Goal: Task Accomplishment & Management: Manage account settings

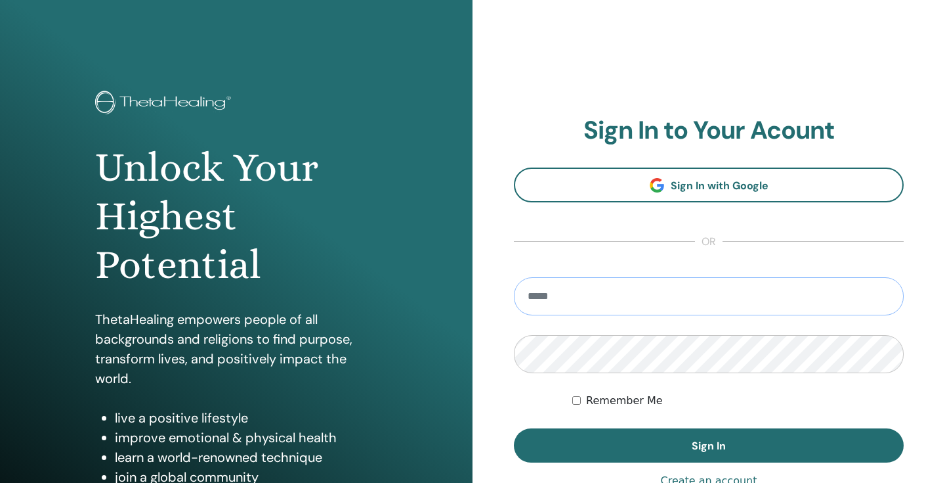
type input "**********"
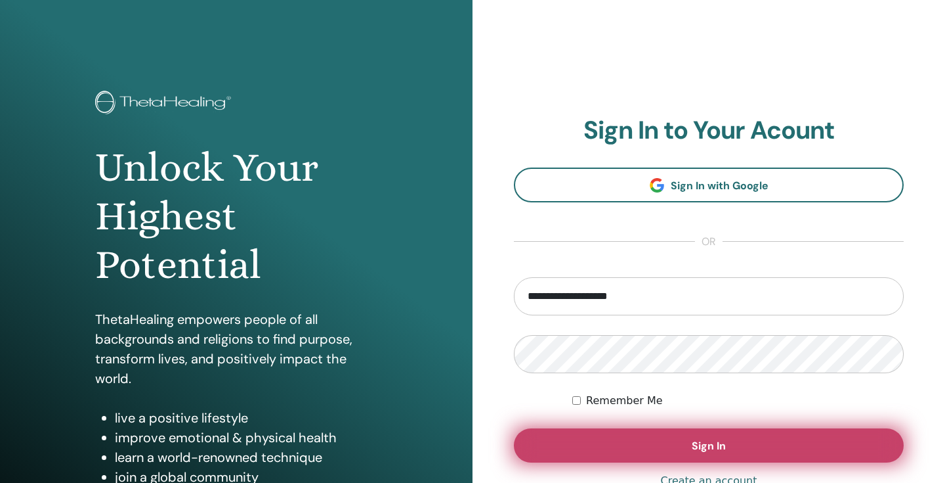
click at [689, 437] on button "Sign In" at bounding box center [709, 445] width 390 height 34
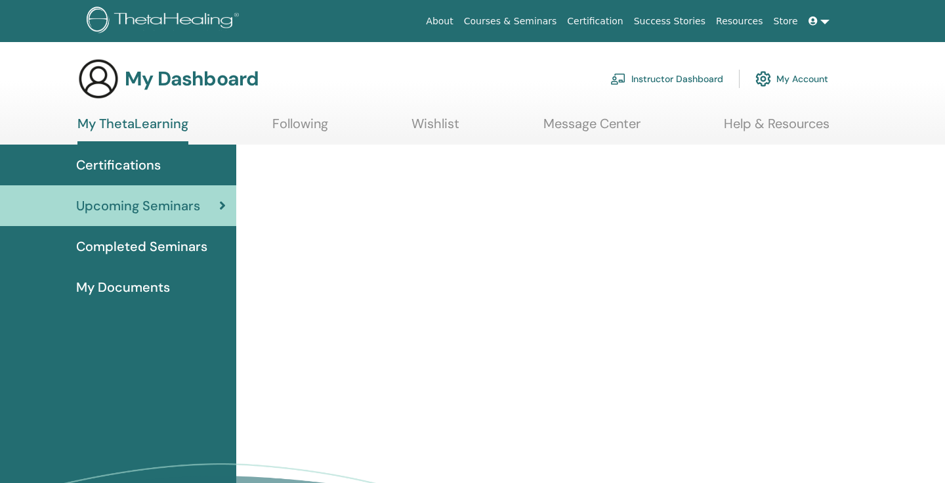
click at [683, 82] on link "Instructor Dashboard" at bounding box center [667, 78] width 113 height 29
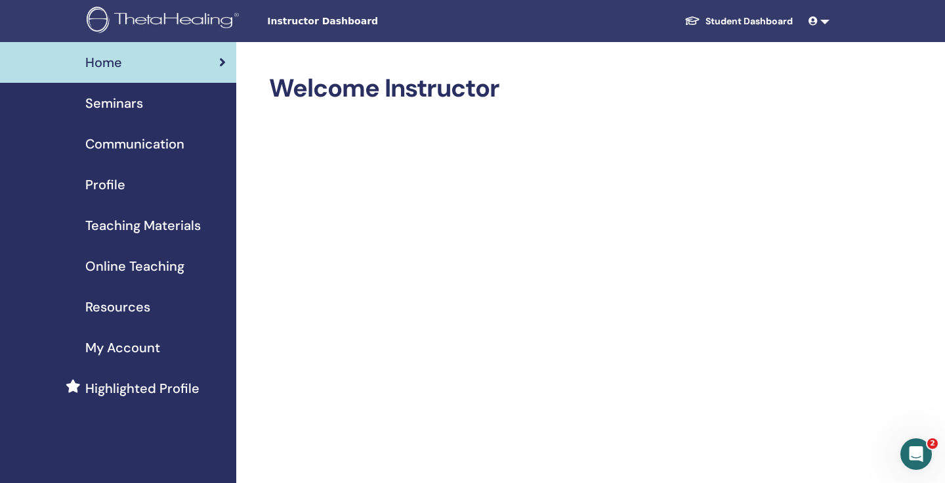
click at [131, 104] on span "Seminars" at bounding box center [114, 103] width 58 height 20
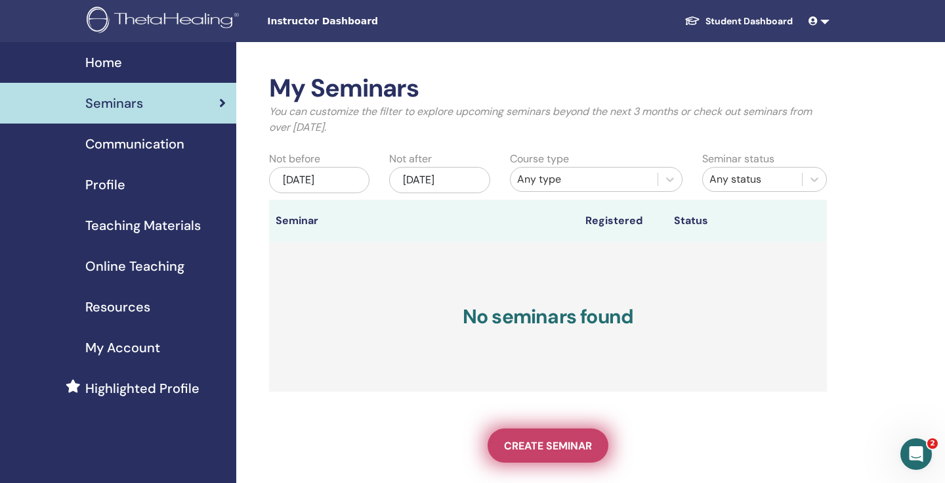
click at [555, 442] on span "Create seminar" at bounding box center [548, 446] width 88 height 14
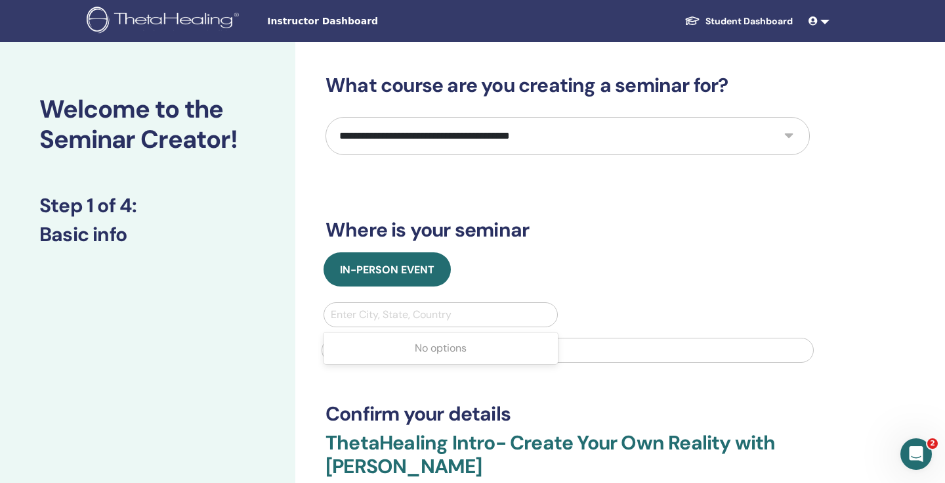
click at [424, 305] on div at bounding box center [441, 314] width 220 height 18
click at [566, 251] on div "**********" at bounding box center [568, 318] width 484 height 488
click at [520, 148] on select "**********" at bounding box center [568, 136] width 484 height 38
select select "*"
click at [326, 117] on select "**********" at bounding box center [568, 136] width 484 height 38
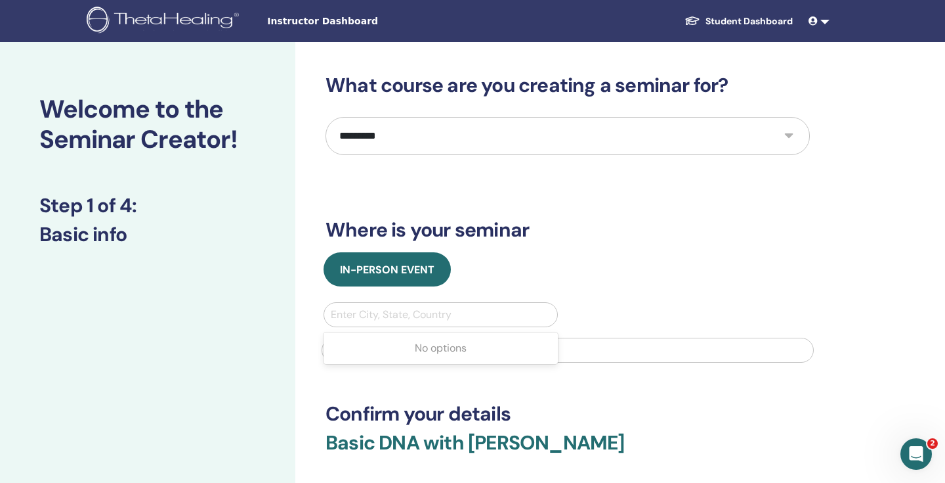
click at [465, 318] on div at bounding box center [441, 314] width 220 height 18
type input "*"
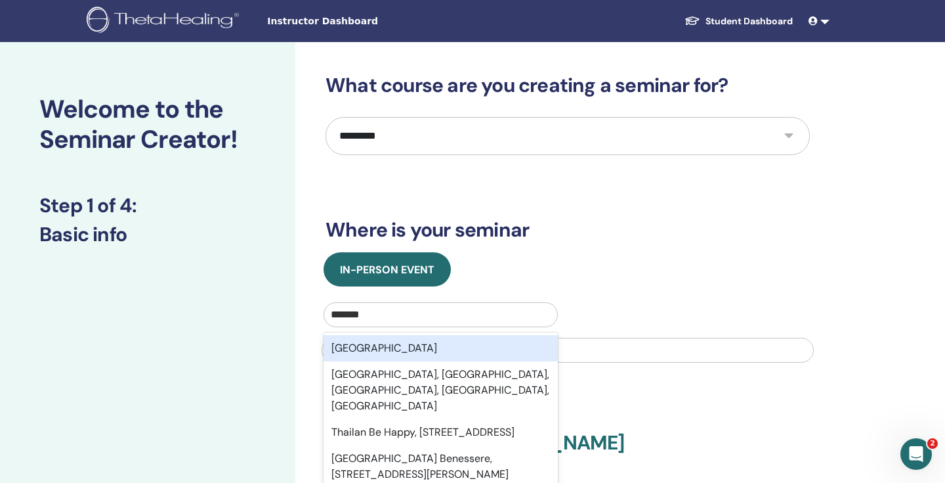
type input "******"
click at [410, 344] on div "Thailand" at bounding box center [441, 348] width 234 height 26
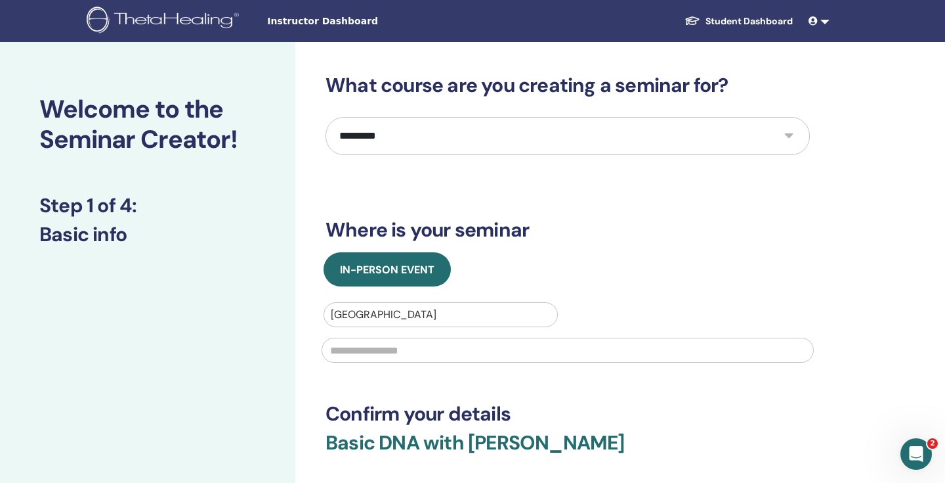
click at [429, 350] on input "text" at bounding box center [568, 349] width 492 height 25
click at [395, 355] on input "**" at bounding box center [568, 349] width 492 height 25
paste input "**********"
type input "**********"
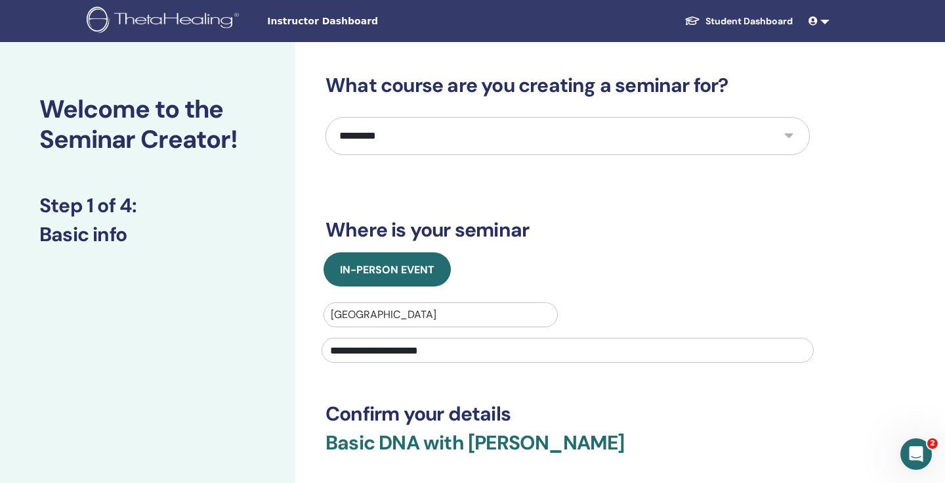
click at [530, 400] on div "**********" at bounding box center [568, 306] width 484 height 465
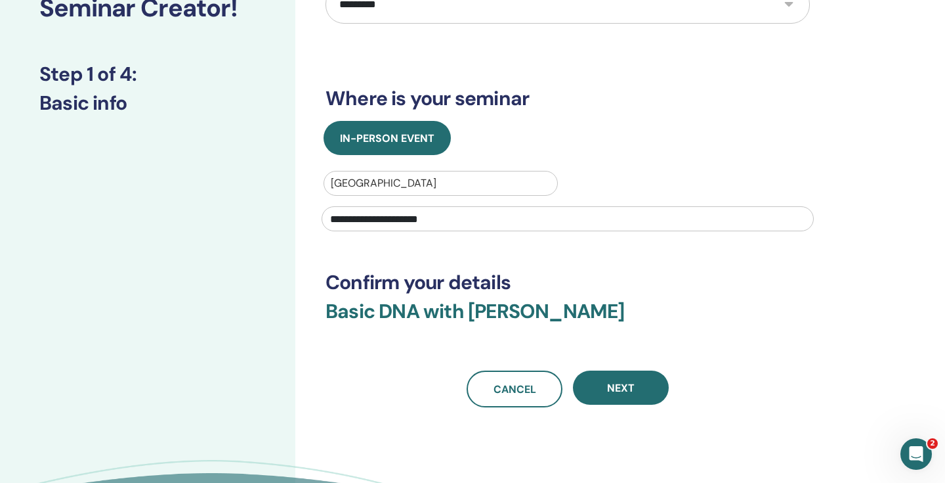
scroll to position [138, 0]
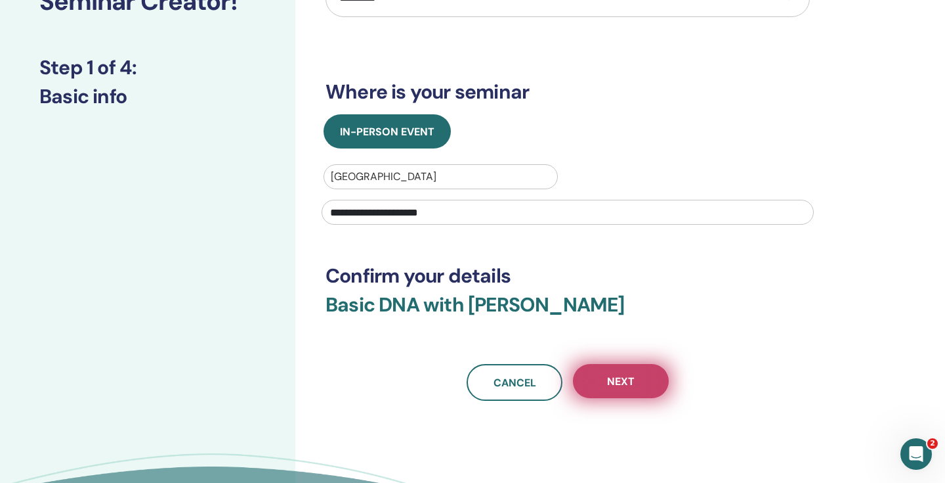
click at [641, 375] on button "Next" at bounding box center [621, 381] width 96 height 34
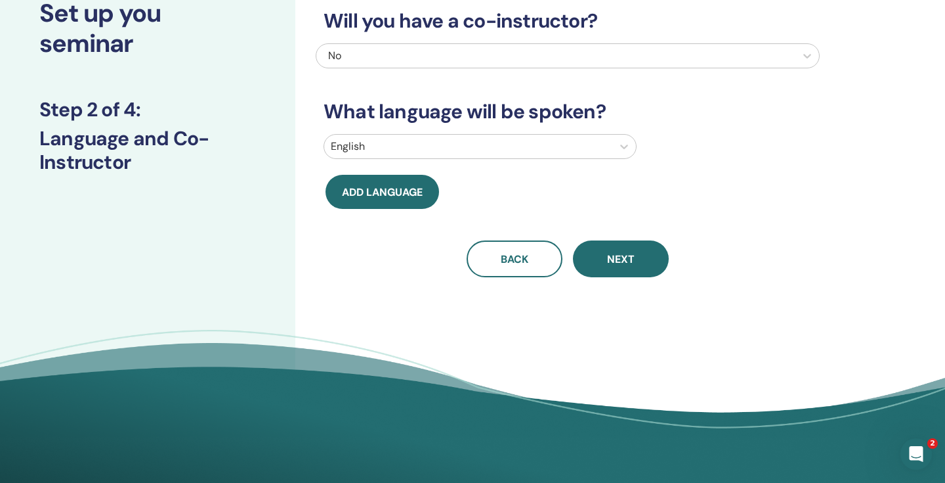
scroll to position [0, 0]
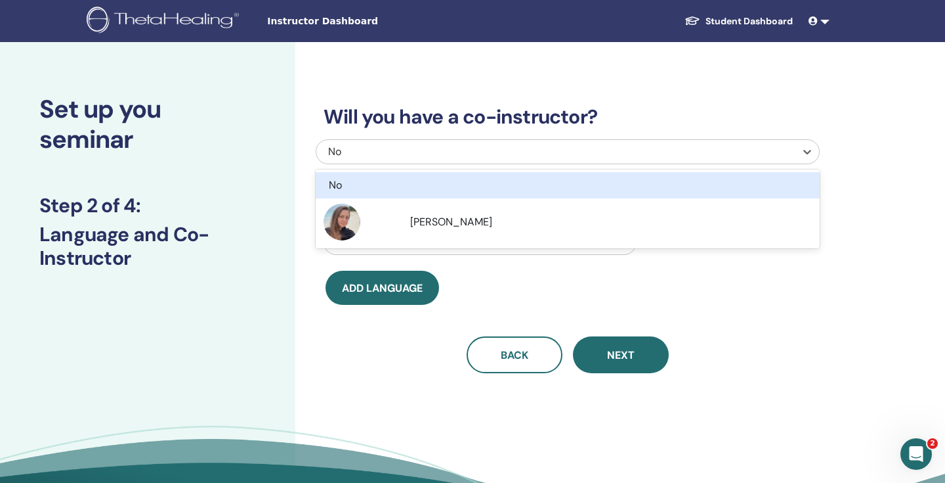
click at [523, 151] on div "No" at bounding box center [519, 152] width 383 height 16
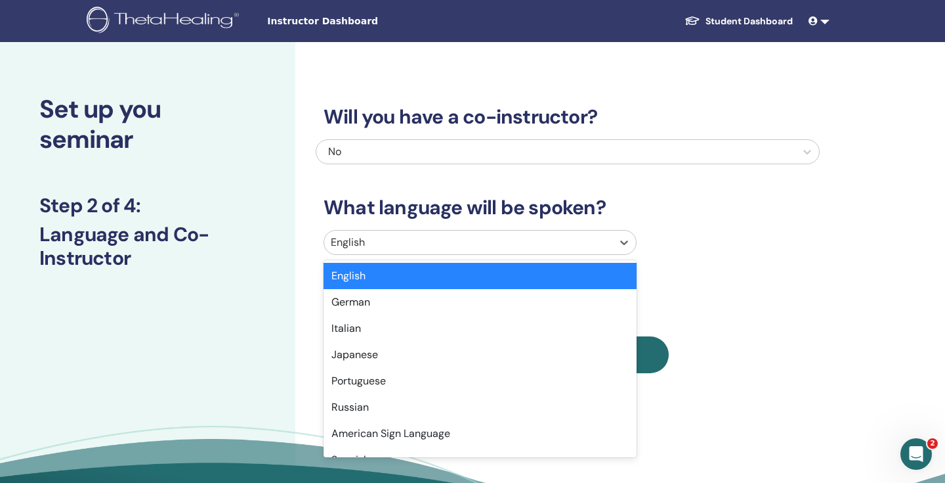
click at [530, 249] on div at bounding box center [468, 242] width 275 height 18
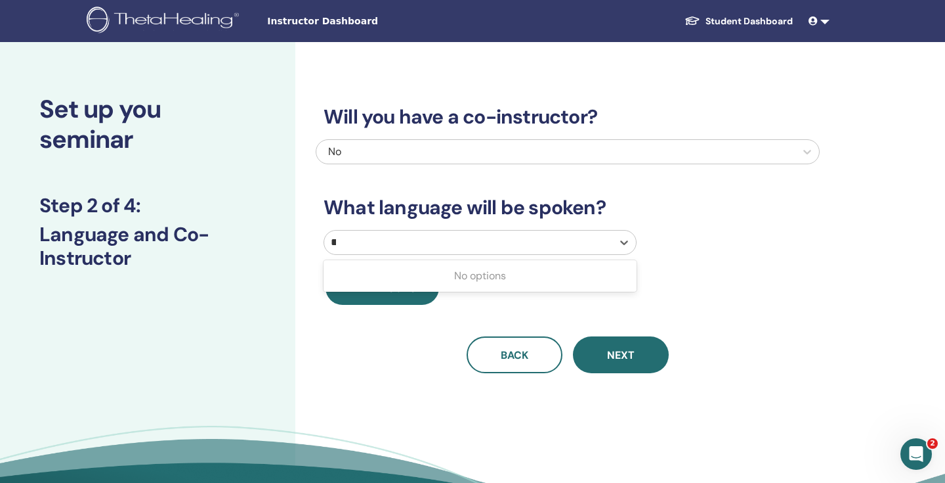
type input "*"
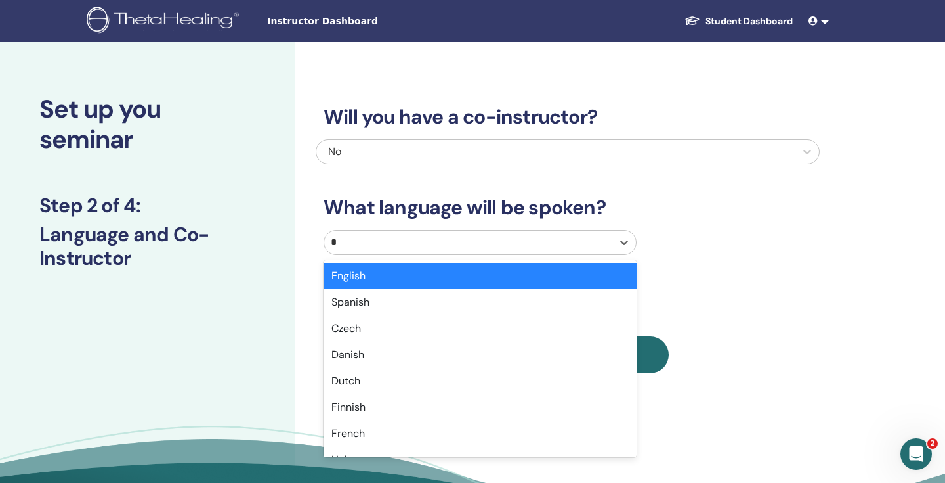
type input "**"
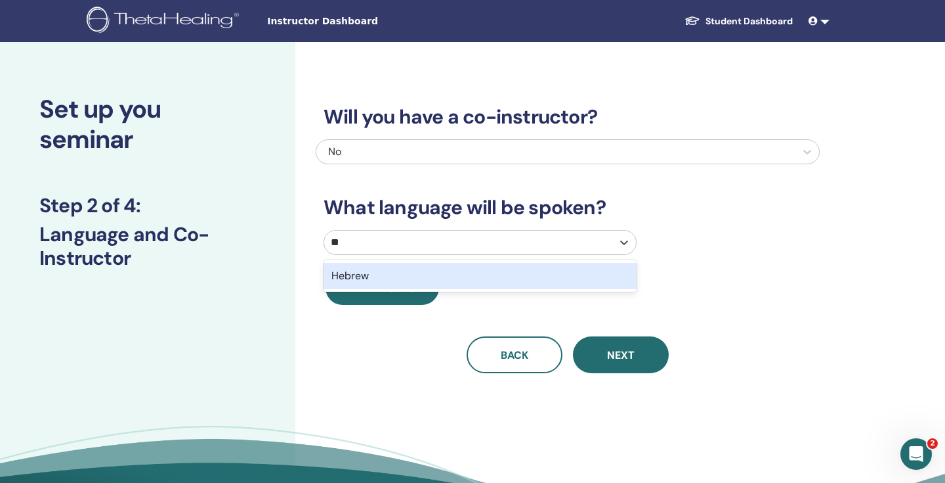
click at [530, 274] on div "Hebrew" at bounding box center [480, 276] width 313 height 26
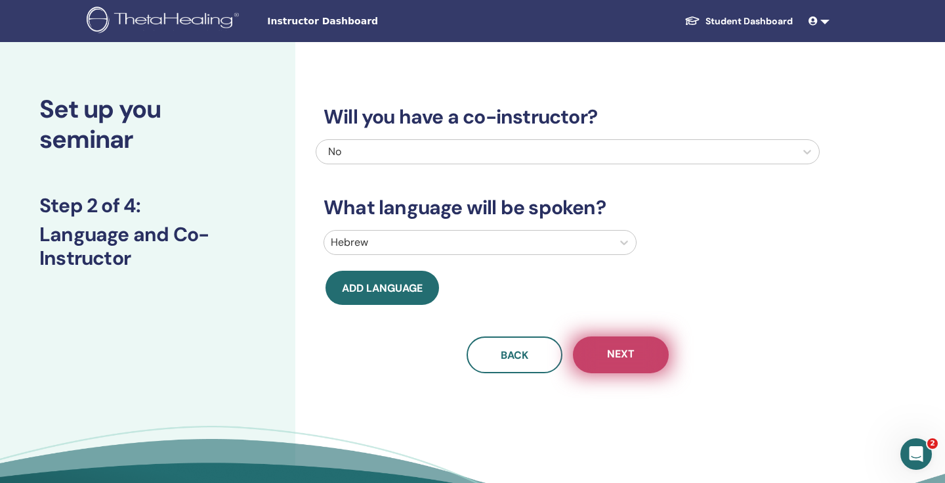
click at [604, 355] on button "Next" at bounding box center [621, 354] width 96 height 37
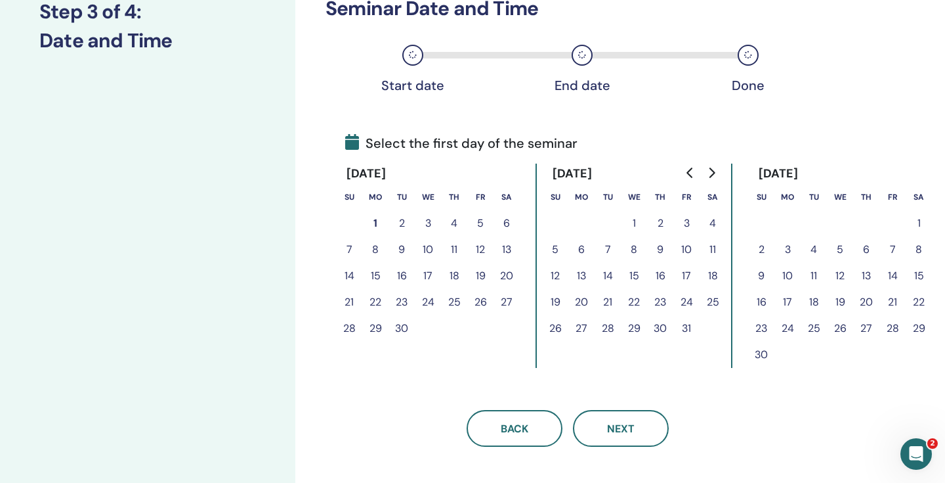
scroll to position [193, 0]
click at [380, 330] on button "29" at bounding box center [375, 329] width 26 height 26
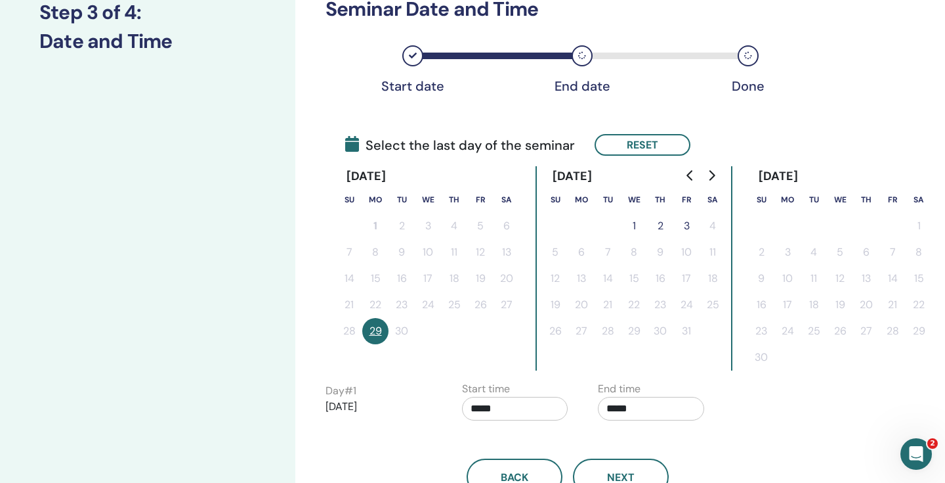
click at [652, 408] on input "*****" at bounding box center [651, 409] width 106 height 24
click at [675, 335] on span "▲" at bounding box center [665, 327] width 26 height 26
type input "*****"
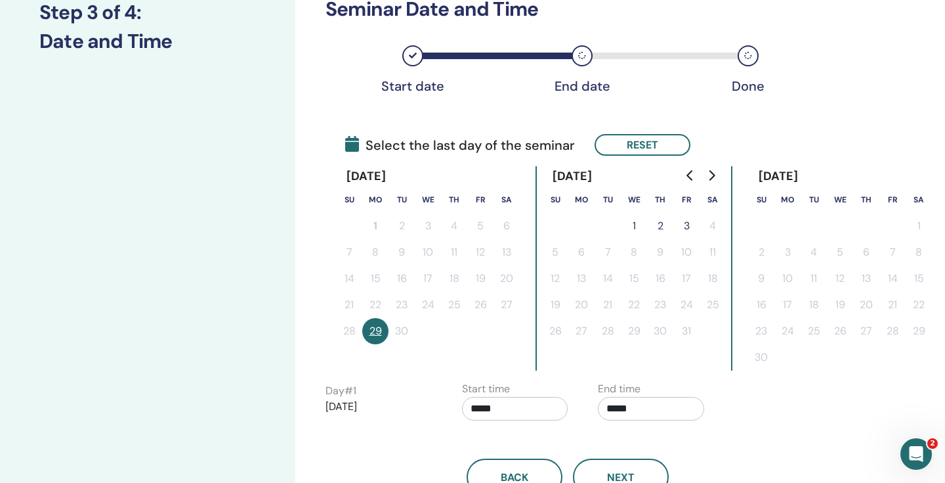
click at [741, 435] on div "Back Next" at bounding box center [568, 461] width 504 height 68
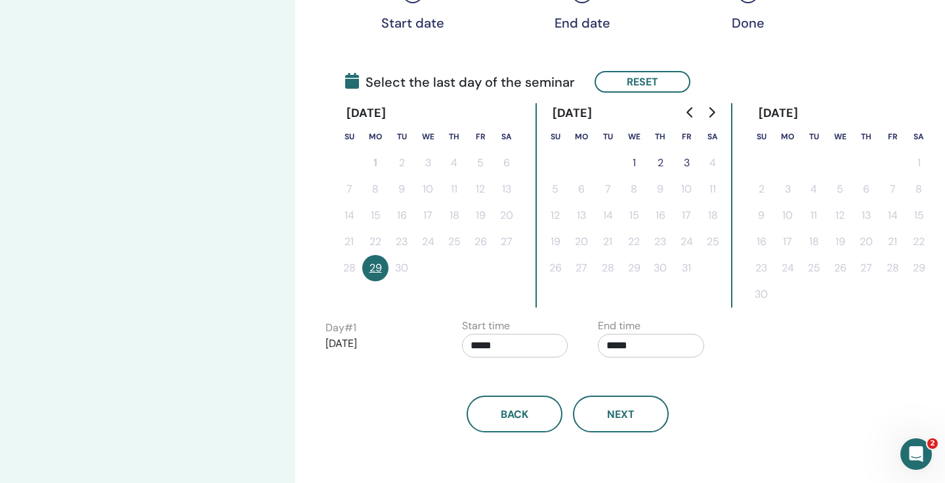
scroll to position [260, 0]
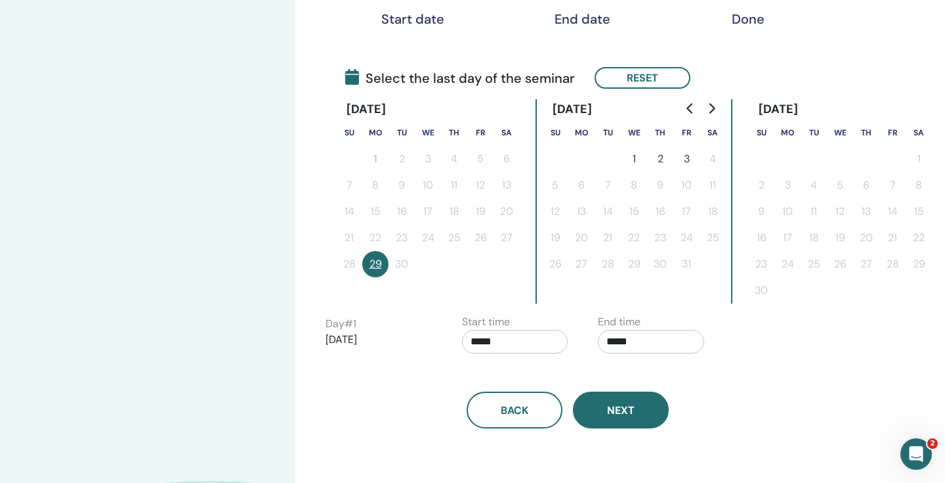
click at [634, 416] on span "Next" at bounding box center [621, 410] width 28 height 14
click at [372, 269] on button "29" at bounding box center [375, 264] width 26 height 26
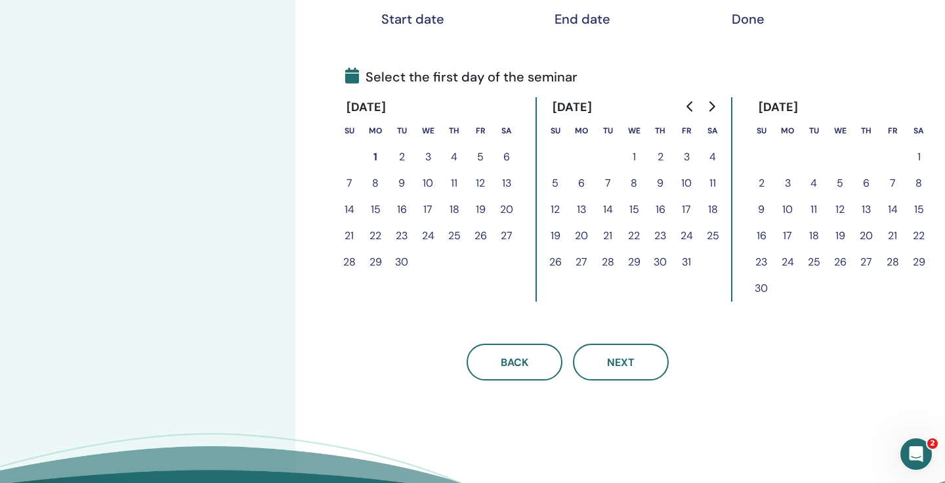
click at [381, 262] on button "29" at bounding box center [375, 262] width 26 height 26
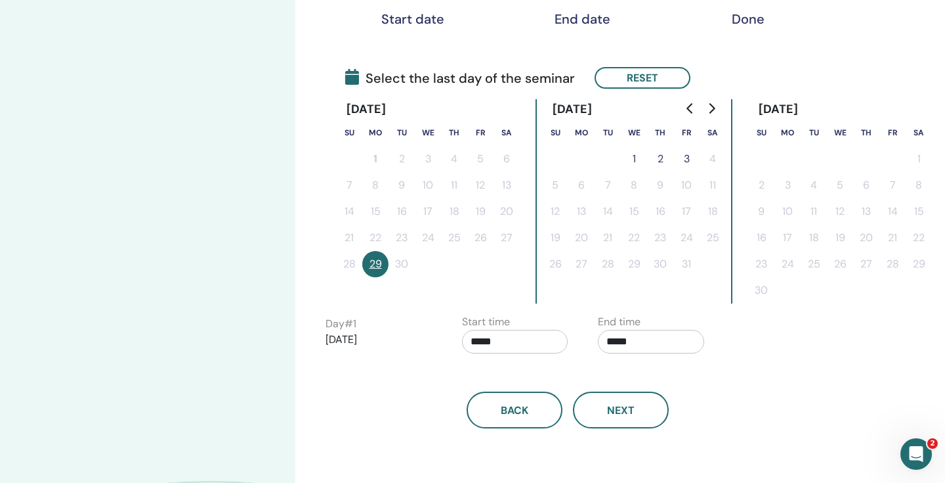
click at [637, 158] on button "1" at bounding box center [634, 159] width 26 height 26
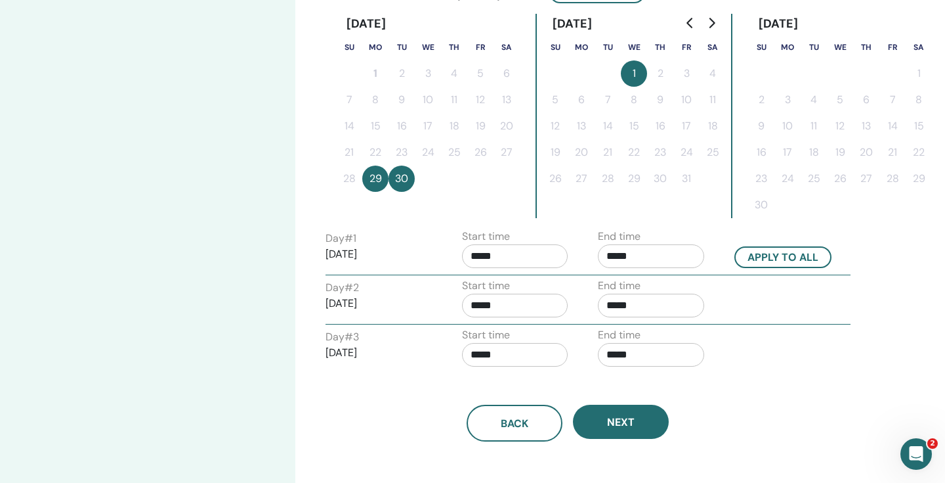
scroll to position [351, 0]
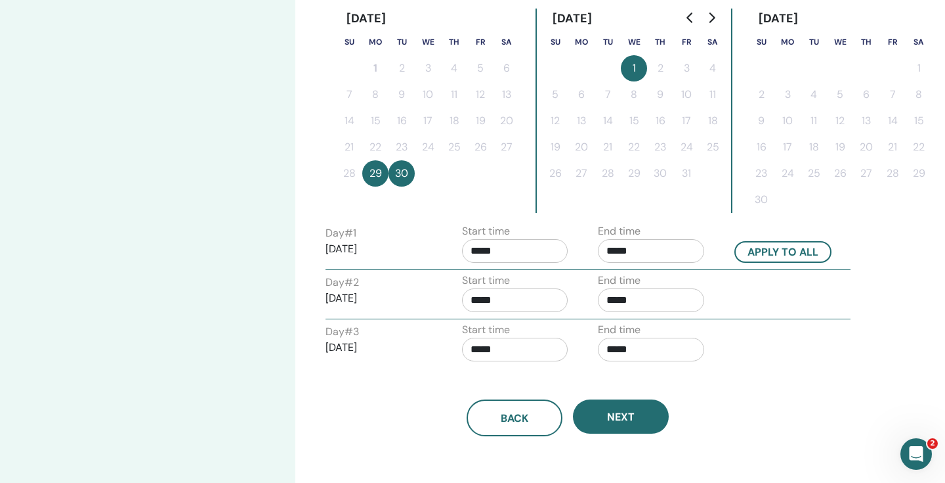
click at [653, 255] on input "*****" at bounding box center [651, 251] width 106 height 24
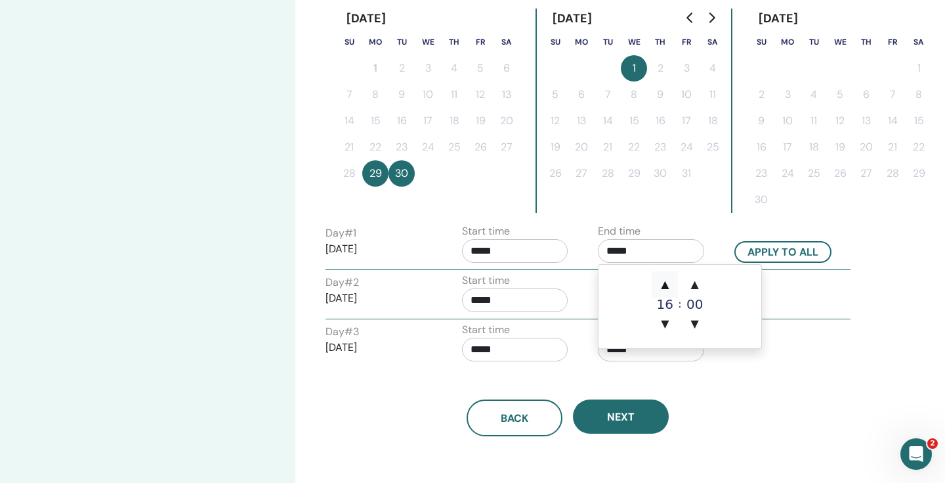
click at [669, 284] on span "▲" at bounding box center [665, 284] width 26 height 26
type input "*****"
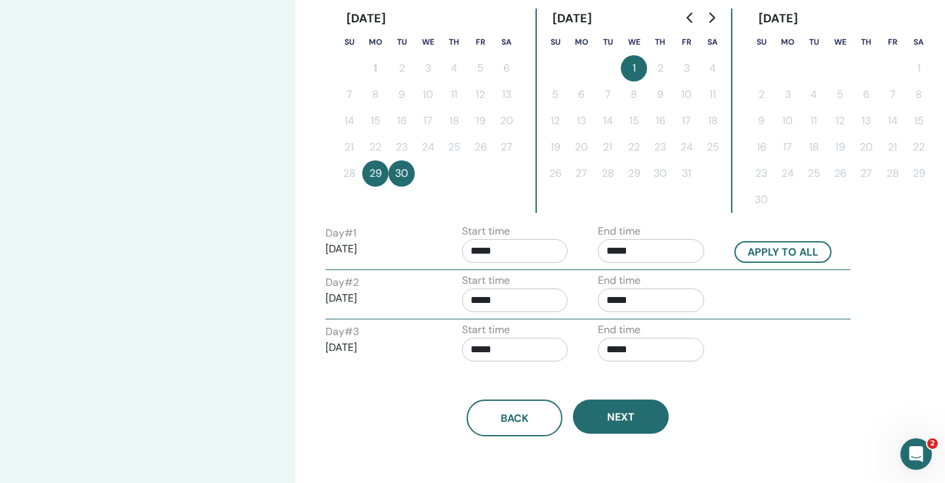
click at [579, 301] on div "Start time *****" at bounding box center [520, 295] width 137 height 46
click at [666, 307] on input "*****" at bounding box center [651, 300] width 106 height 24
click at [662, 327] on span "▲" at bounding box center [665, 333] width 26 height 26
type input "*****"
click at [572, 366] on div "Start time *****" at bounding box center [520, 345] width 137 height 46
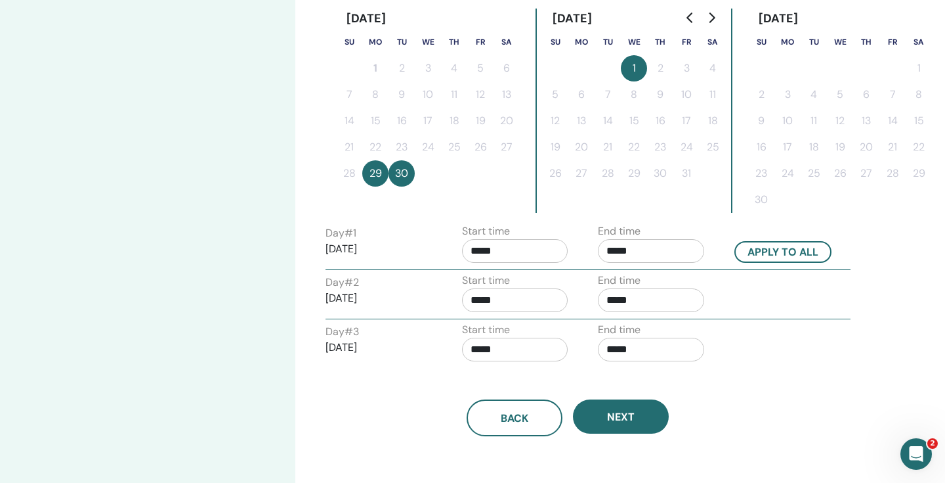
click at [635, 351] on input "*****" at bounding box center [651, 349] width 106 height 24
click at [663, 381] on span "▲" at bounding box center [665, 383] width 26 height 26
type input "*****"
click at [564, 456] on div "Time Zone Time Zone (GMT-8) US/Alaska Seminar Date and Time Start date End date…" at bounding box center [610, 155] width 630 height 928
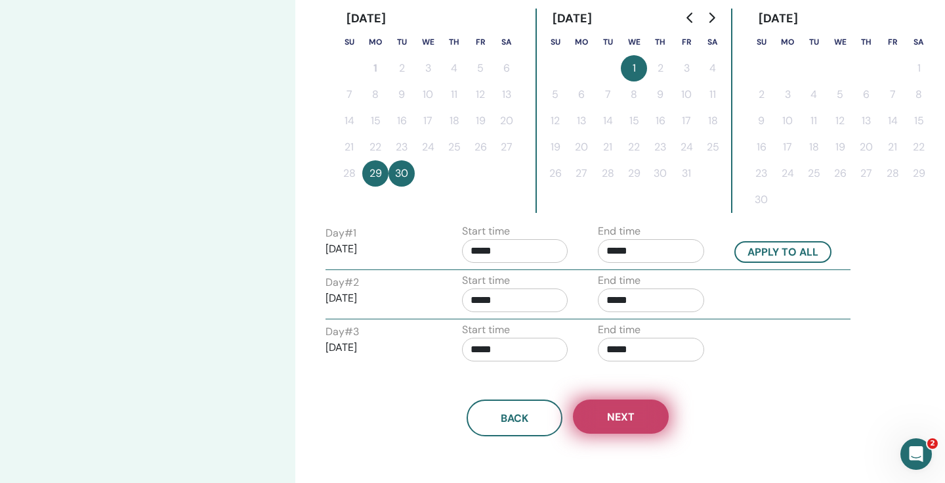
click at [599, 420] on button "Next" at bounding box center [621, 416] width 96 height 34
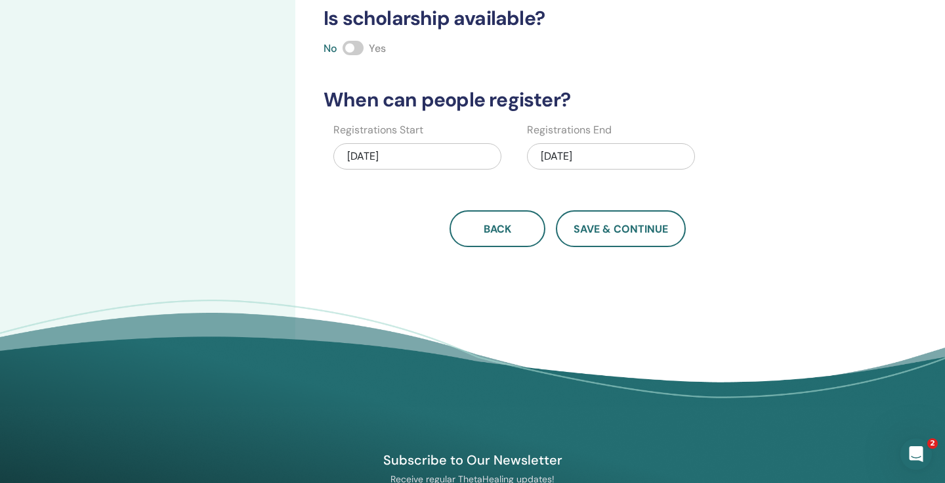
click at [606, 152] on div "10/01/2025" at bounding box center [611, 156] width 168 height 26
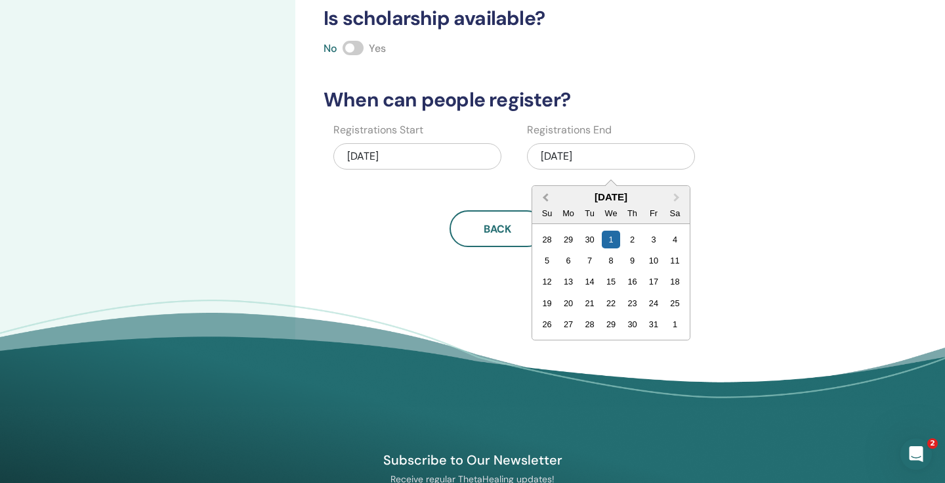
click at [546, 198] on span "Previous Month" at bounding box center [546, 197] width 0 height 14
click at [628, 302] on div "25" at bounding box center [633, 303] width 18 height 18
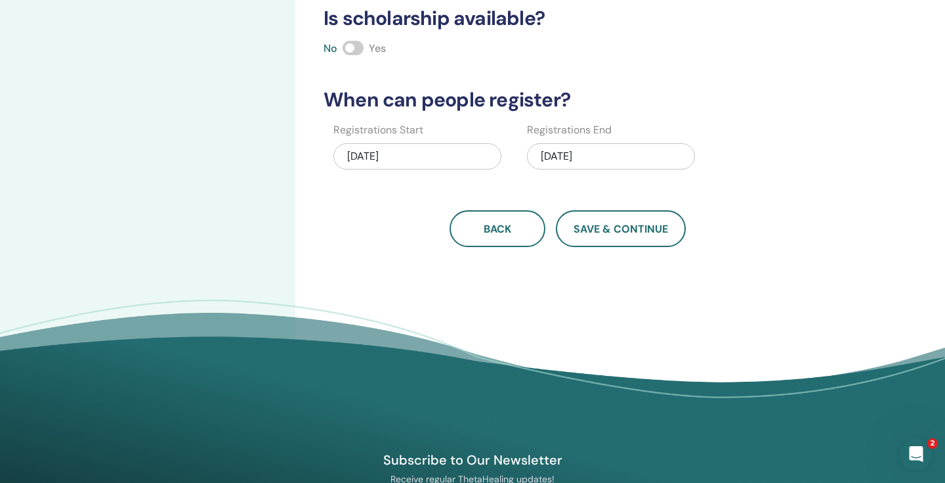
click at [615, 167] on div "09/25/2025" at bounding box center [611, 156] width 168 height 26
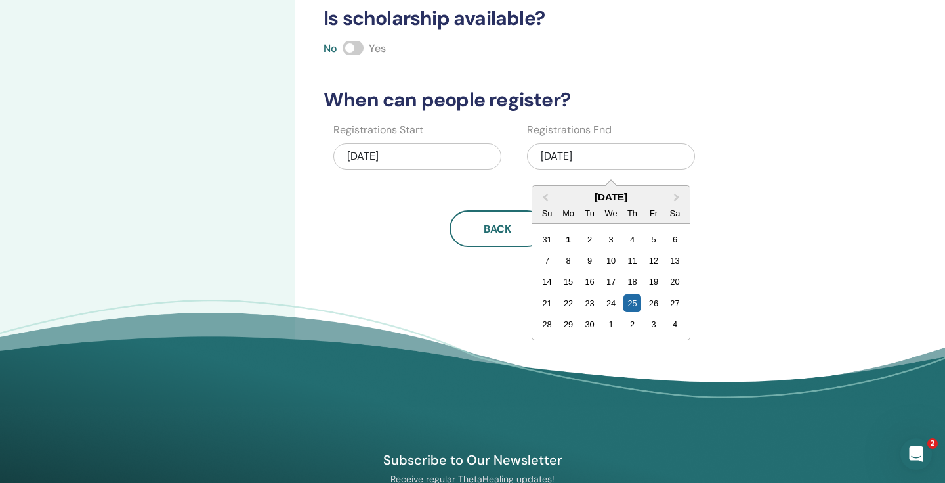
click at [656, 301] on div "26" at bounding box center [654, 303] width 18 height 18
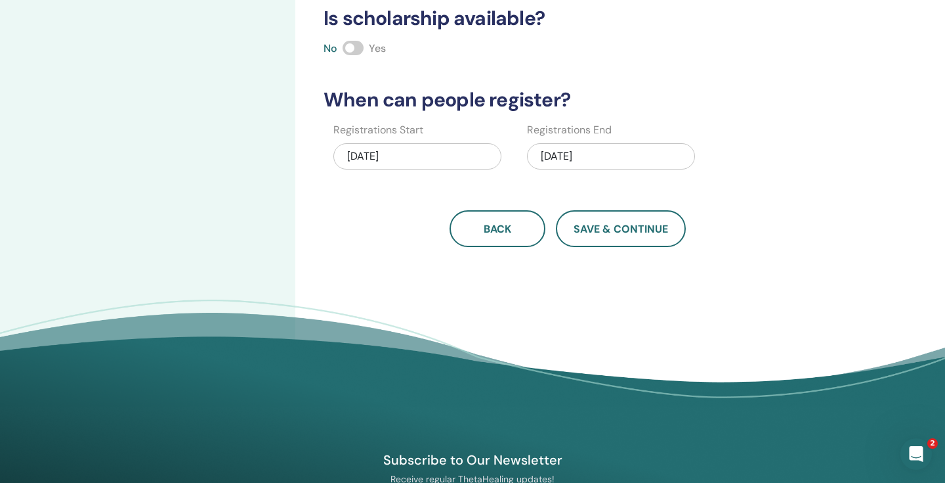
click at [605, 154] on div "09/26/2025" at bounding box center [611, 156] width 168 height 26
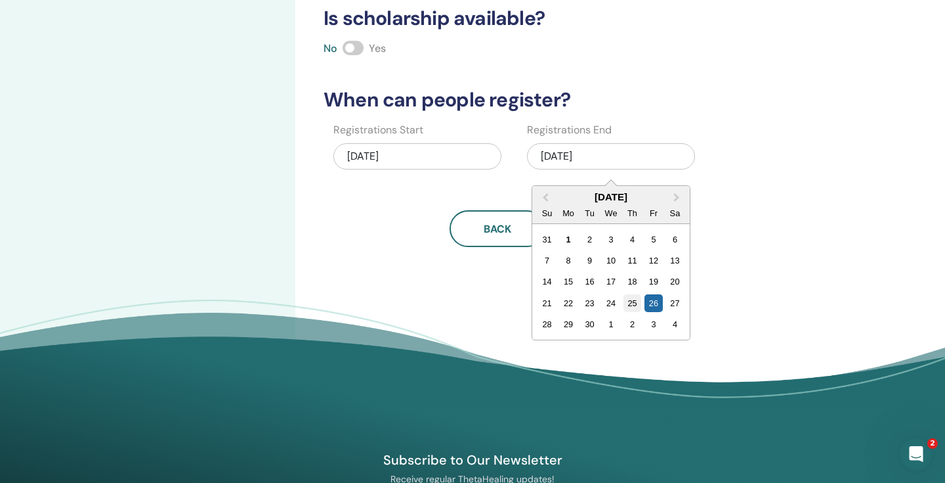
click at [635, 301] on div "25" at bounding box center [633, 303] width 18 height 18
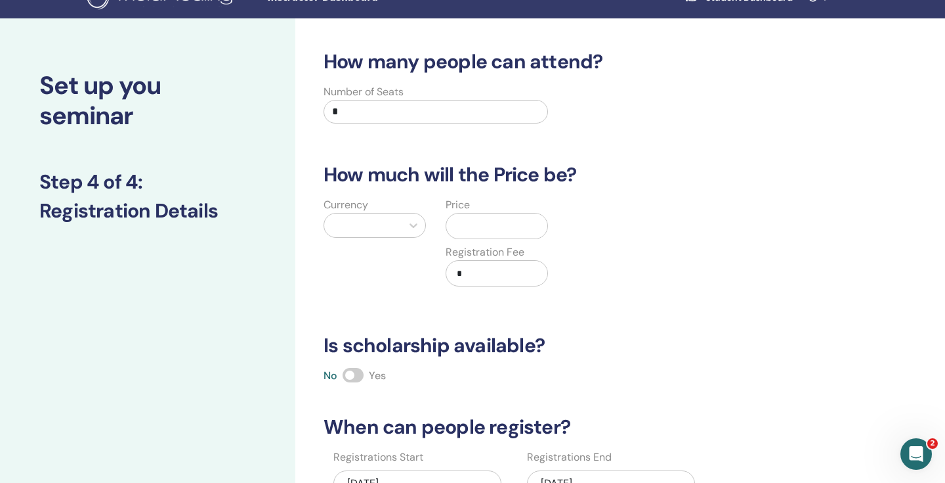
scroll to position [14, 0]
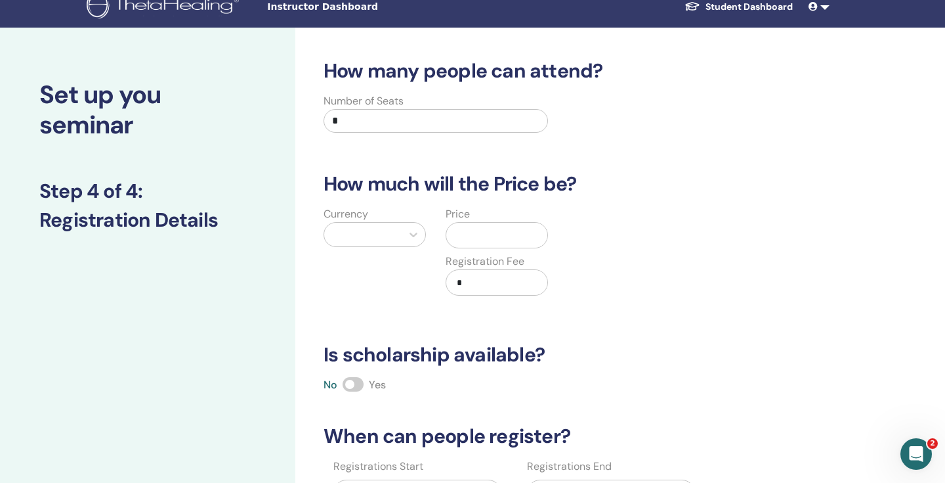
click at [408, 123] on input "*" at bounding box center [436, 121] width 225 height 24
type input "*"
click at [589, 196] on div "How many people can attend? Number of Seats * How much will the Price be? Curre…" at bounding box center [568, 321] width 504 height 524
click at [380, 236] on div at bounding box center [363, 234] width 64 height 18
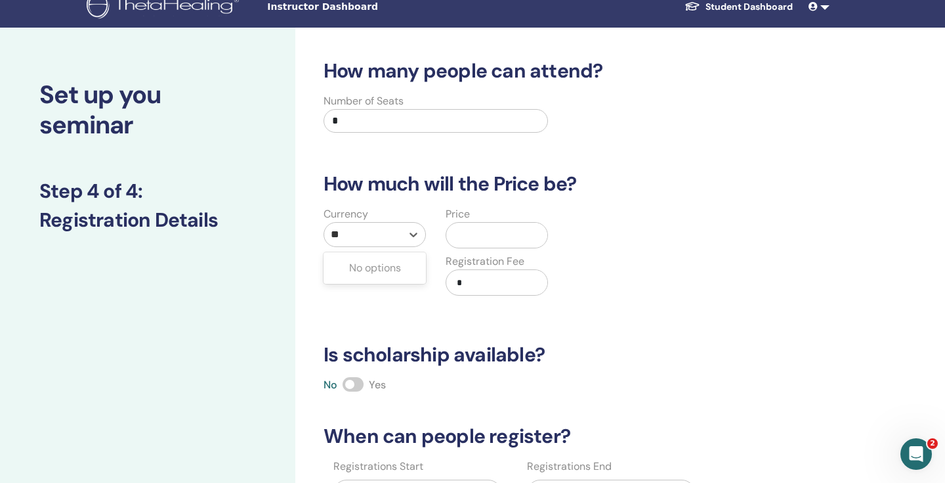
type input "*"
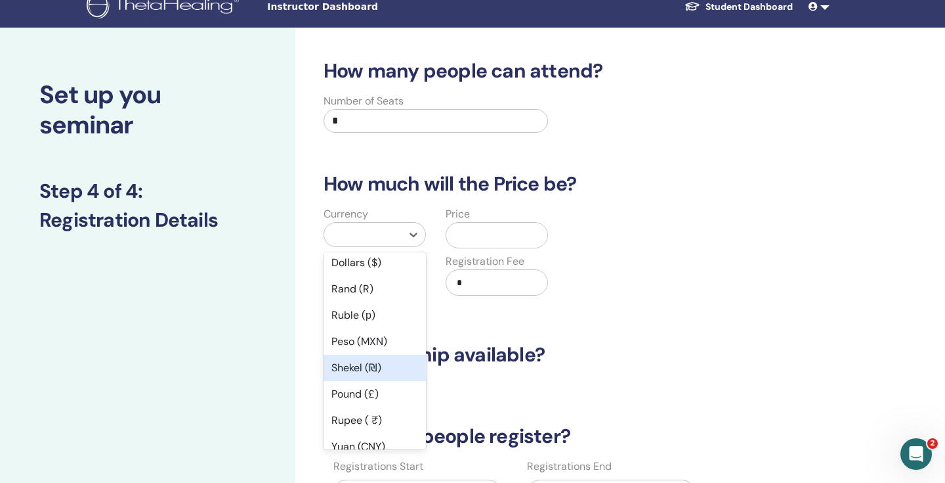
scroll to position [7, 0]
click at [407, 370] on div "Shekel (₪)" at bounding box center [375, 366] width 102 height 26
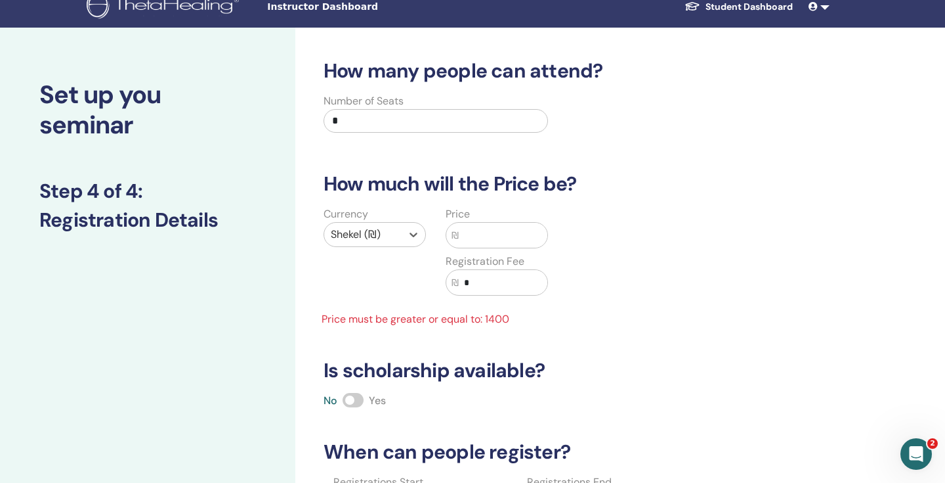
click at [488, 241] on input "text" at bounding box center [503, 235] width 89 height 25
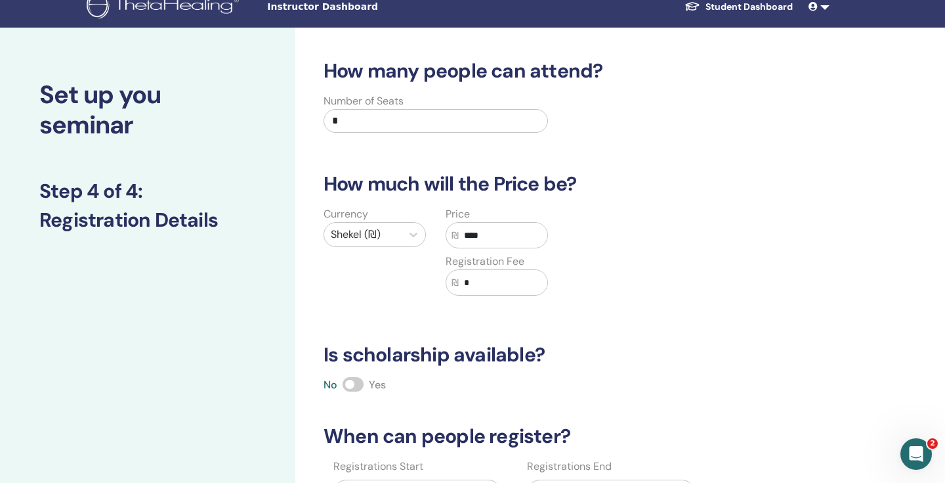
type input "****"
click at [611, 252] on div "Currency Shekel (₪) Price ₪ **** Registration Fee ₪ *" at bounding box center [558, 258] width 504 height 105
click at [518, 290] on input "*" at bounding box center [503, 282] width 89 height 25
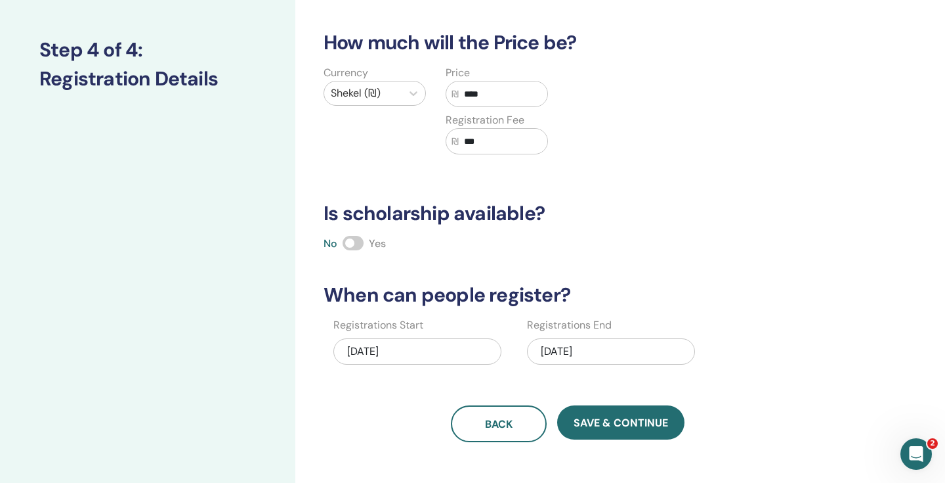
scroll to position [169, 0]
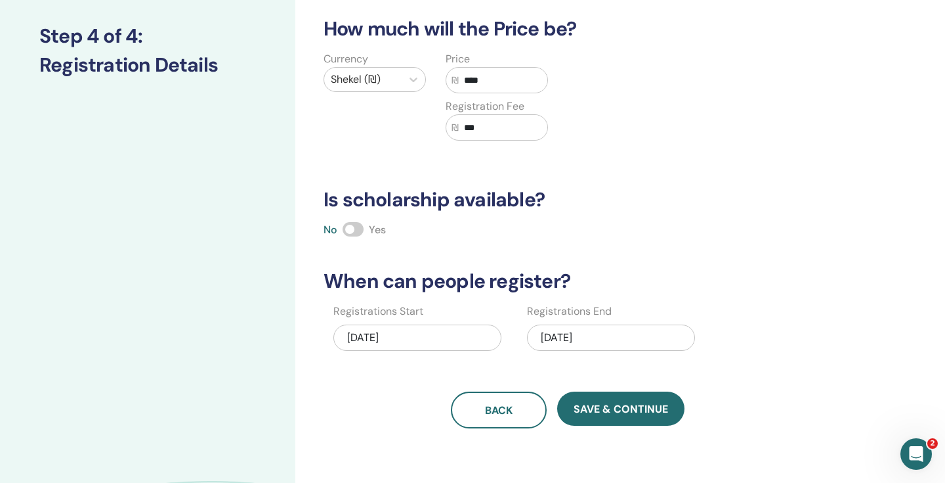
type input "***"
click at [471, 77] on input "****" at bounding box center [503, 80] width 89 height 25
type input "****"
click at [556, 184] on div "How many people can attend? Number of Seats * How much will the Price be? Curre…" at bounding box center [568, 166] width 504 height 524
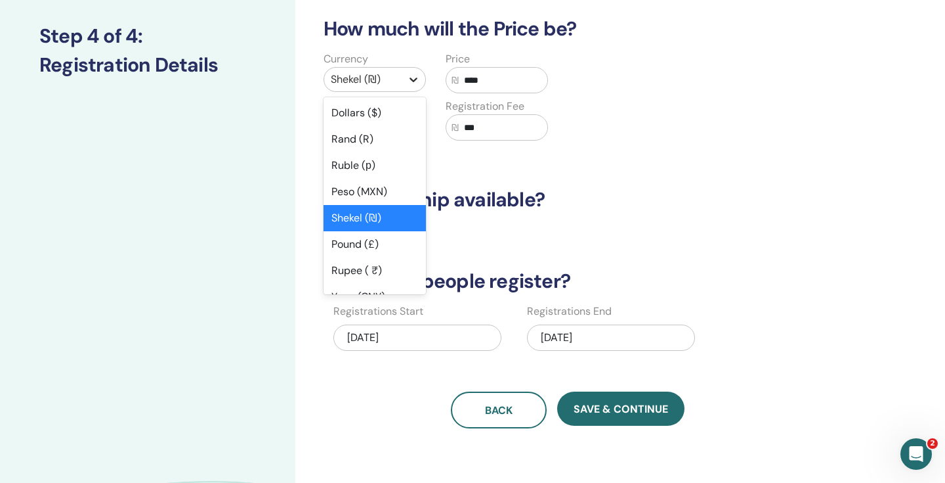
click at [410, 80] on icon at bounding box center [413, 79] width 13 height 13
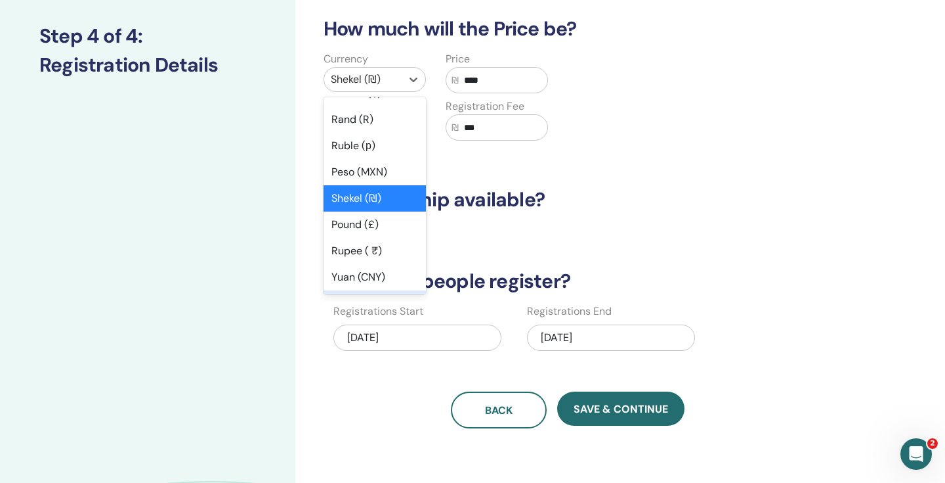
scroll to position [0, 0]
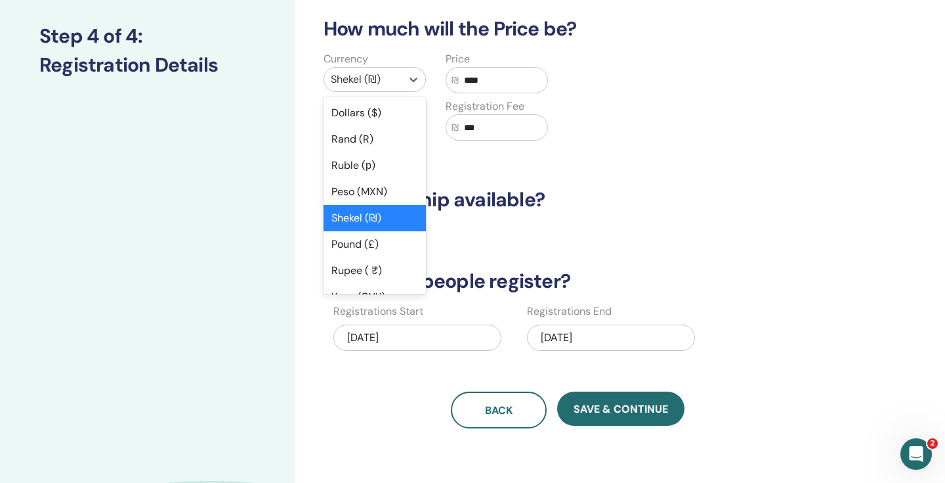
click at [625, 160] on div "How many people can attend? Number of Seats * How much will the Price be? Curre…" at bounding box center [568, 166] width 504 height 524
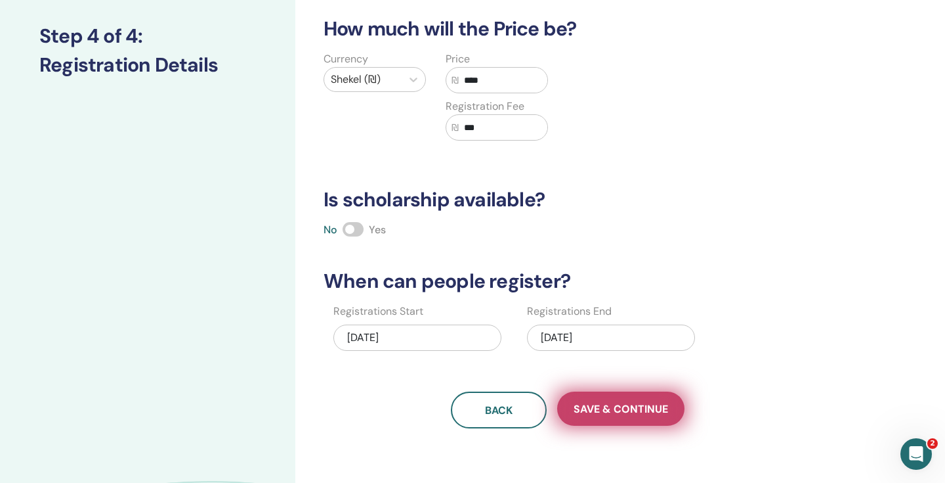
click at [617, 416] on button "Save & Continue" at bounding box center [620, 408] width 127 height 34
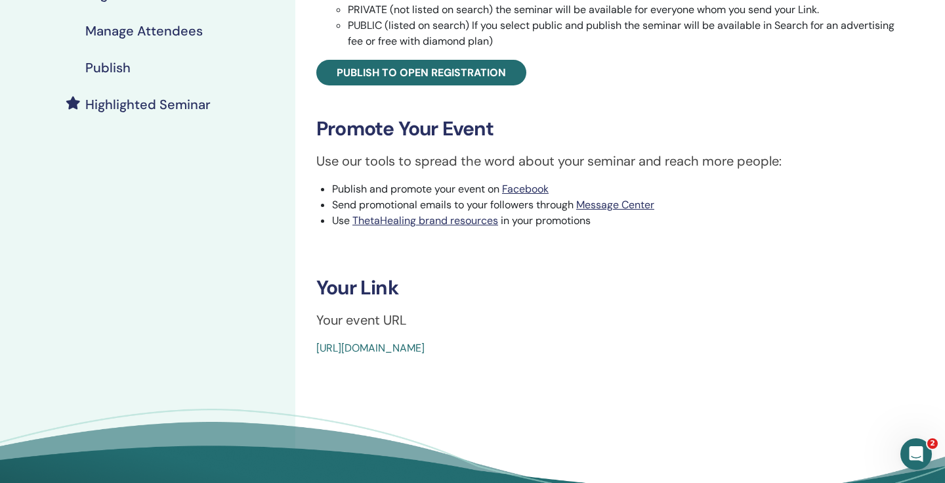
scroll to position [293, 0]
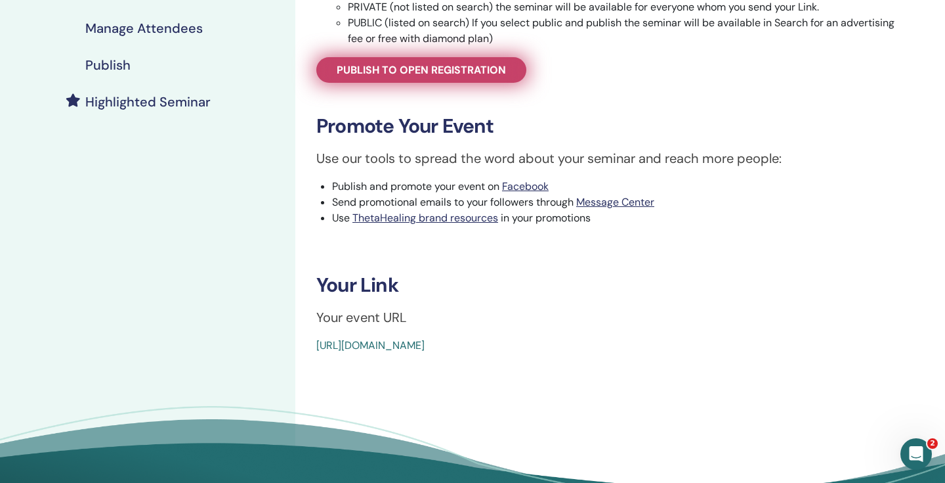
click at [473, 77] on link "Publish to open registration" at bounding box center [421, 70] width 210 height 26
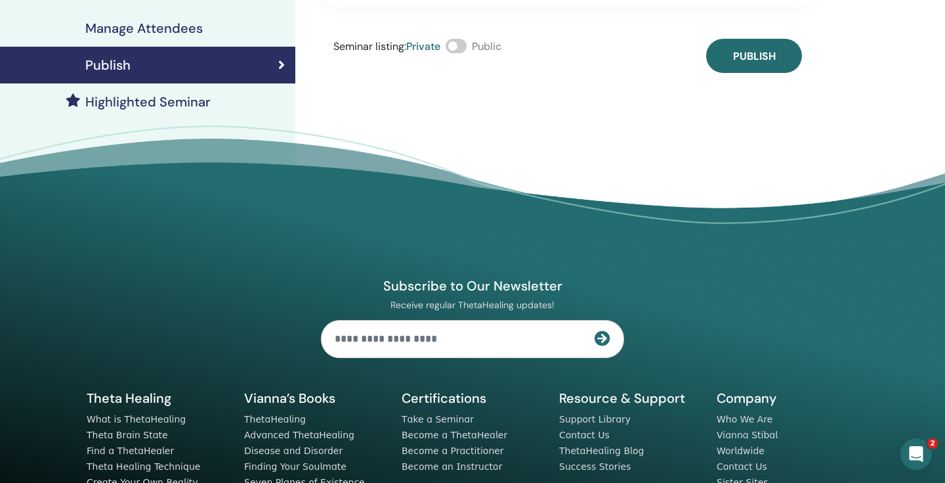
click at [243, 66] on div "Publish" at bounding box center [148, 65] width 274 height 16
click at [463, 39] on span at bounding box center [456, 46] width 21 height 14
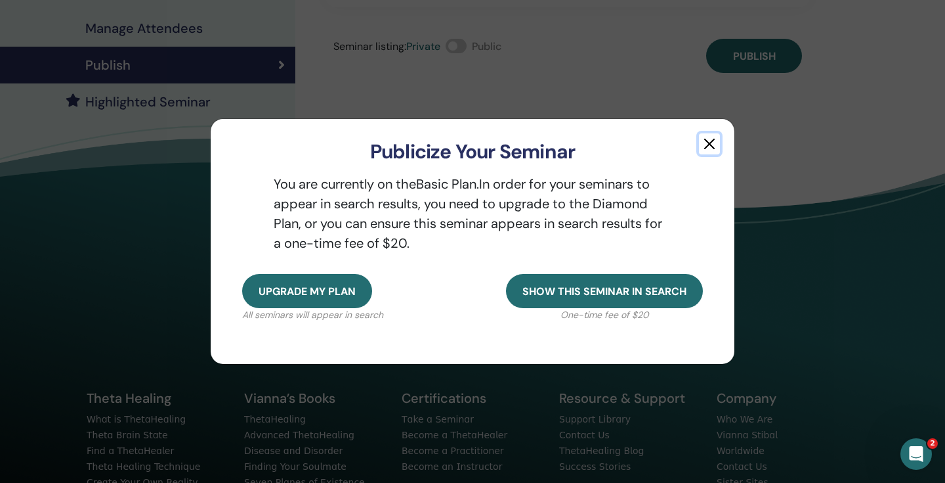
click at [706, 146] on button "button" at bounding box center [709, 143] width 21 height 21
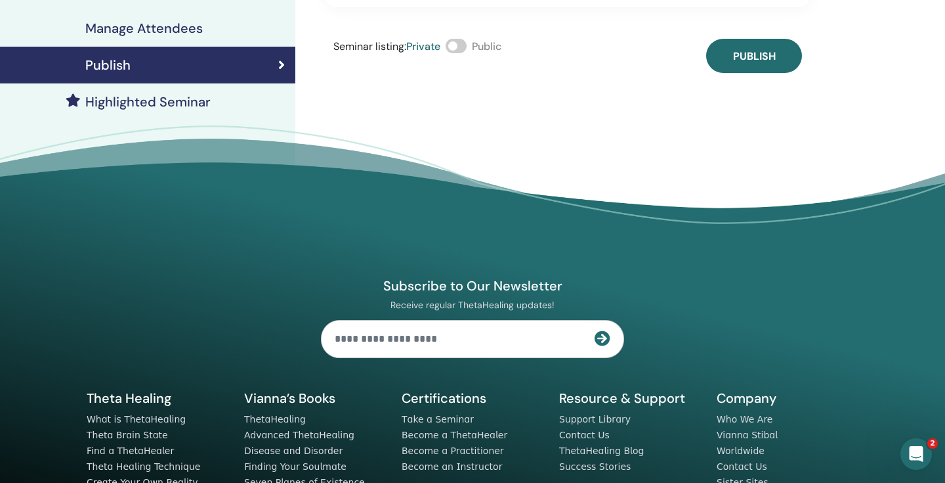
click at [463, 39] on span at bounding box center [456, 46] width 21 height 14
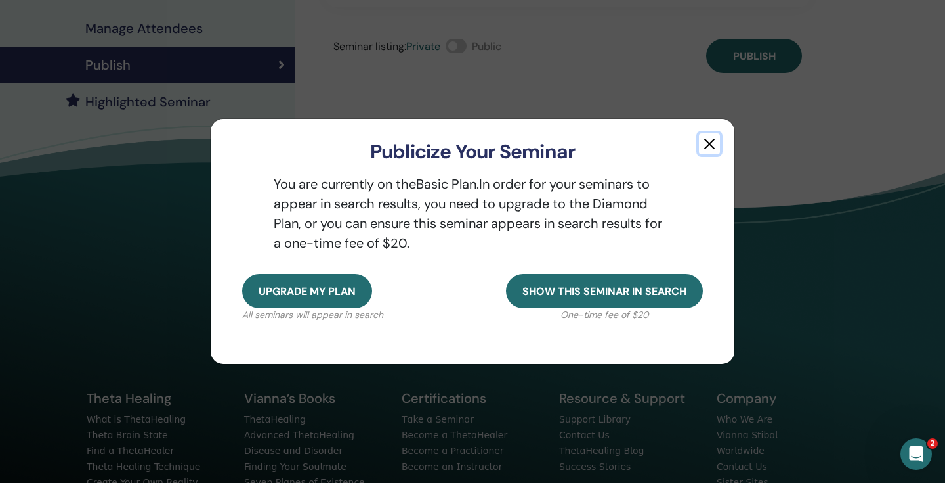
click at [708, 133] on button "button" at bounding box center [709, 143] width 21 height 21
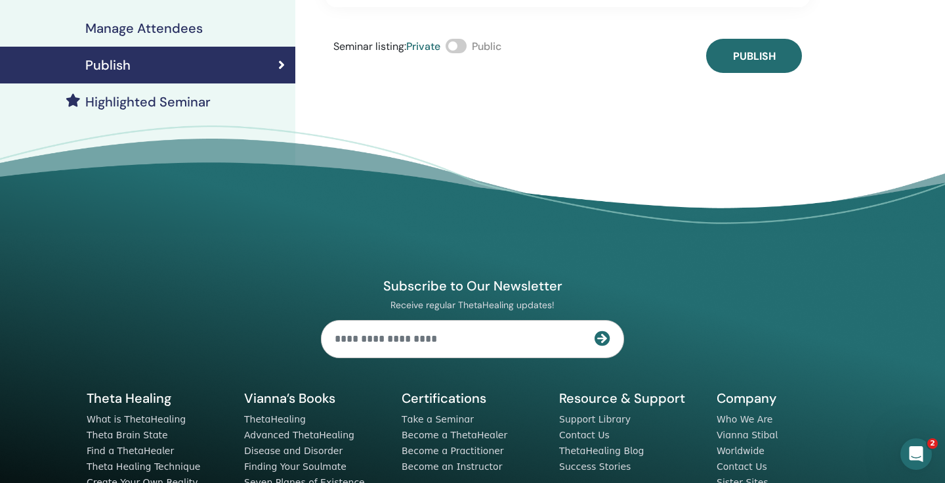
click at [267, 103] on div "Highlighted Seminar" at bounding box center [148, 102] width 274 height 16
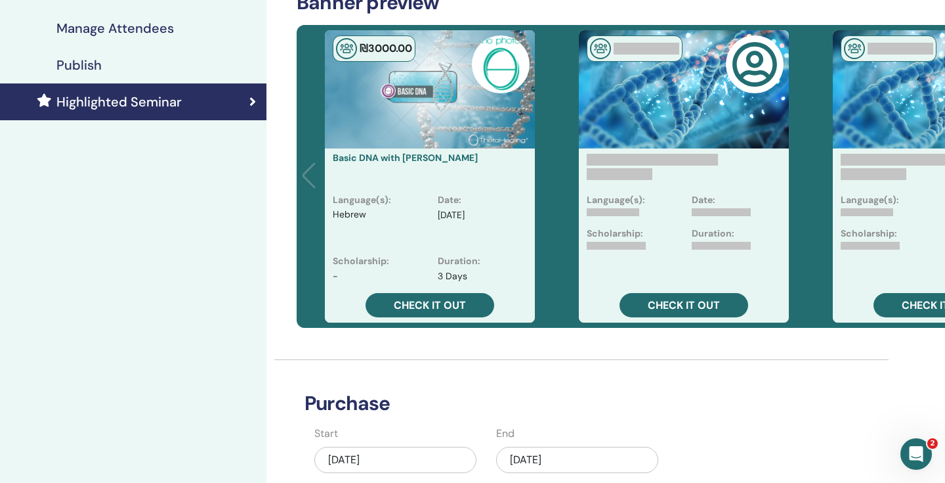
scroll to position [293, 39]
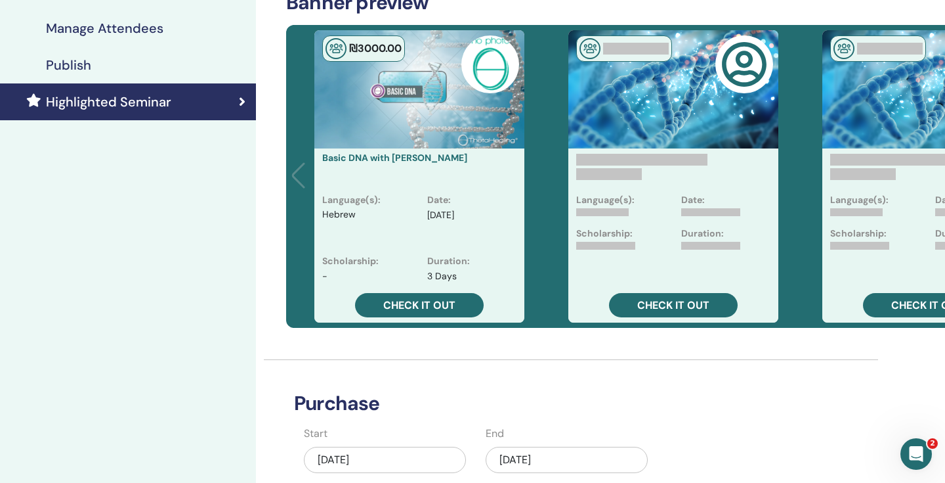
click at [390, 124] on div "₪ 3000 .00" at bounding box center [419, 89] width 210 height 118
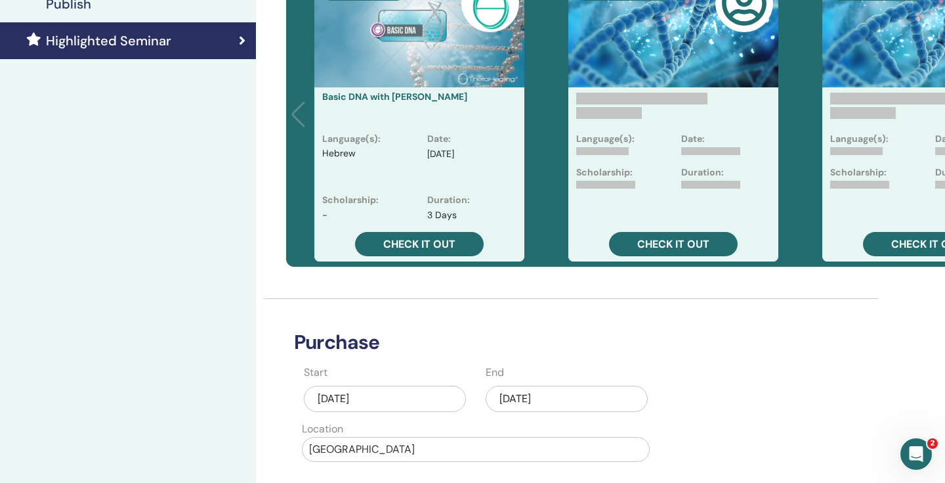
scroll to position [300, 39]
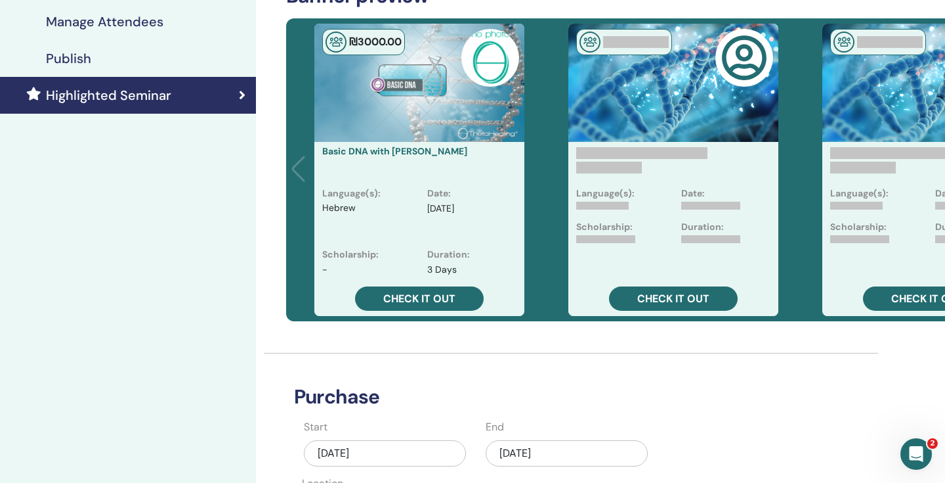
click at [502, 132] on div "₪ 3000 .00" at bounding box center [419, 83] width 210 height 118
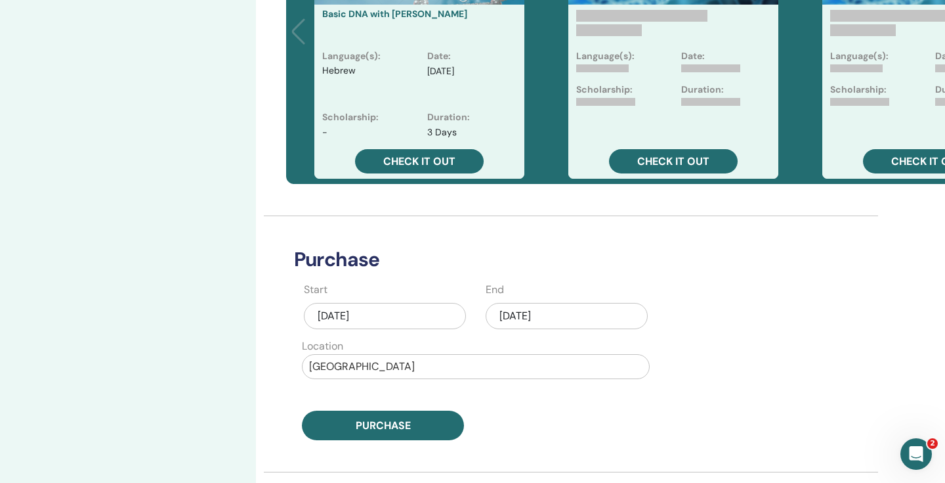
click at [469, 362] on div at bounding box center [476, 366] width 334 height 18
click at [552, 408] on div "No options" at bounding box center [476, 400] width 348 height 26
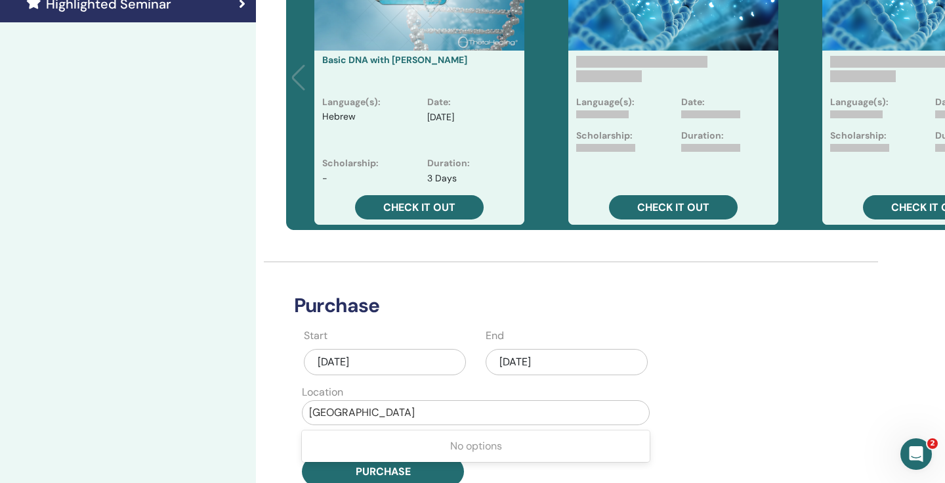
scroll to position [379, 39]
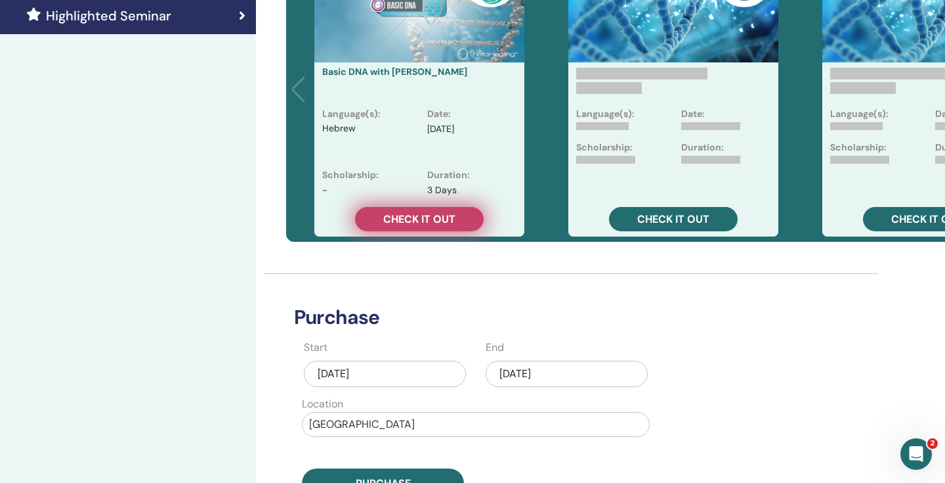
click at [449, 209] on link "Check it out" at bounding box center [419, 219] width 129 height 24
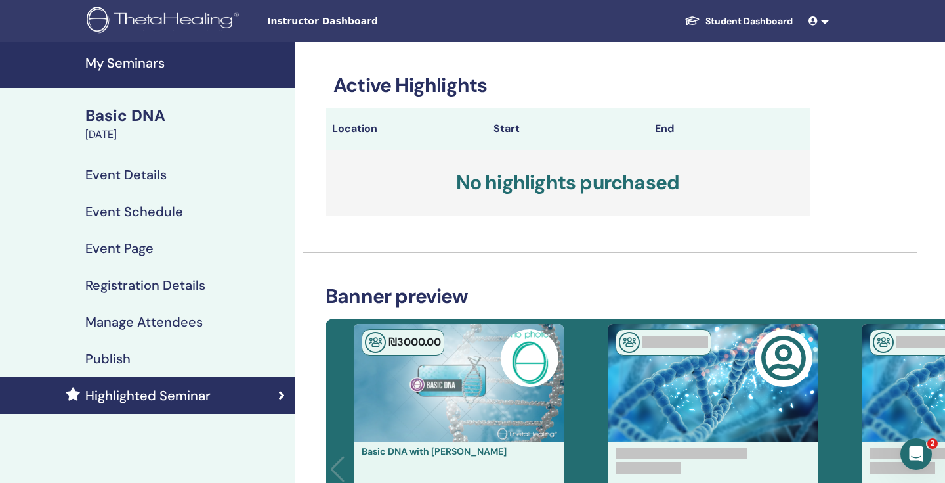
click at [540, 197] on h3 "No highlights purchased" at bounding box center [568, 183] width 484 height 66
click at [538, 366] on img at bounding box center [530, 358] width 58 height 58
click at [754, 24] on link "Student Dashboard" at bounding box center [738, 21] width 129 height 24
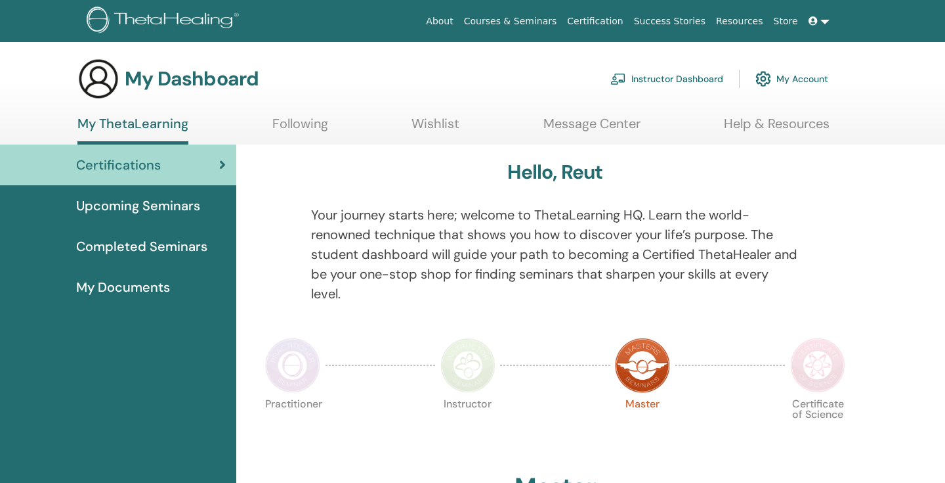
click at [324, 121] on link "Following" at bounding box center [300, 129] width 56 height 26
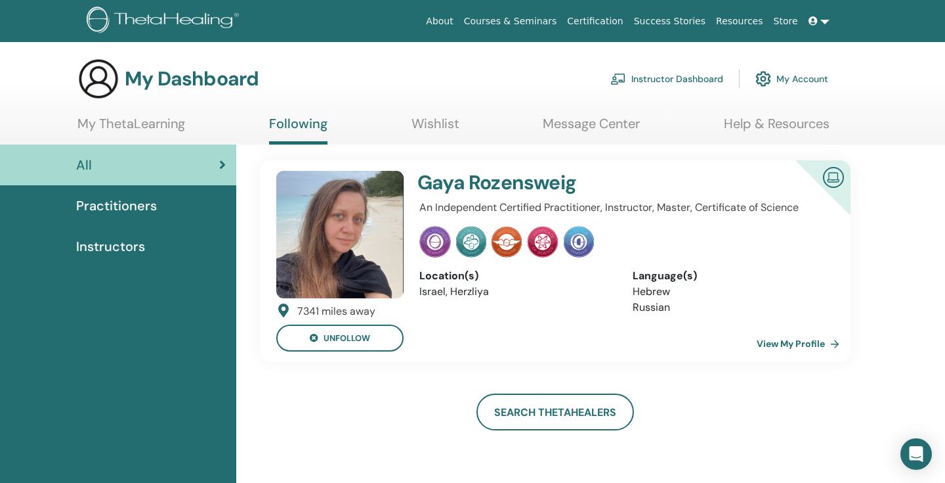
click at [664, 74] on link "Instructor Dashboard" at bounding box center [667, 78] width 113 height 29
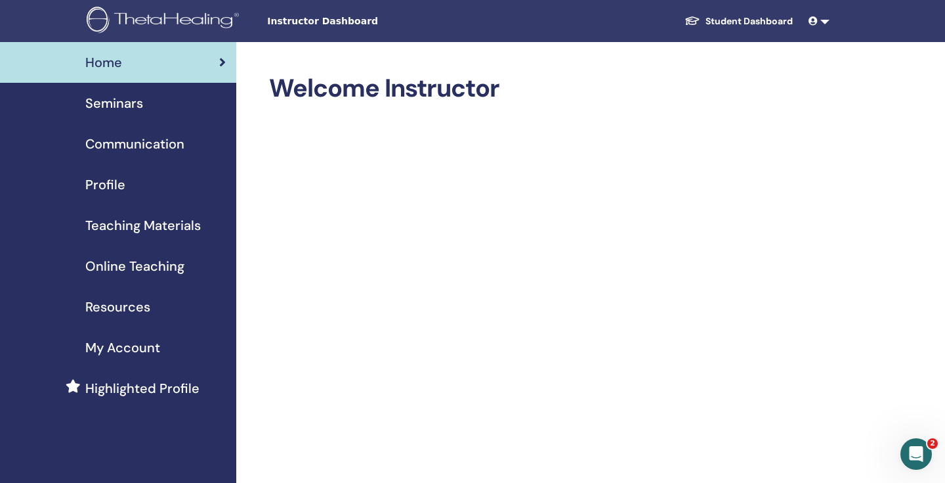
click at [125, 108] on span "Seminars" at bounding box center [114, 103] width 58 height 20
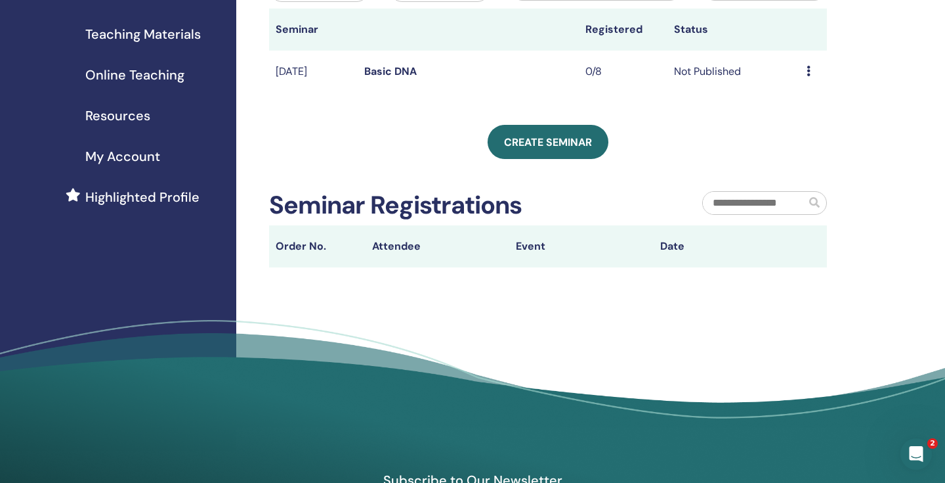
scroll to position [144, 0]
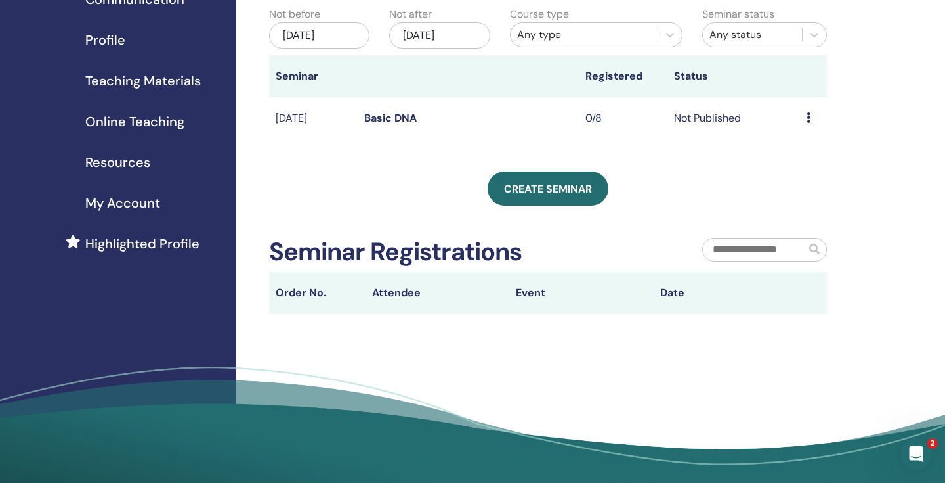
click at [597, 118] on td "0/8" at bounding box center [623, 118] width 89 height 43
click at [372, 121] on link "Basic DNA" at bounding box center [390, 118] width 53 height 14
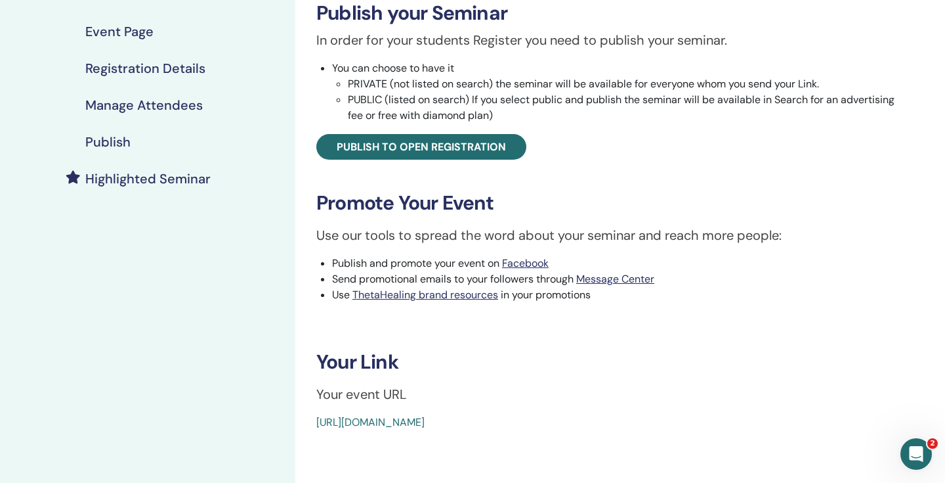
scroll to position [95, 0]
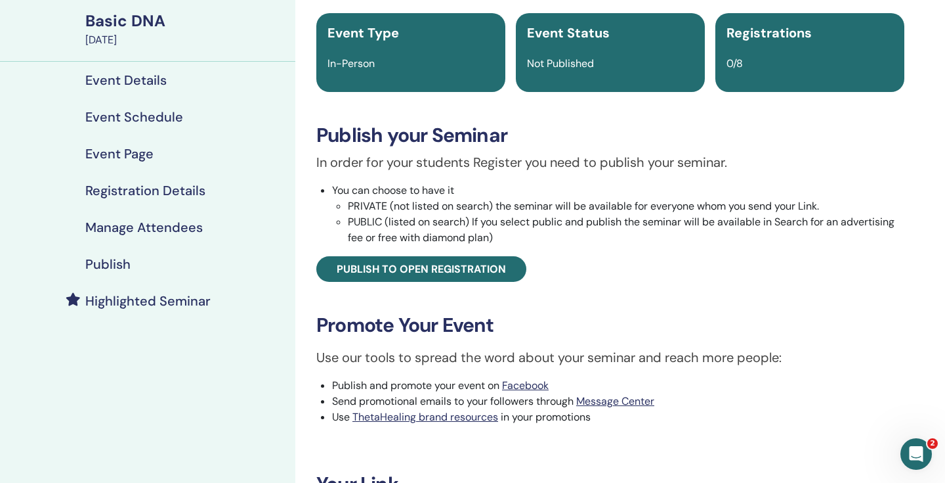
click at [450, 58] on div "In-Person" at bounding box center [411, 64] width 183 height 16
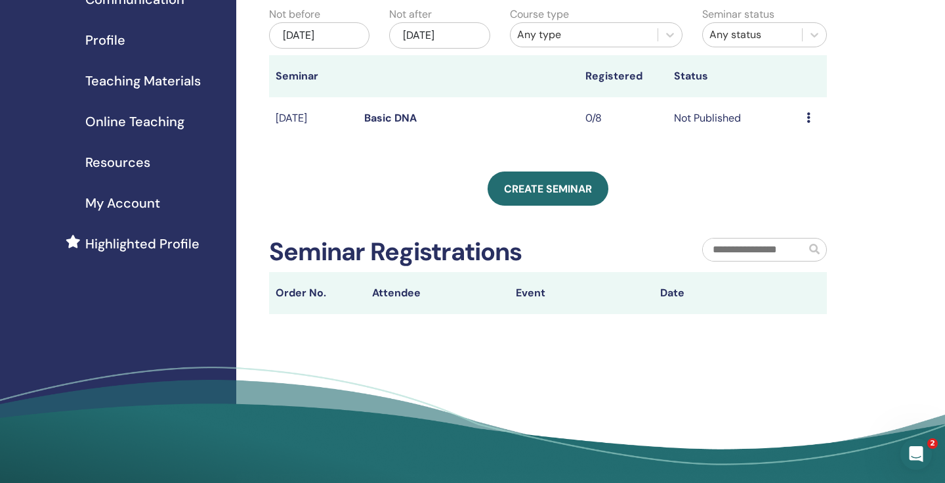
click at [809, 120] on icon at bounding box center [809, 117] width 4 height 11
click at [819, 154] on li "Edit" at bounding box center [803, 150] width 71 height 20
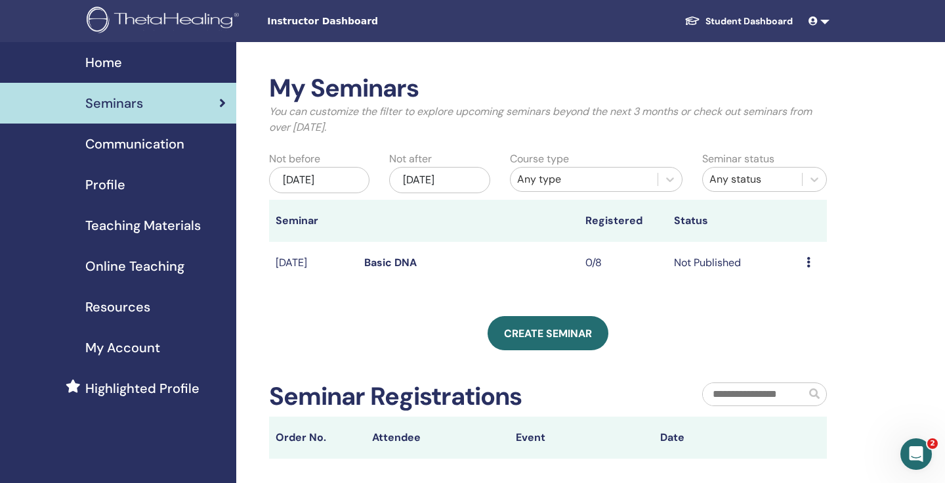
click at [805, 262] on td "Preview Edit Attendees Cancel" at bounding box center [813, 263] width 27 height 43
click at [811, 262] on div "Preview Edit Attendees Cancel" at bounding box center [814, 263] width 14 height 16
click at [796, 293] on link "Edit" at bounding box center [790, 293] width 19 height 14
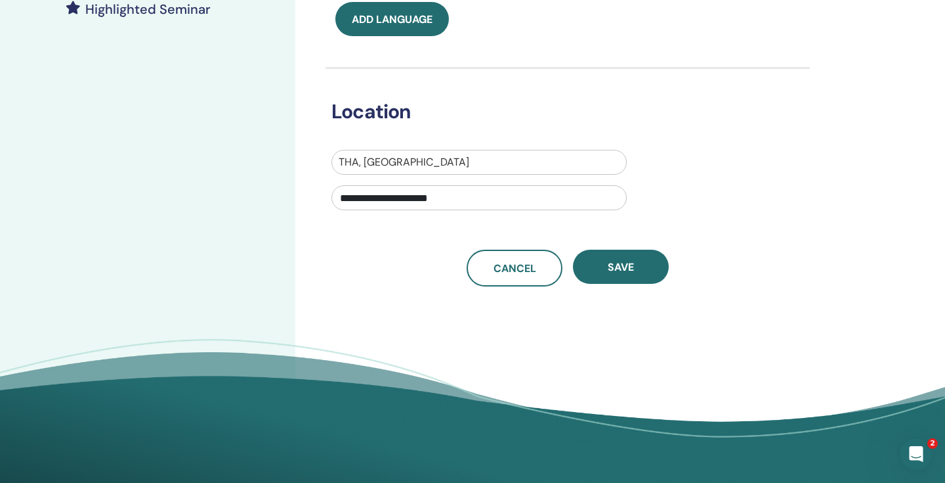
scroll to position [397, 0]
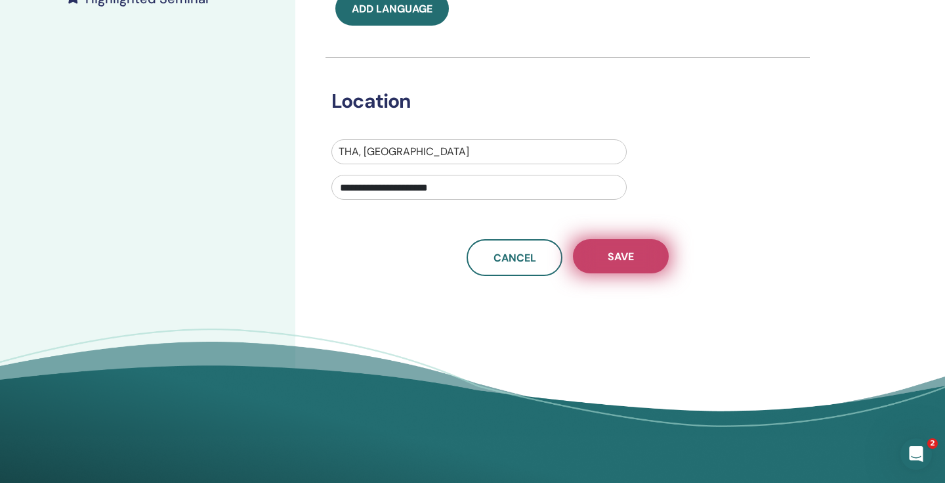
click at [649, 266] on button "Save" at bounding box center [621, 256] width 96 height 34
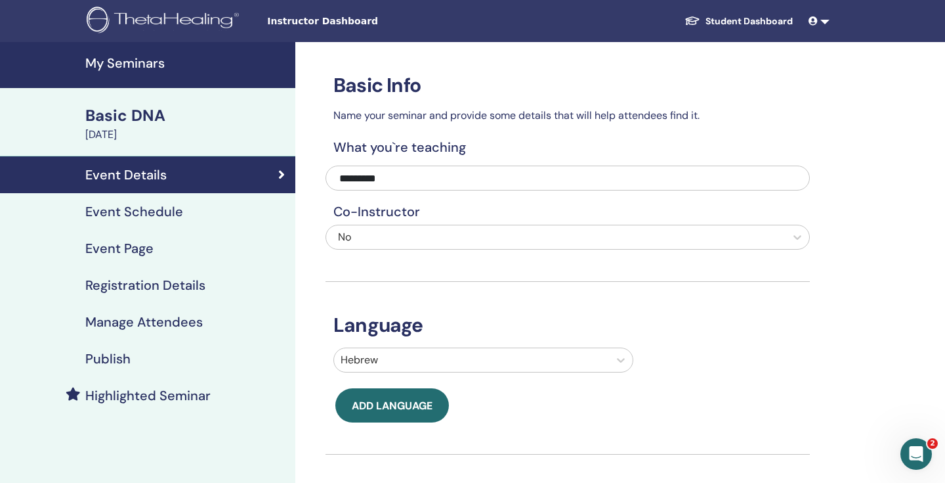
scroll to position [123, 0]
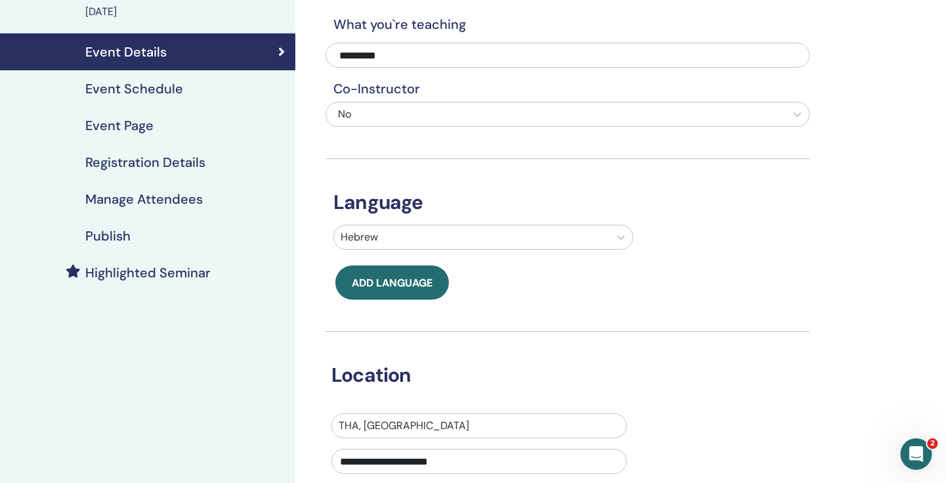
click at [477, 114] on div "No" at bounding box center [521, 114] width 367 height 16
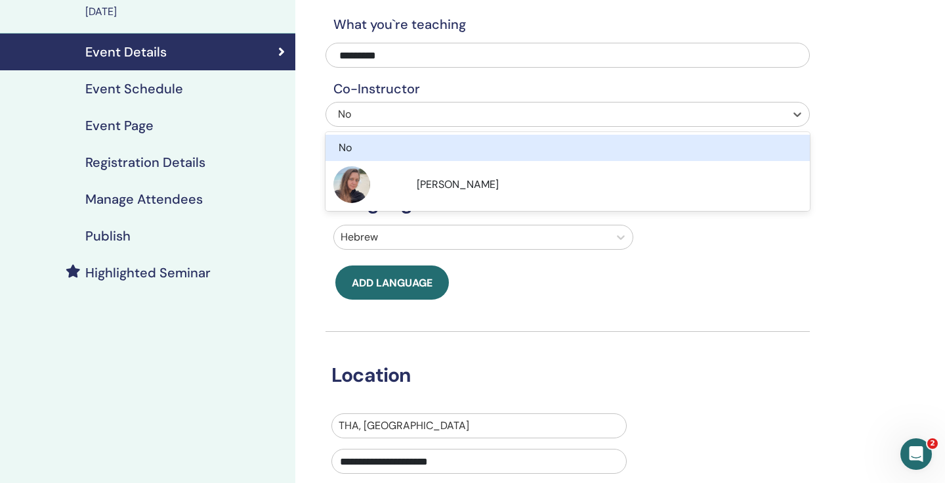
click at [477, 114] on div "No" at bounding box center [521, 114] width 367 height 16
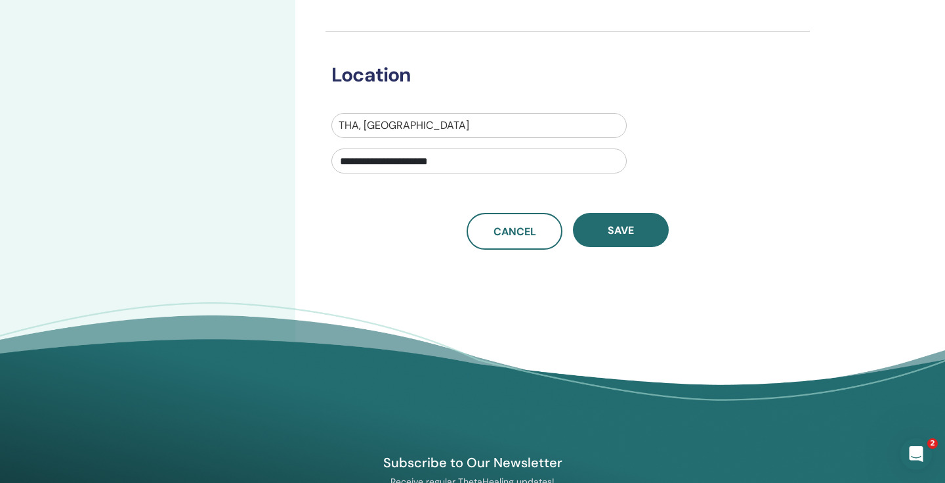
scroll to position [428, 0]
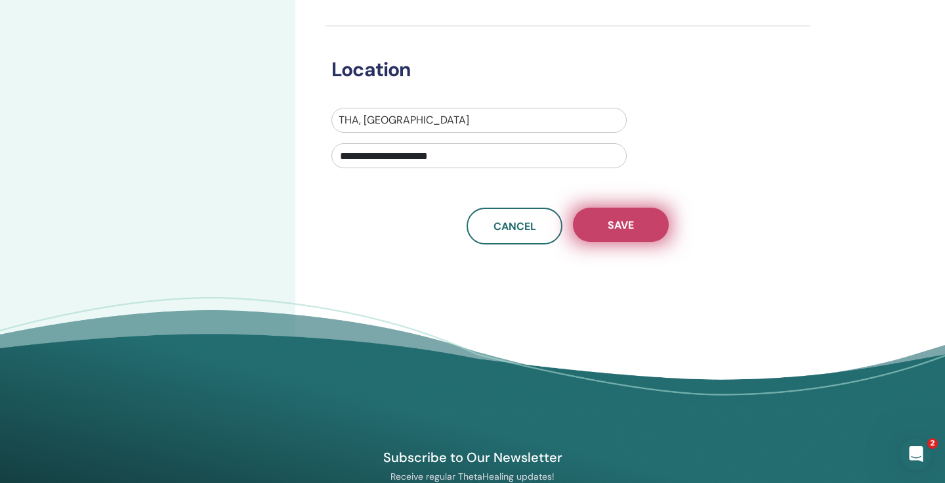
click at [615, 221] on span "Save" at bounding box center [621, 225] width 26 height 14
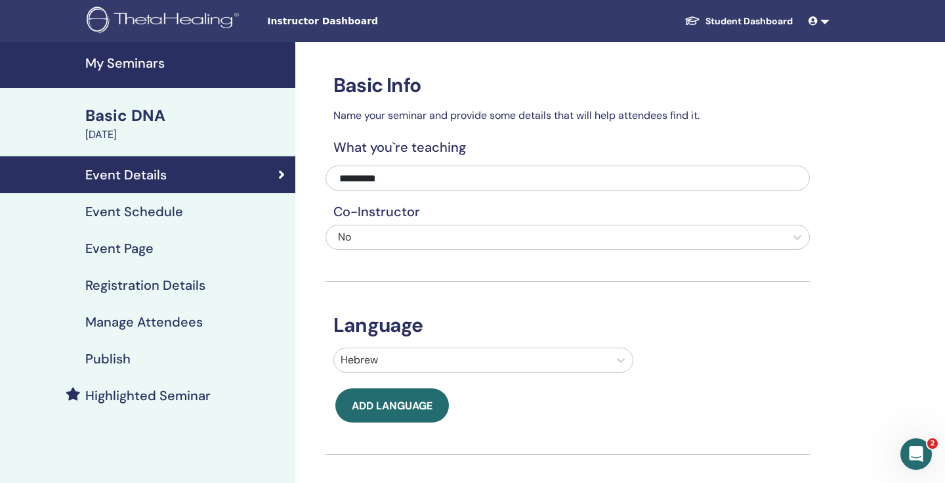
click at [154, 298] on link "Registration Details" at bounding box center [147, 285] width 295 height 37
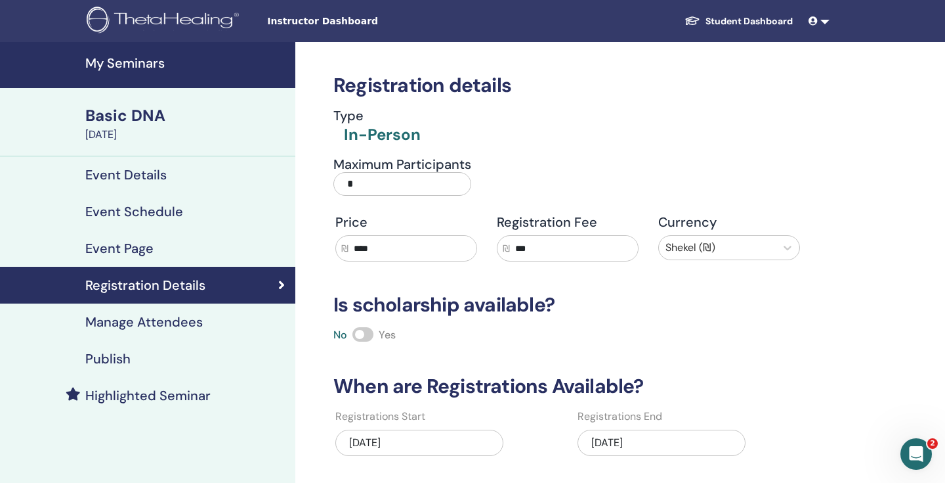
click at [532, 243] on input "***" at bounding box center [574, 248] width 128 height 25
click at [449, 249] on input "****" at bounding box center [413, 248] width 128 height 25
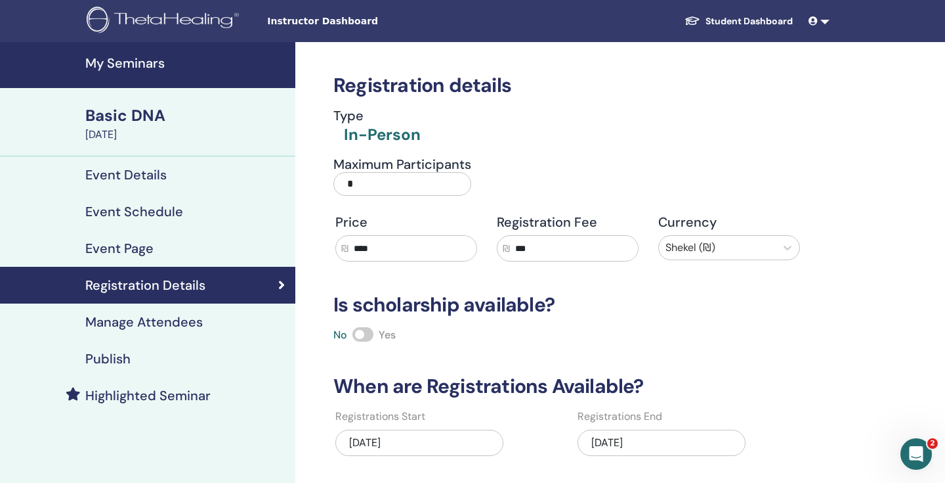
click at [265, 188] on link "Event Details" at bounding box center [147, 174] width 295 height 37
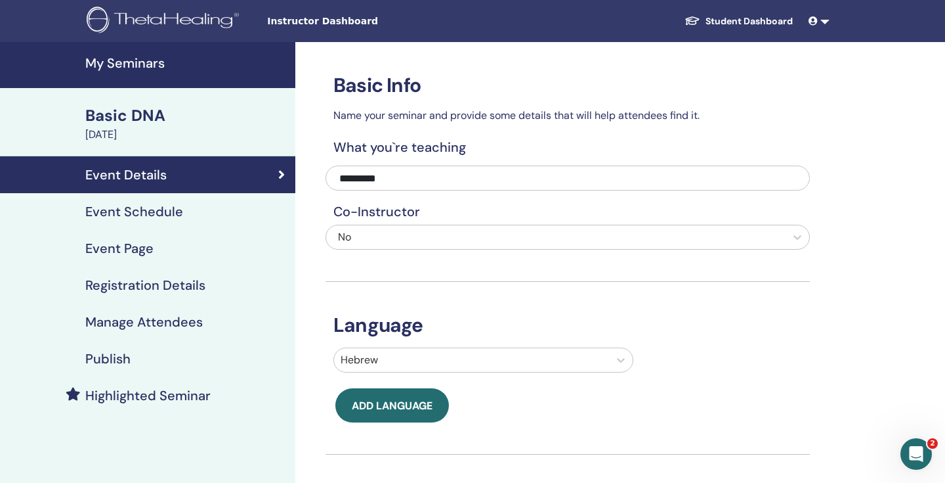
click at [187, 282] on h4 "Registration Details" at bounding box center [145, 285] width 120 height 16
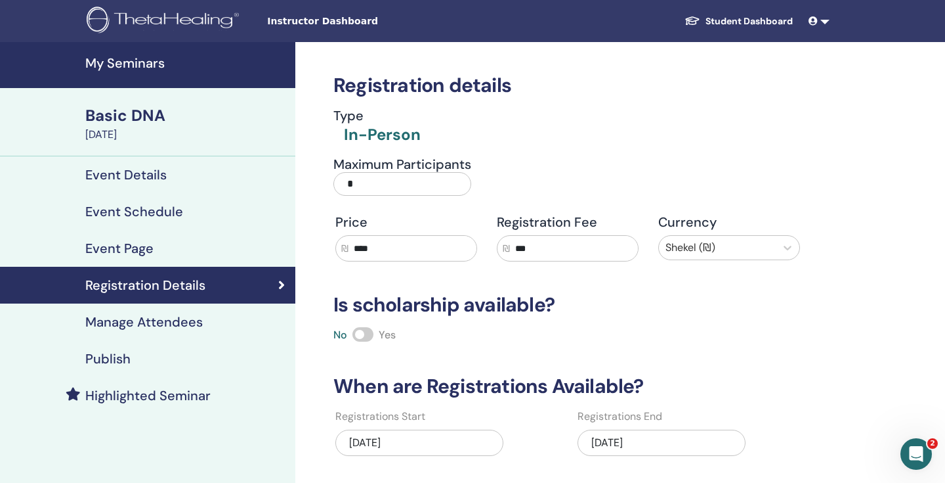
click at [544, 246] on input "***" at bounding box center [574, 248] width 128 height 25
click at [428, 248] on input "****" at bounding box center [413, 248] width 128 height 25
type input "****"
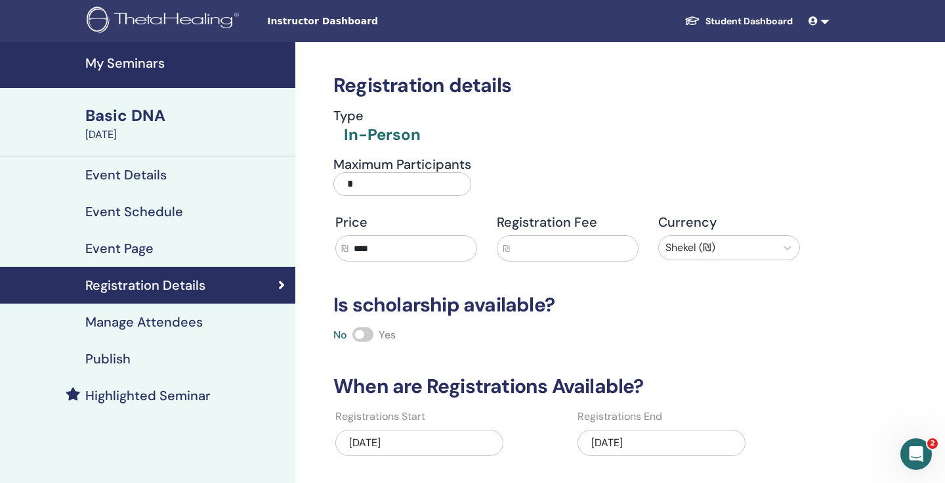
click at [553, 248] on input "text" at bounding box center [574, 248] width 128 height 25
type input "***"
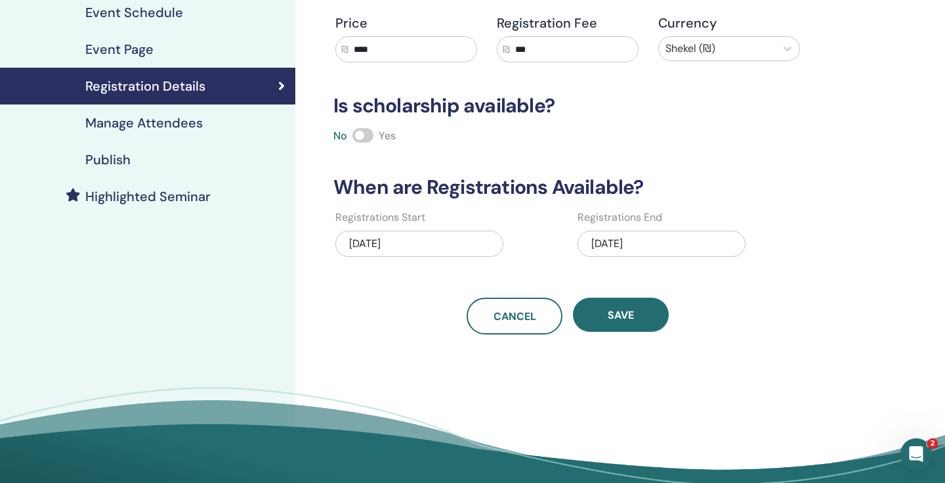
scroll to position [203, 0]
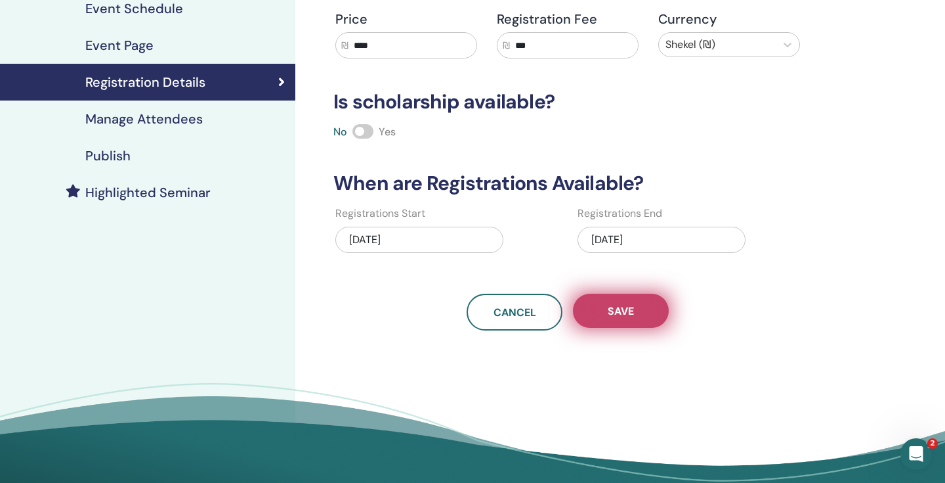
click at [626, 317] on span "Save" at bounding box center [621, 311] width 26 height 14
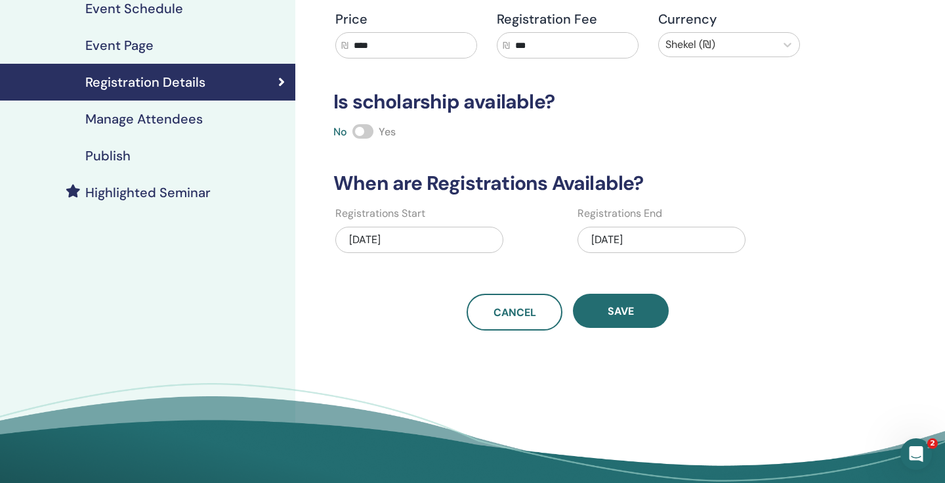
click at [210, 116] on div "Manage Attendees" at bounding box center [148, 119] width 274 height 16
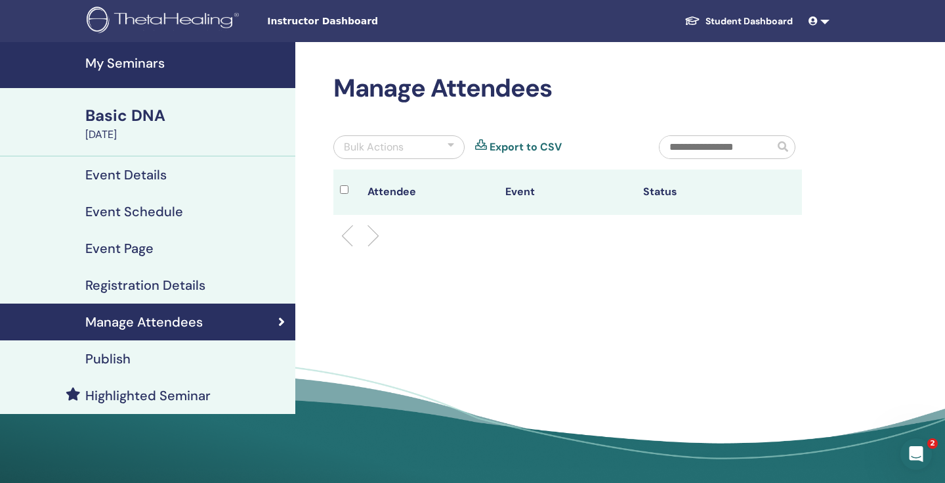
click at [155, 120] on div "Basic DNA" at bounding box center [186, 115] width 202 height 22
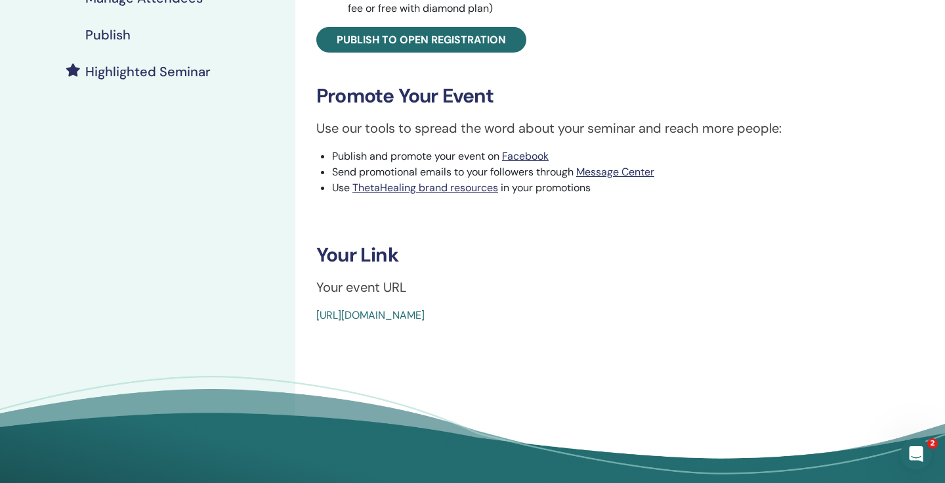
scroll to position [326, 0]
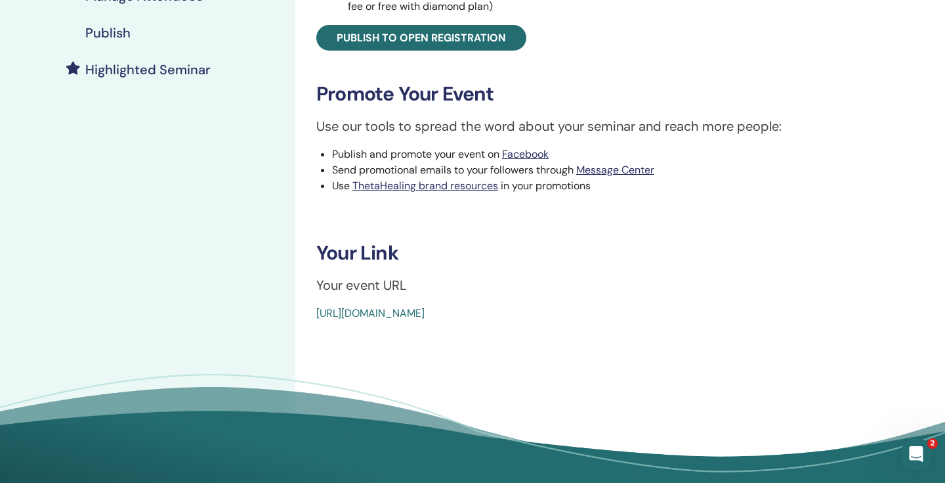
click at [425, 312] on link "[URL][DOMAIN_NAME]" at bounding box center [370, 313] width 108 height 14
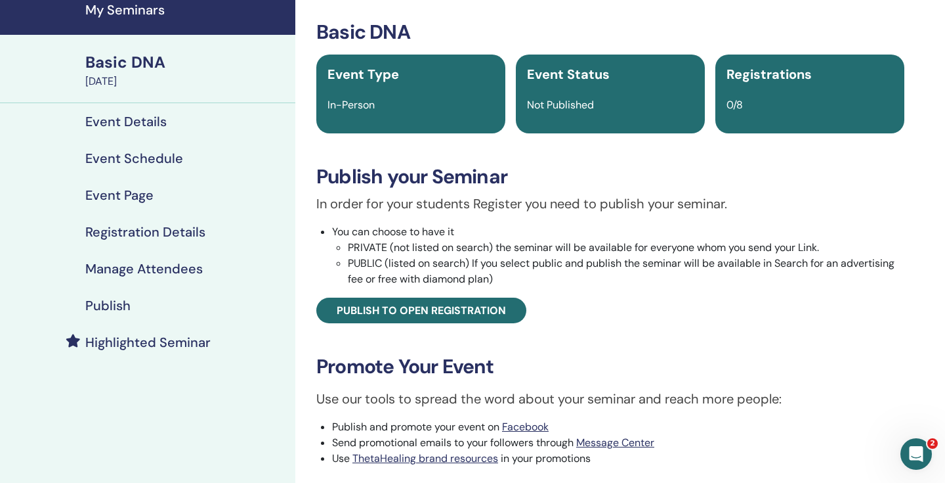
scroll to position [10, 0]
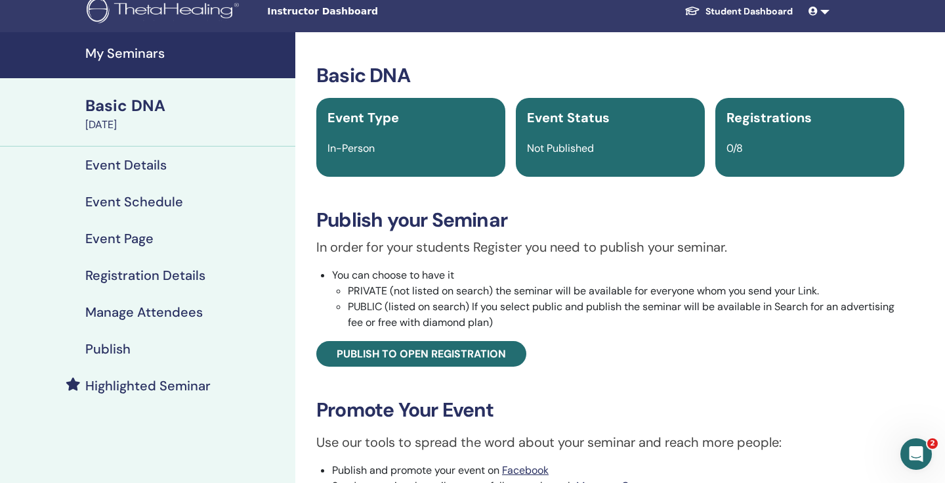
click at [601, 162] on div "Event Status Not Published" at bounding box center [610, 137] width 189 height 79
click at [792, 129] on div "Registrations 0/8" at bounding box center [810, 137] width 189 height 79
click at [139, 160] on h4 "Event Details" at bounding box center [125, 165] width 81 height 16
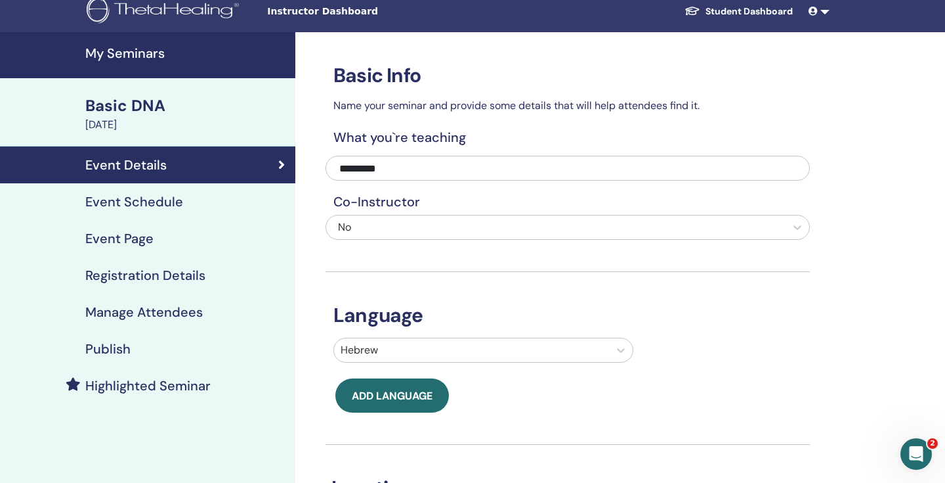
click at [161, 189] on link "Event Schedule" at bounding box center [147, 201] width 295 height 37
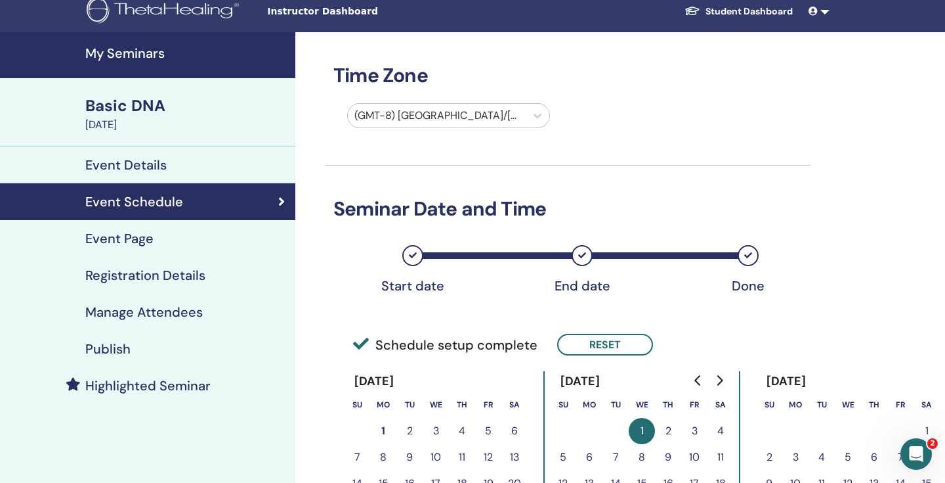
click at [169, 234] on div "Event Page" at bounding box center [148, 238] width 274 height 16
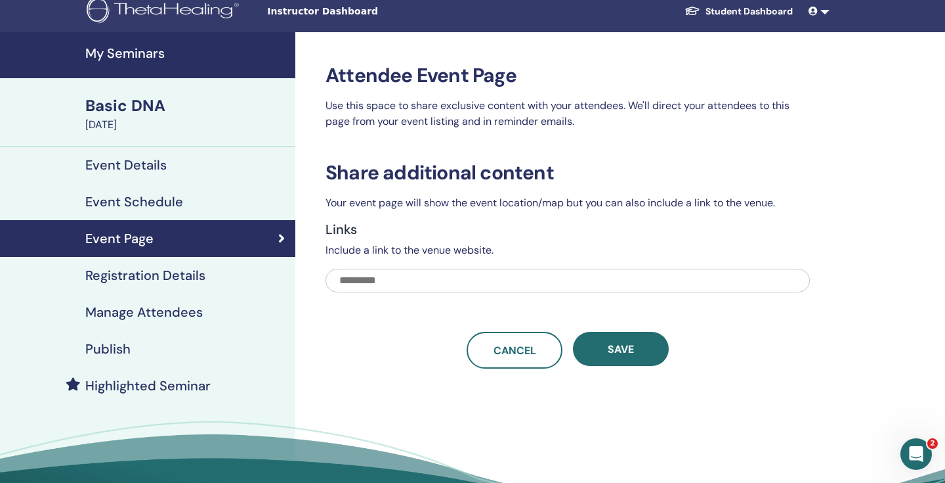
click at [405, 285] on input "text" at bounding box center [568, 281] width 484 height 24
click at [168, 282] on h4 "Registration Details" at bounding box center [145, 275] width 120 height 16
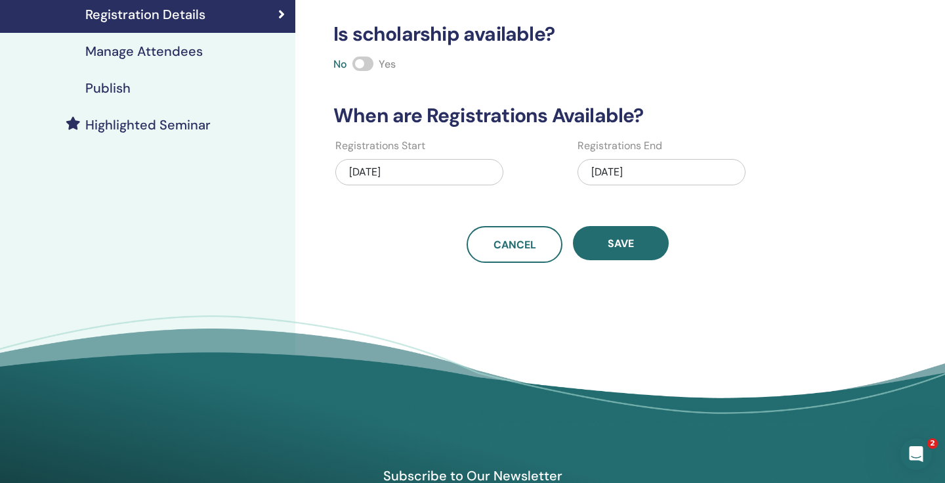
scroll to position [237, 0]
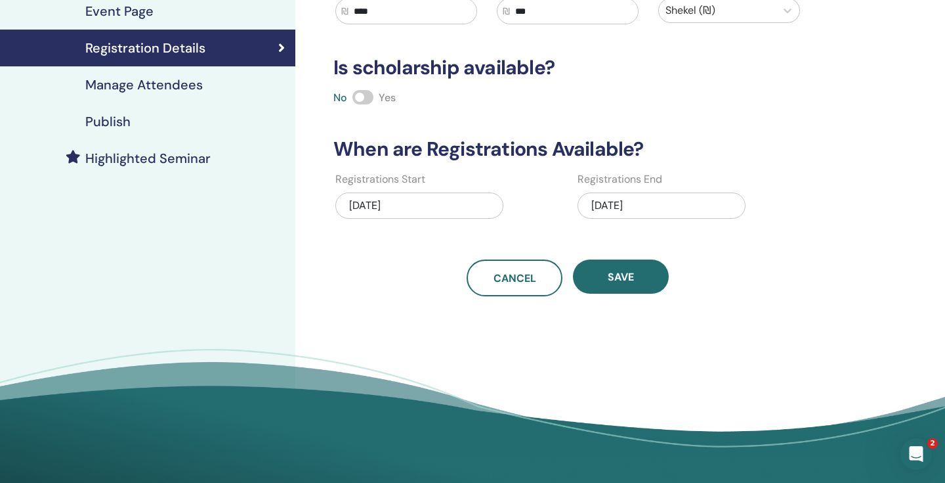
click at [192, 94] on link "Manage Attendees" at bounding box center [147, 84] width 295 height 37
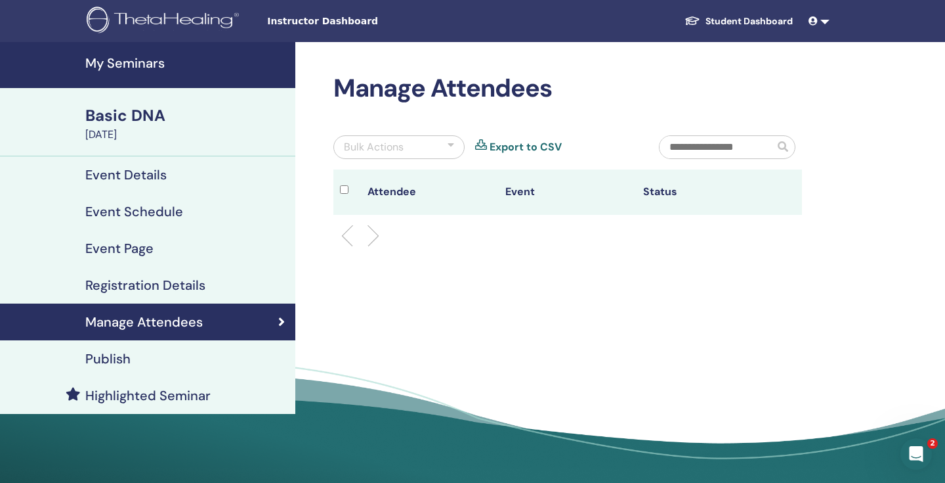
click at [143, 352] on div "Publish" at bounding box center [148, 359] width 274 height 16
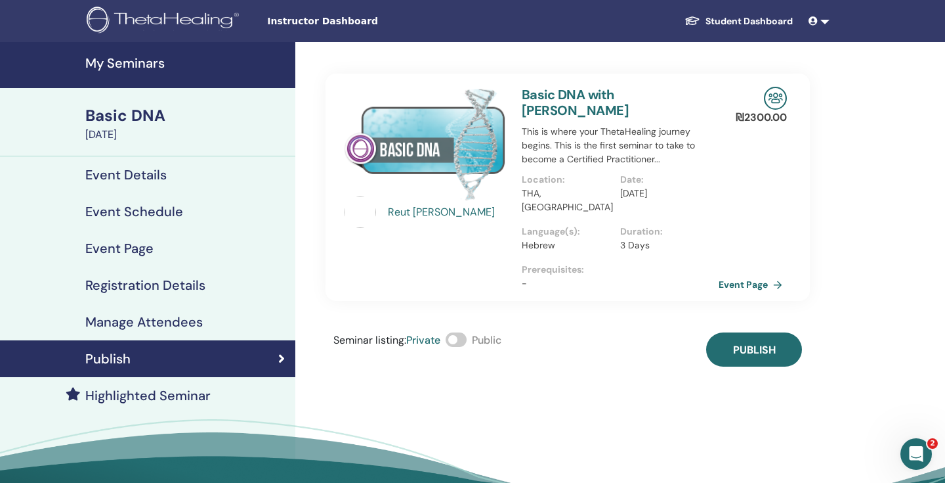
click at [449, 150] on img at bounding box center [425, 144] width 161 height 114
click at [771, 98] on img at bounding box center [775, 98] width 23 height 23
click at [406, 215] on div "Reut Brill" at bounding box center [448, 212] width 121 height 16
click at [364, 211] on img at bounding box center [361, 212] width 32 height 32
click at [368, 218] on img at bounding box center [361, 212] width 32 height 32
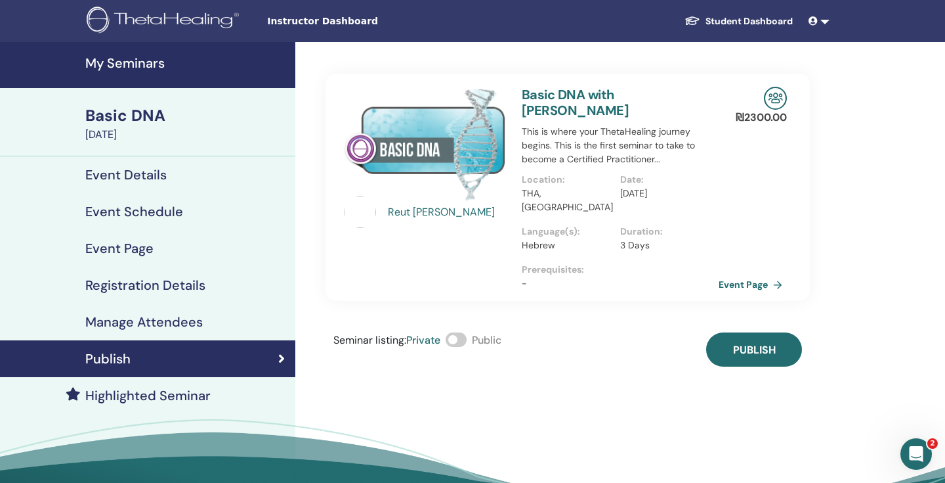
click at [196, 398] on h4 "Highlighted Seminar" at bounding box center [147, 395] width 125 height 16
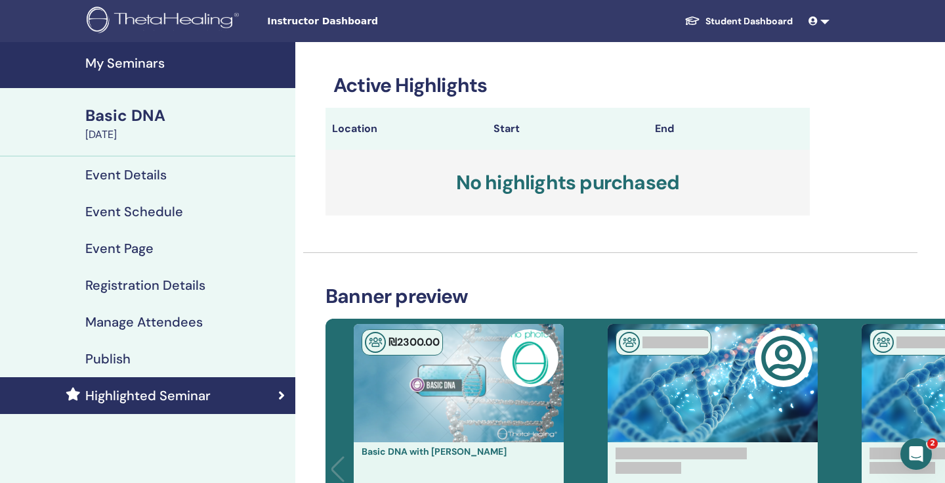
click at [514, 360] on img at bounding box center [530, 358] width 58 height 58
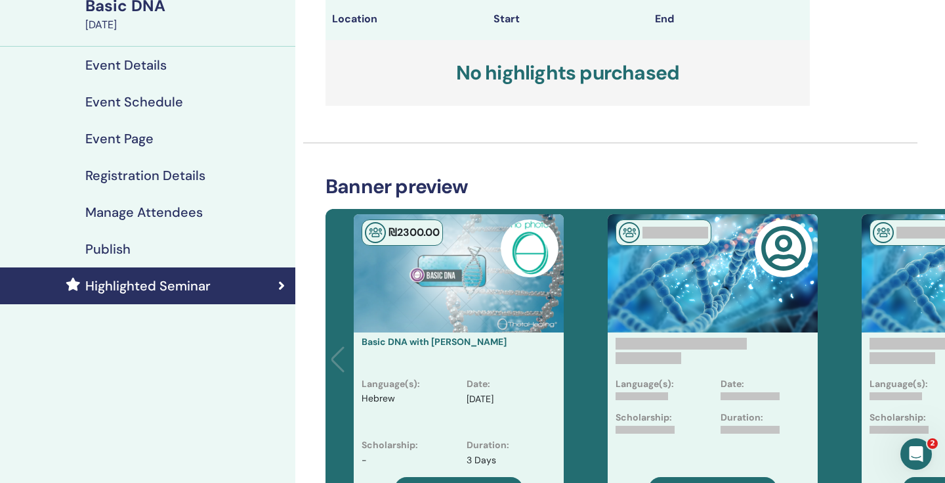
scroll to position [55, 0]
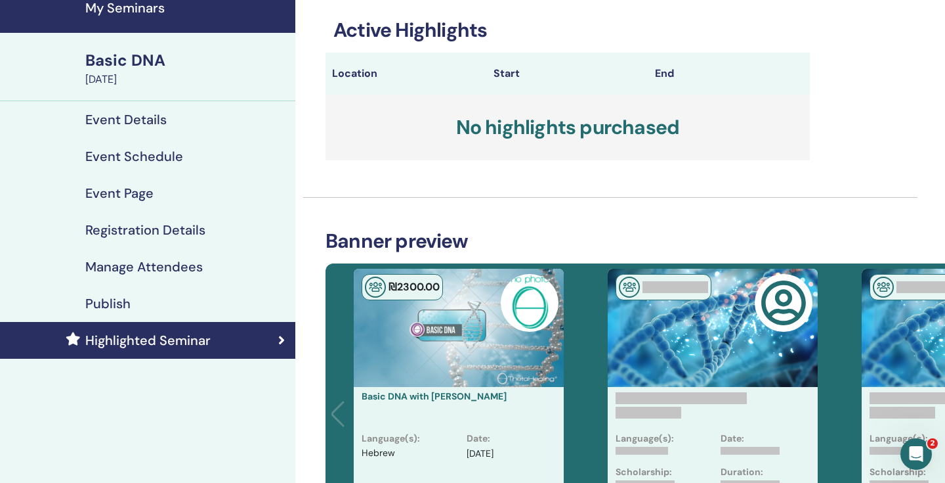
click at [184, 300] on div "Publish" at bounding box center [148, 303] width 274 height 16
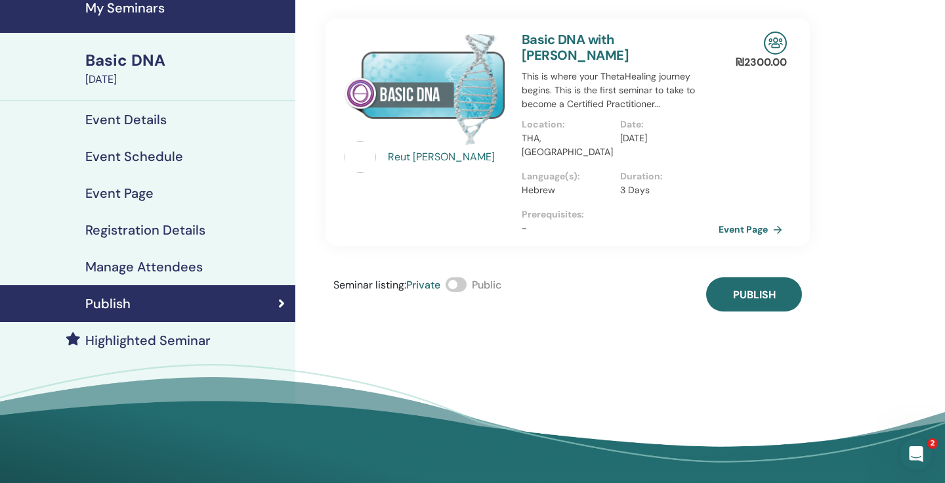
click at [410, 156] on div "Reut Brill" at bounding box center [448, 157] width 121 height 16
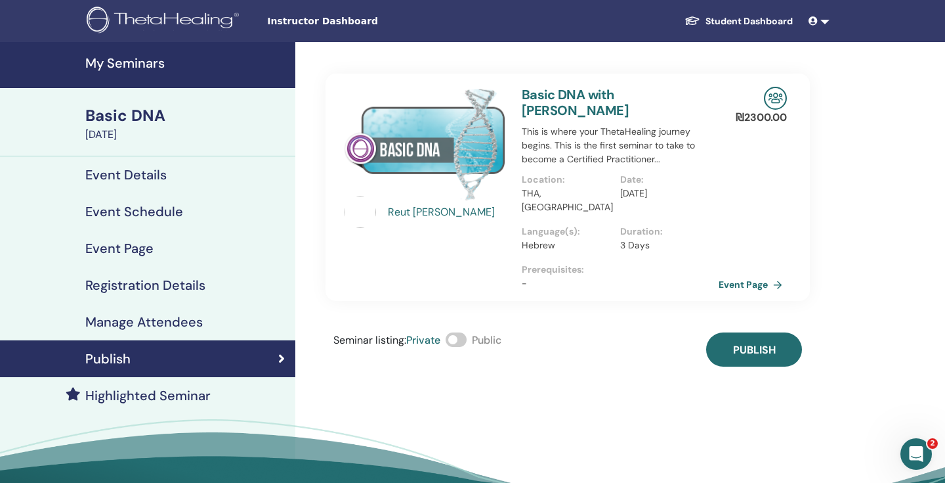
click at [773, 99] on img at bounding box center [775, 98] width 23 height 23
click at [363, 207] on img at bounding box center [361, 212] width 32 height 32
click at [776, 98] on img at bounding box center [775, 98] width 23 height 23
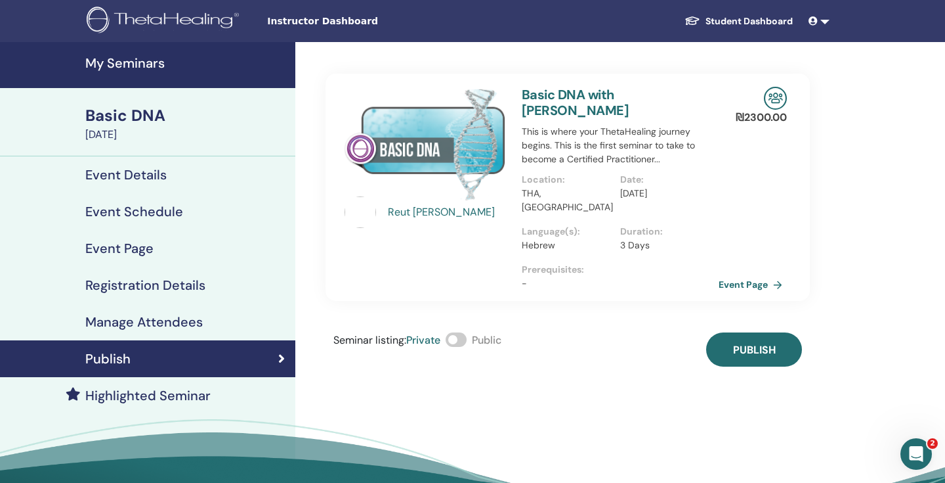
click at [226, 324] on div "Manage Attendees" at bounding box center [148, 322] width 274 height 16
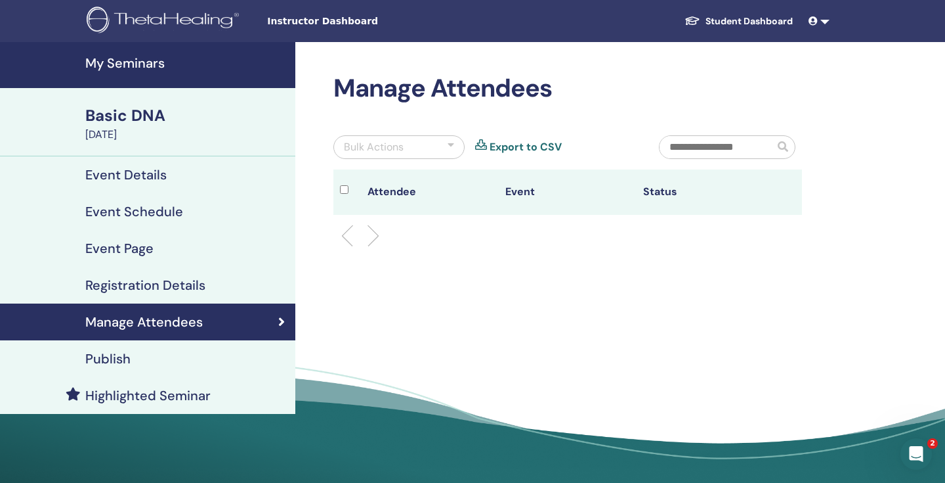
click at [232, 286] on div "Registration Details" at bounding box center [148, 285] width 274 height 16
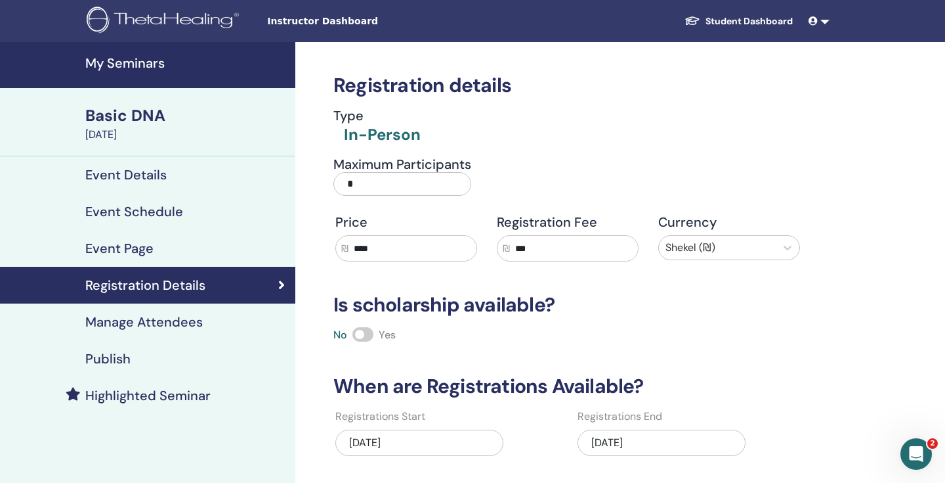
click at [211, 251] on div "Event Page" at bounding box center [148, 248] width 274 height 16
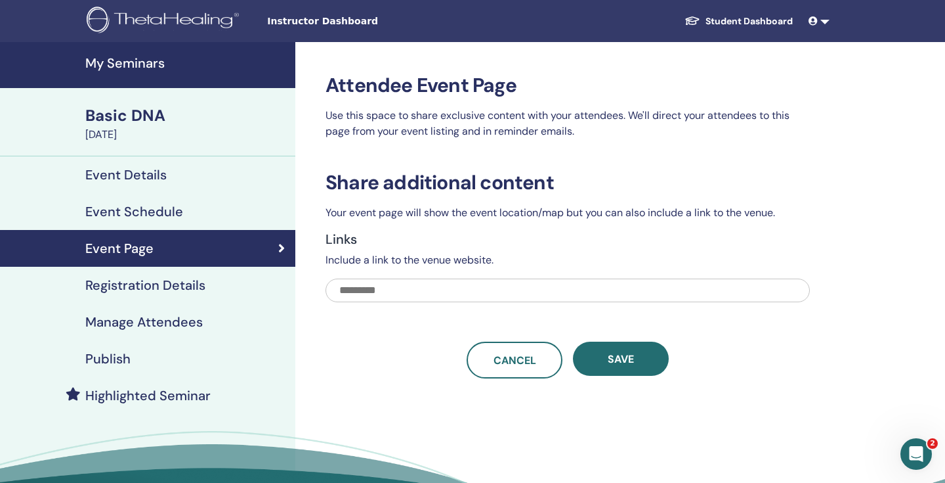
click at [225, 212] on div "Event Schedule" at bounding box center [148, 212] width 274 height 16
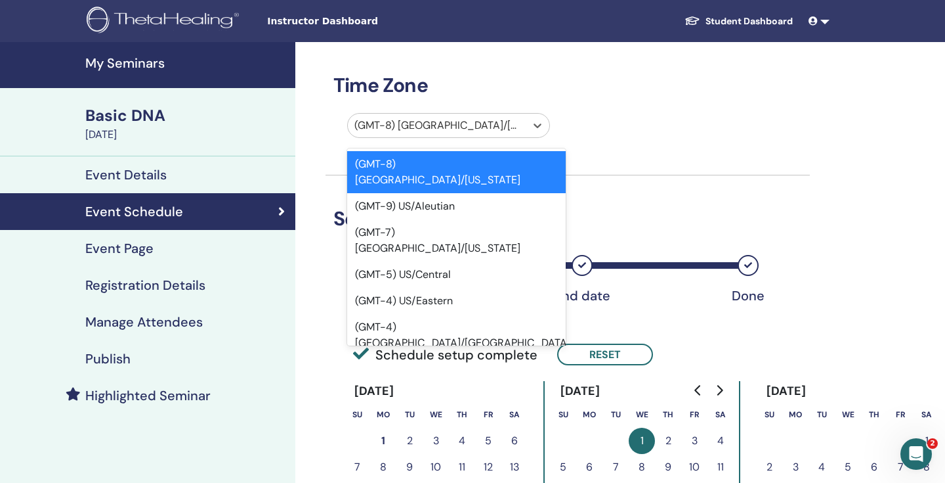
click at [410, 130] on div at bounding box center [437, 125] width 165 height 18
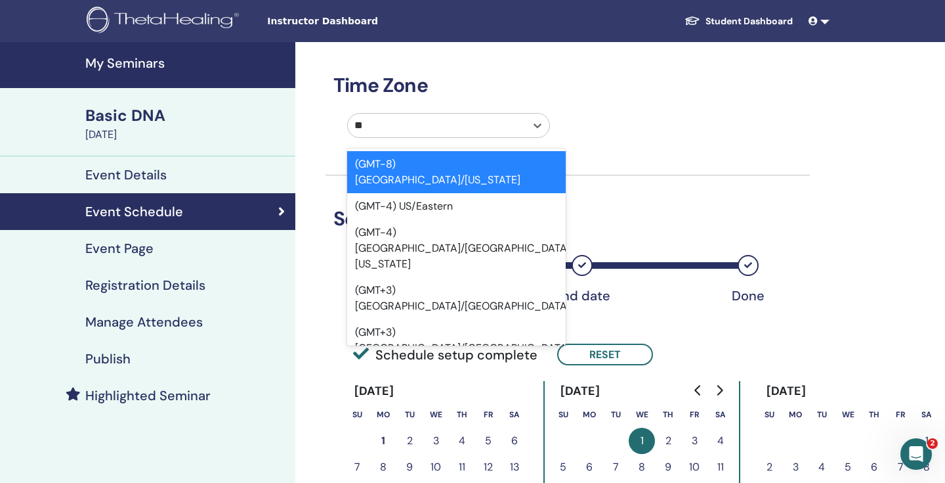
type input "*"
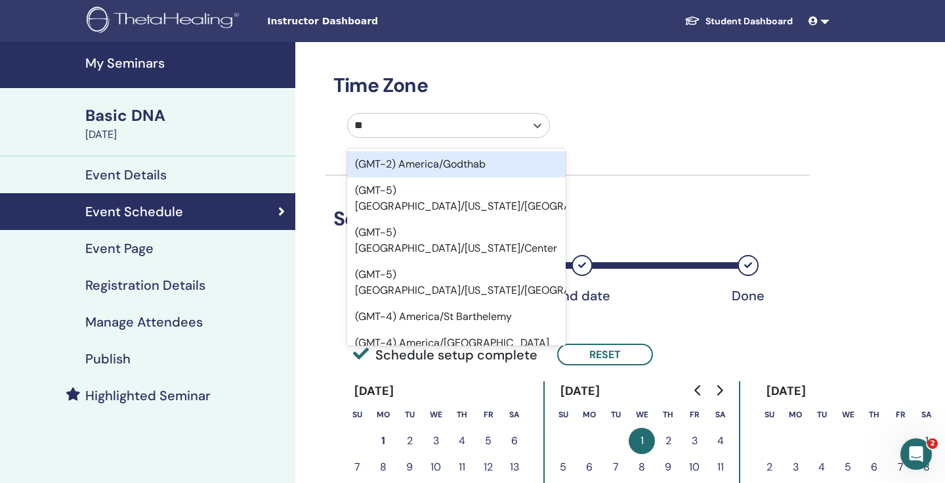
type input "*"
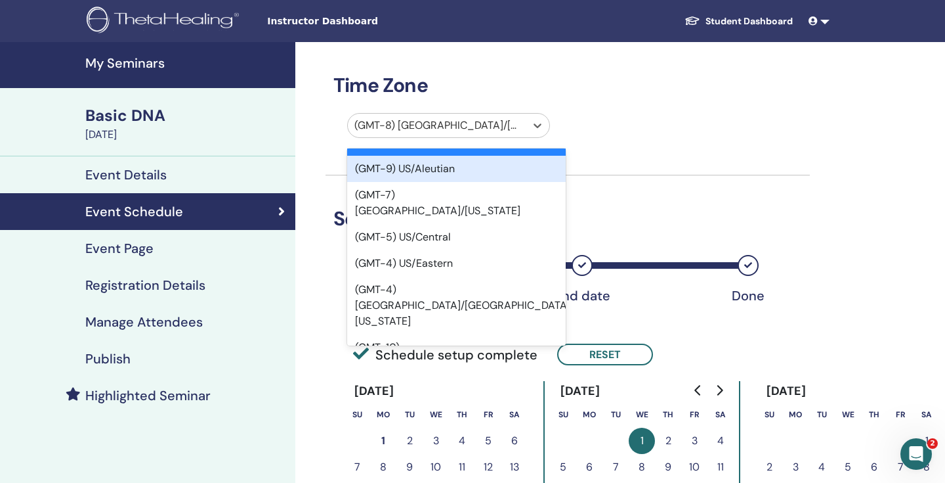
scroll to position [36, 0]
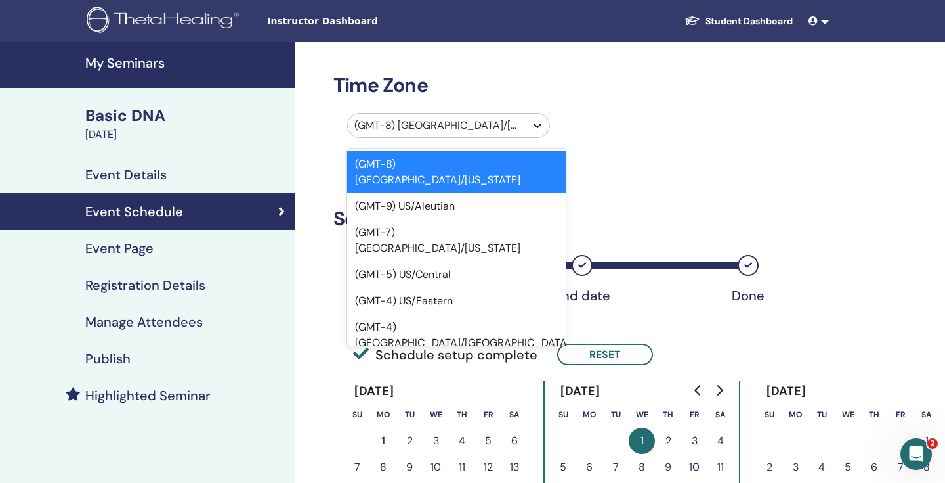
click at [534, 126] on icon at bounding box center [537, 125] width 13 height 13
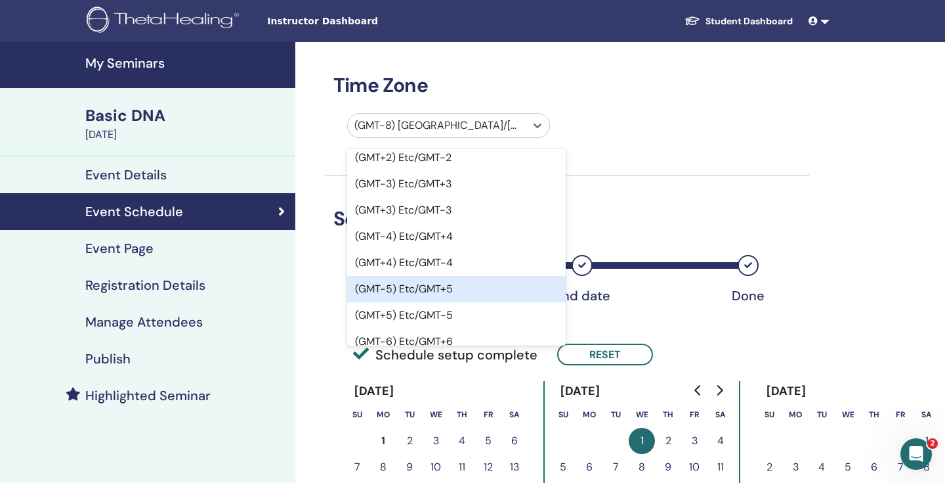
scroll to position [857, 0]
click at [515, 408] on div "(GMT+7) Etc/GMT-7" at bounding box center [456, 421] width 219 height 26
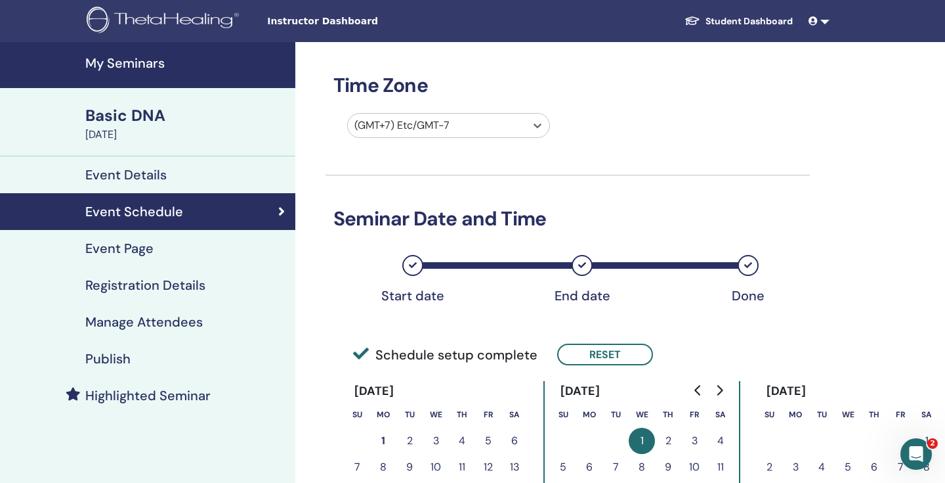
click at [670, 202] on div "Time Zone option (GMT+7) Etc/GMT-7, selected. Select is focused ,type to refine…" at bounding box center [568, 430] width 484 height 777
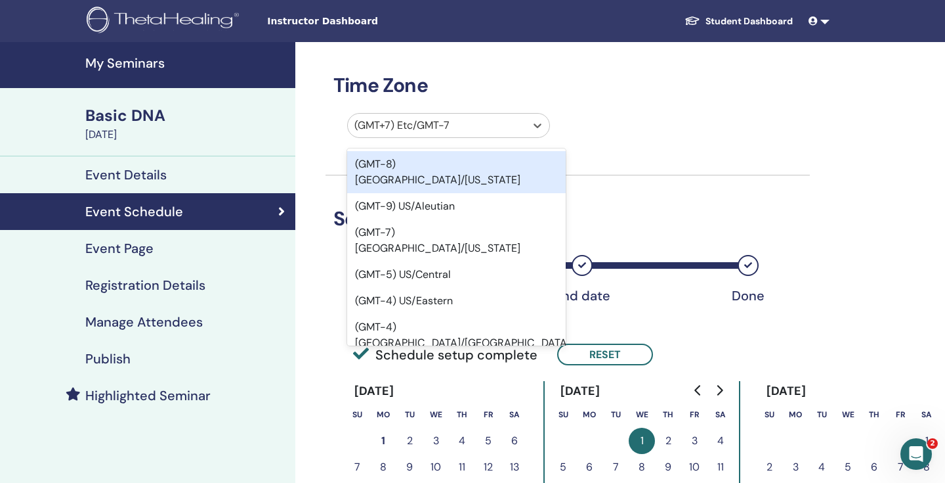
click at [507, 126] on div at bounding box center [437, 125] width 165 height 18
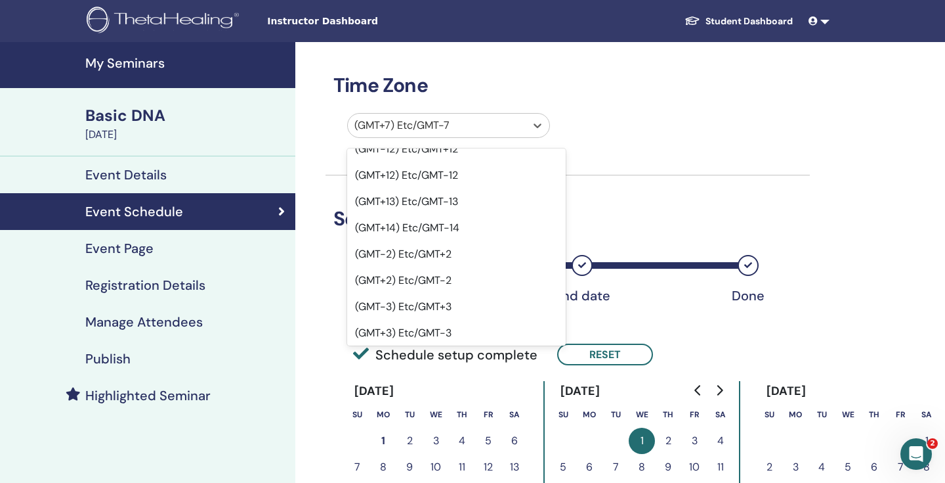
scroll to position [0, 0]
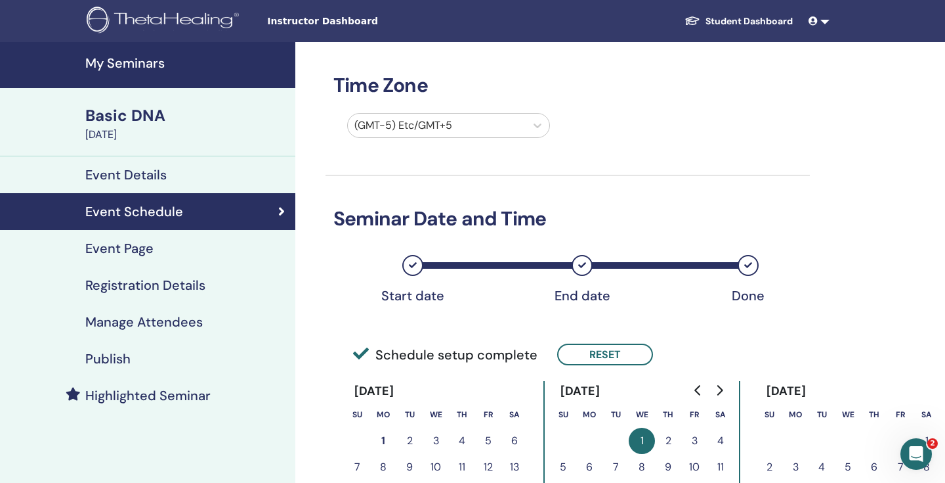
click at [444, 111] on div "Time Zone (GMT-5) Etc/GMT+5 Seminar Date and Time Start date End date Done Sche…" at bounding box center [568, 430] width 484 height 777
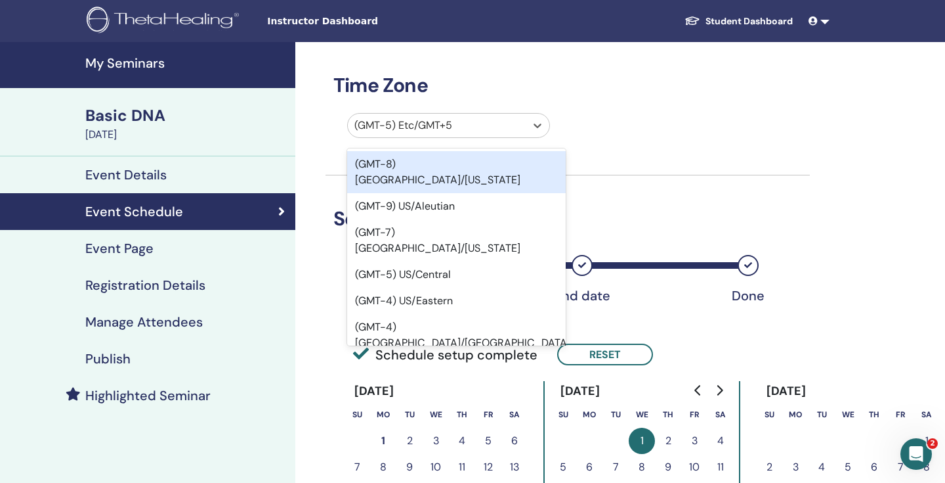
click at [450, 132] on div at bounding box center [437, 125] width 165 height 18
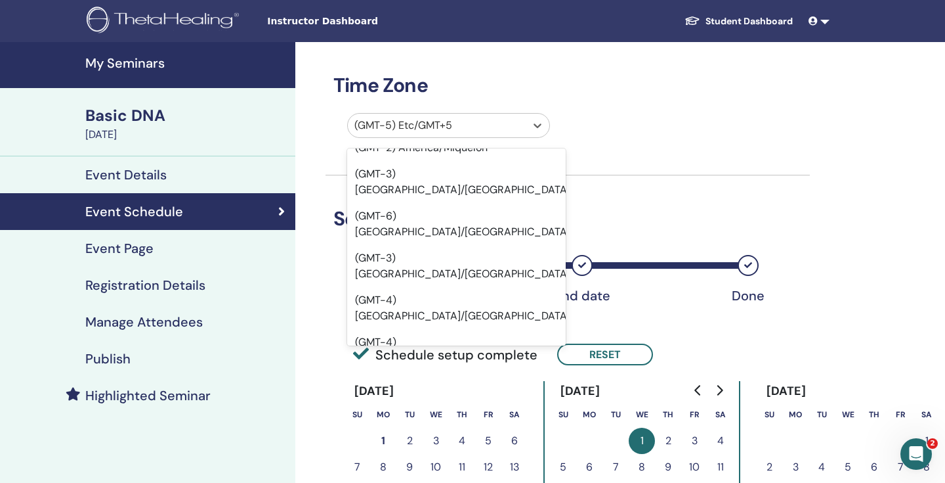
scroll to position [7748, 0]
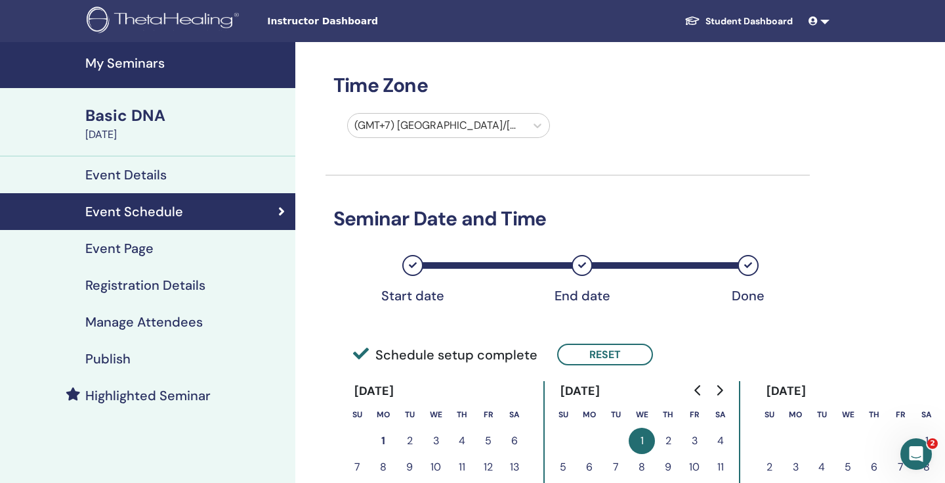
click at [500, 181] on div "Time Zone (GMT+7) Asia/Bangkok Seminar Date and Time Start date End date Done S…" at bounding box center [568, 430] width 484 height 777
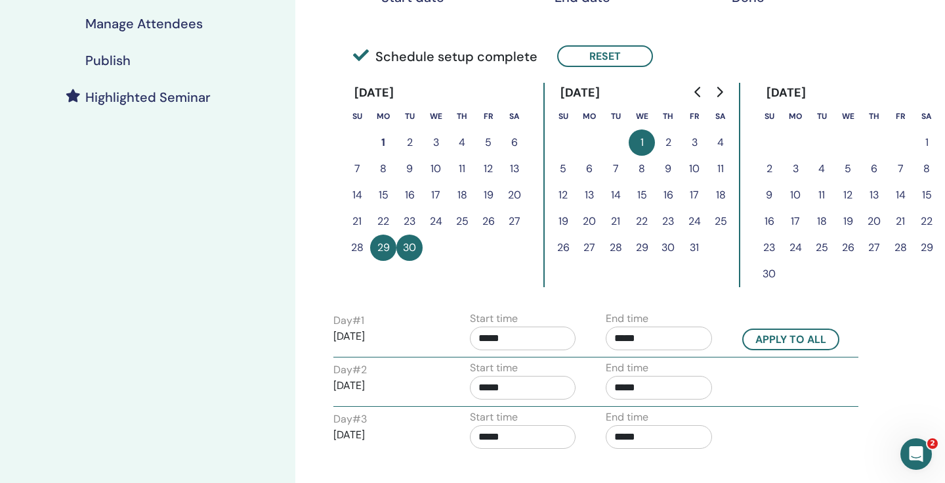
scroll to position [436, 0]
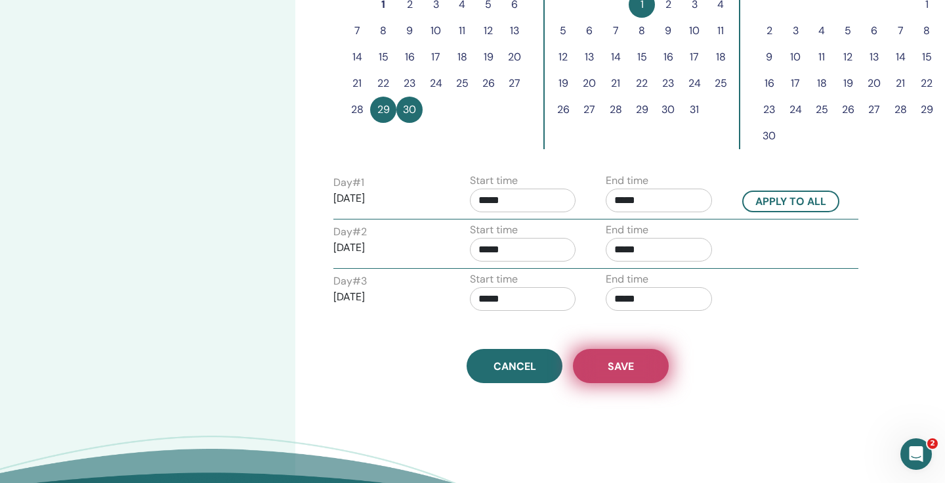
click at [640, 364] on button "Save" at bounding box center [621, 366] width 96 height 34
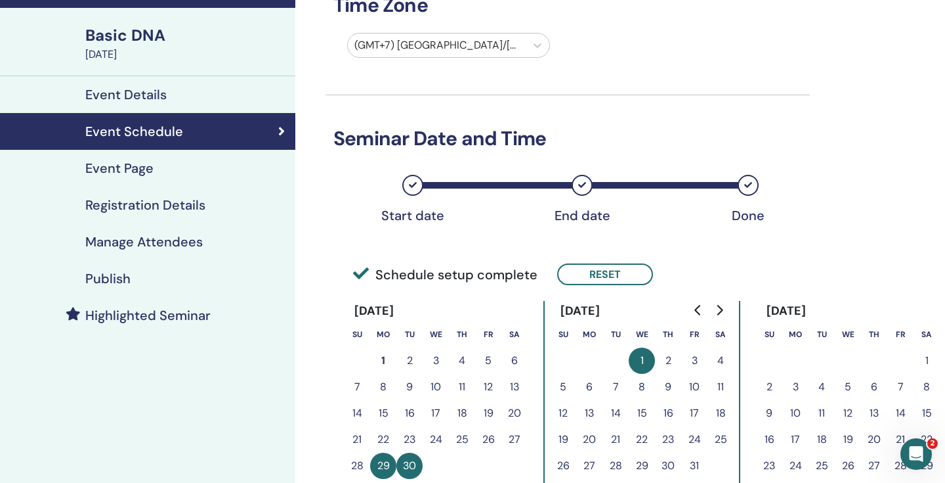
scroll to position [75, 0]
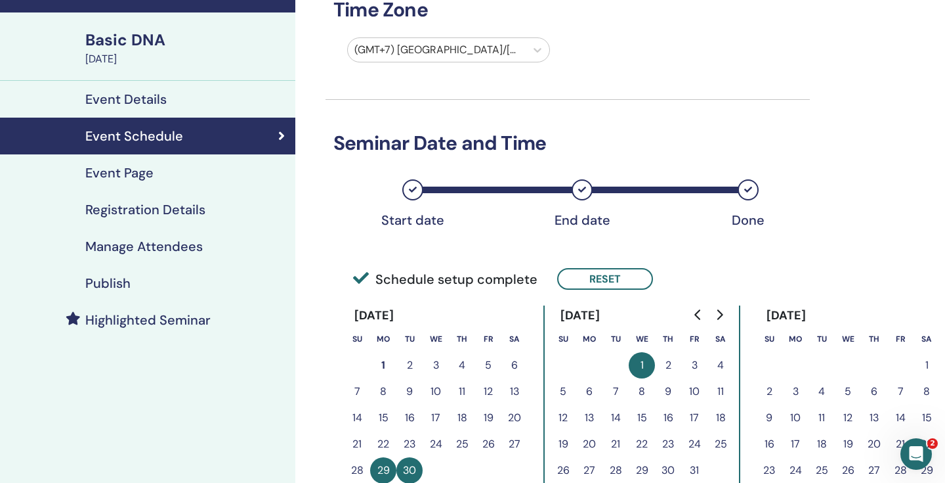
click at [225, 94] on div "Event Details" at bounding box center [148, 99] width 274 height 16
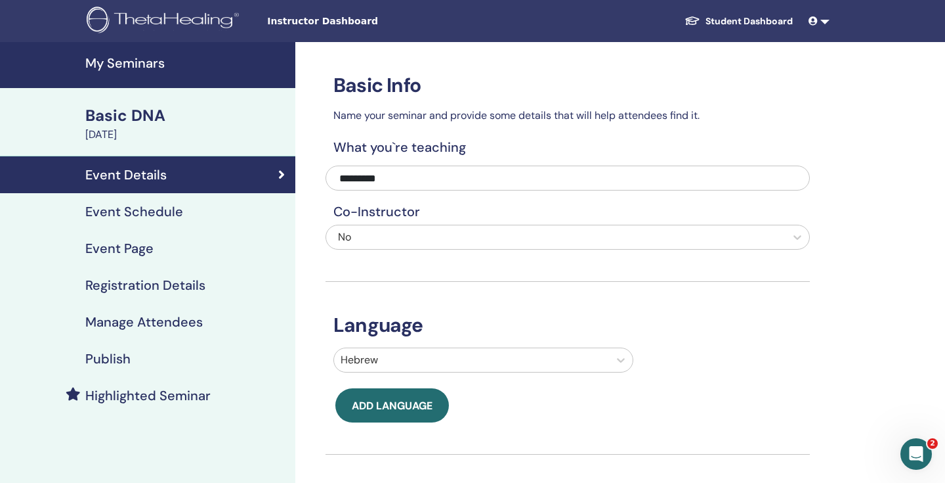
click at [149, 241] on h4 "Event Page" at bounding box center [119, 248] width 68 height 16
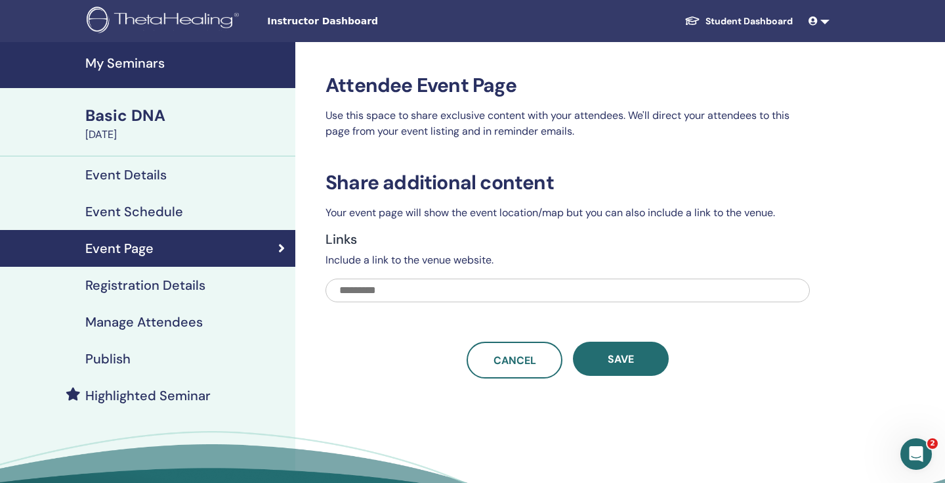
click at [209, 291] on div "Registration Details" at bounding box center [148, 285] width 274 height 16
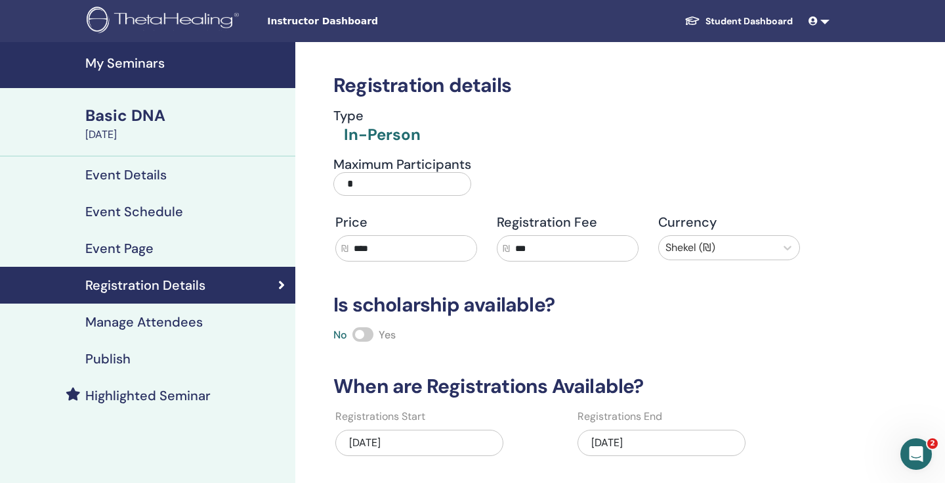
click at [225, 321] on div "Manage Attendees" at bounding box center [148, 322] width 274 height 16
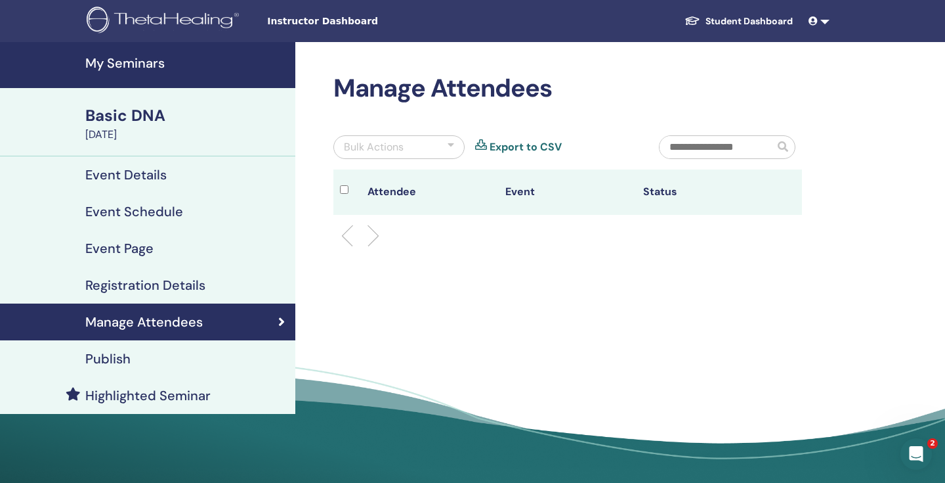
click at [216, 360] on div "Publish" at bounding box center [148, 359] width 274 height 16
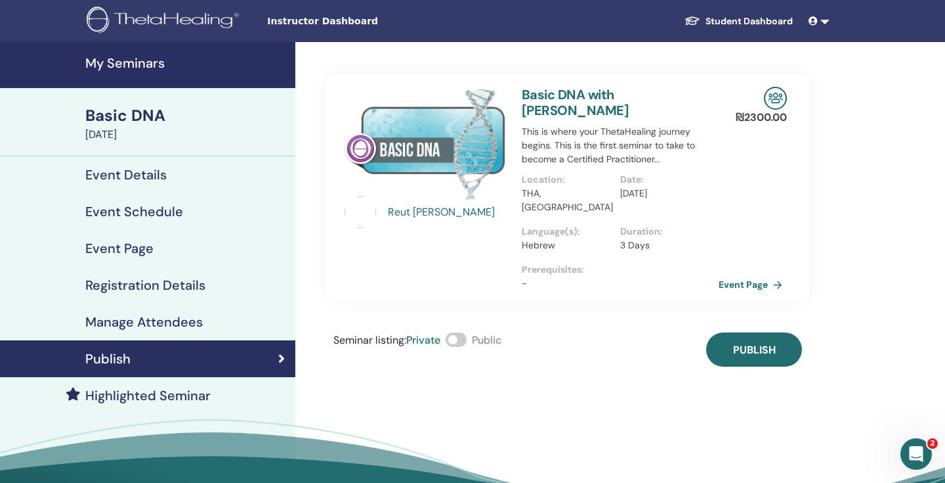
click at [360, 216] on img at bounding box center [361, 212] width 32 height 32
click at [752, 274] on link "Event Page" at bounding box center [755, 284] width 69 height 20
click at [146, 333] on link "Manage Attendees" at bounding box center [147, 321] width 295 height 37
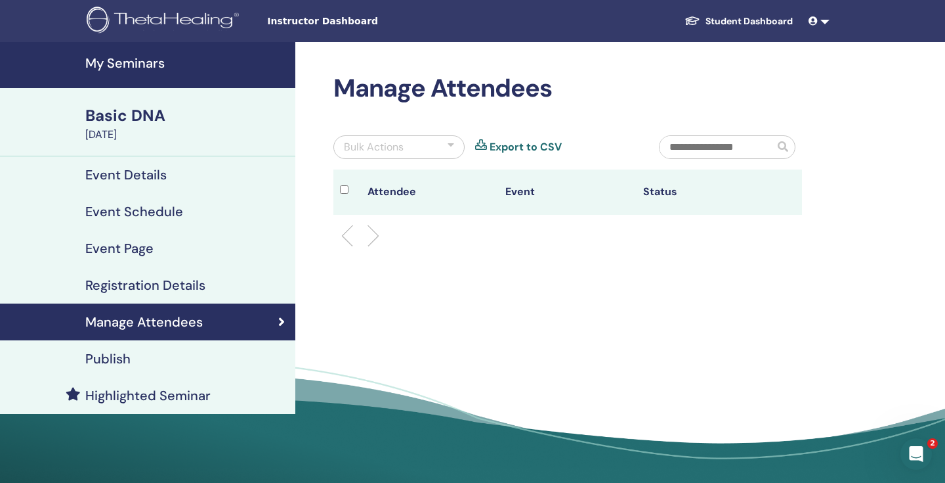
click at [148, 305] on link "Manage Attendees" at bounding box center [147, 321] width 295 height 37
click at [147, 289] on h4 "Registration Details" at bounding box center [145, 285] width 120 height 16
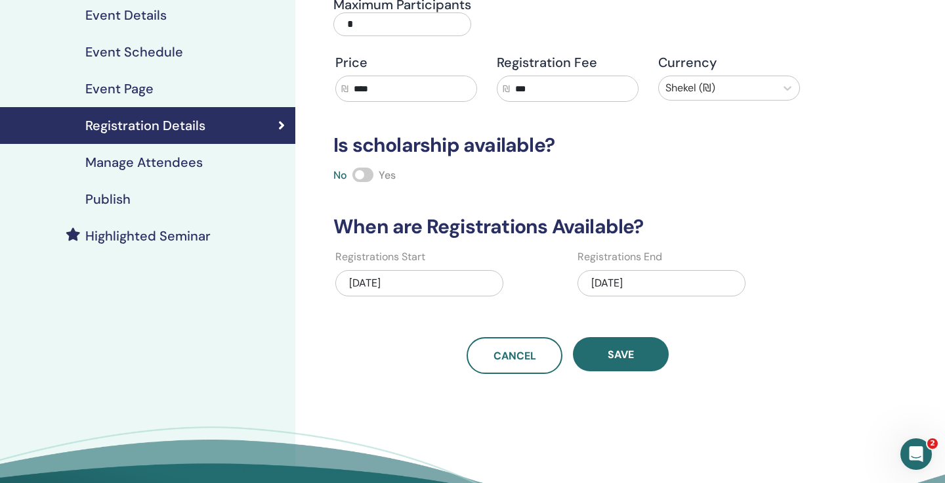
scroll to position [161, 0]
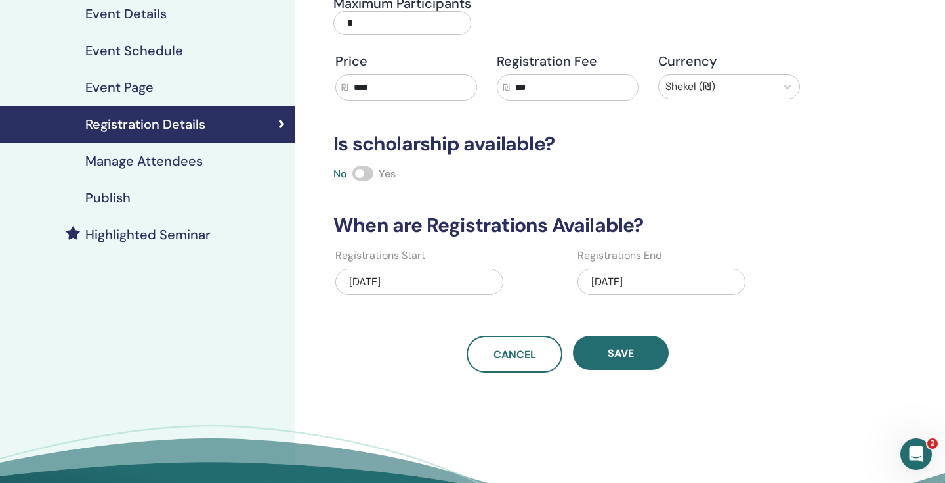
click at [206, 85] on div "Event Page" at bounding box center [148, 87] width 274 height 16
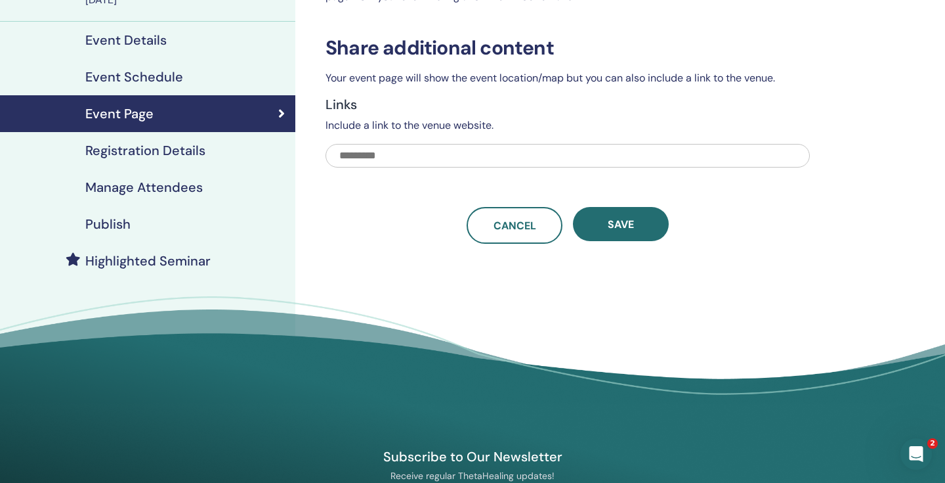
scroll to position [127, 0]
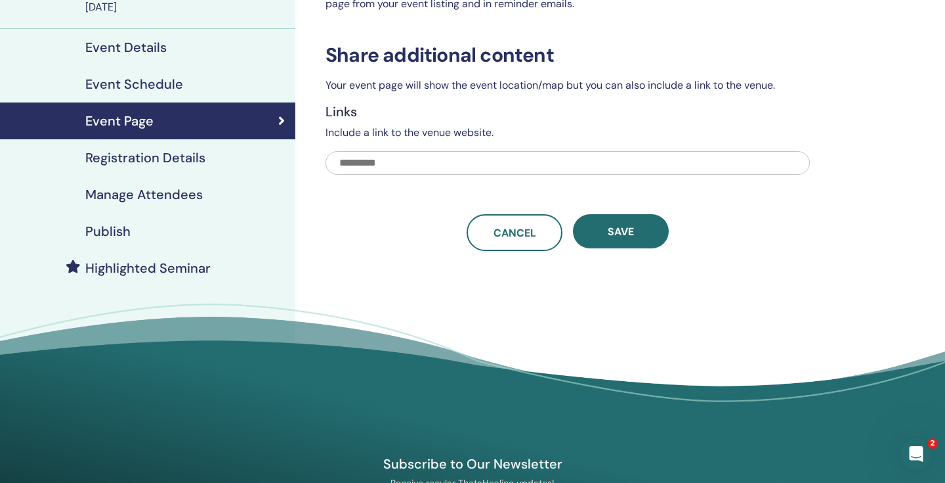
click at [212, 91] on div "Event Schedule" at bounding box center [148, 84] width 274 height 16
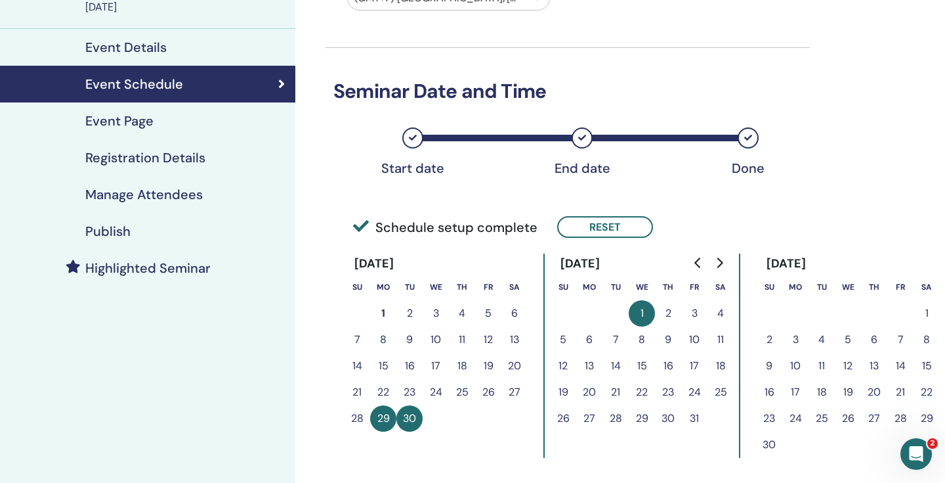
click at [183, 54] on div "Event Details" at bounding box center [148, 47] width 274 height 16
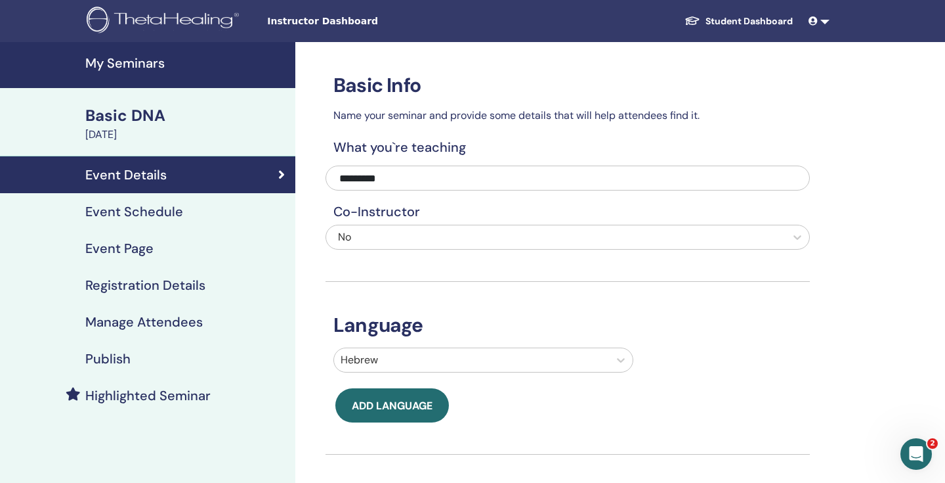
click at [158, 116] on div "Basic DNA" at bounding box center [186, 115] width 202 height 22
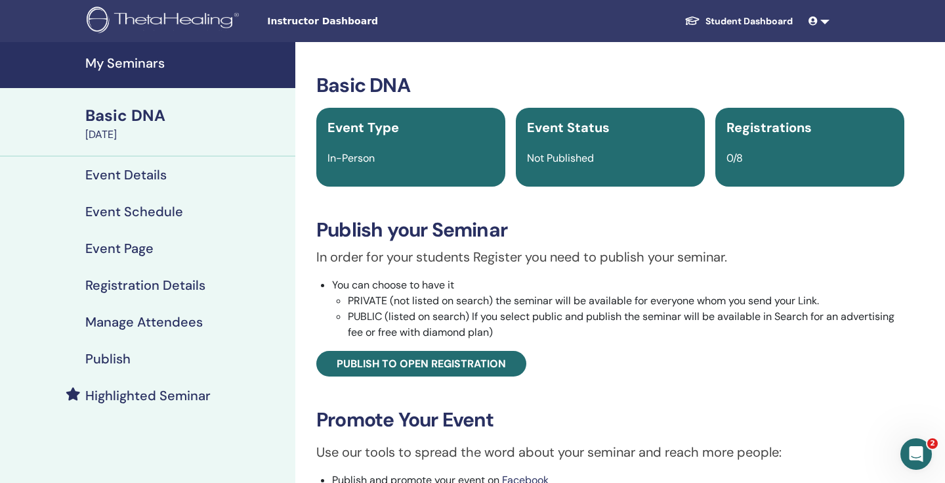
click at [760, 166] on div "Registrations 0/8" at bounding box center [810, 147] width 189 height 79
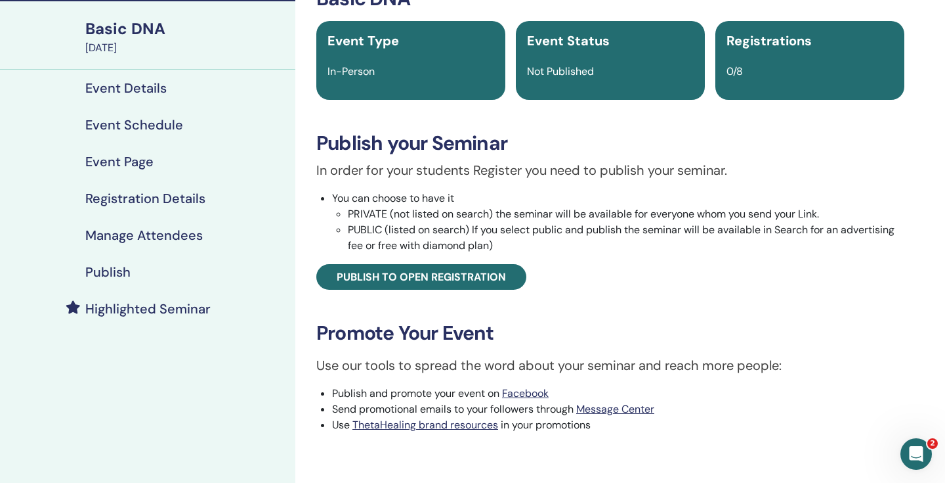
scroll to position [88, 0]
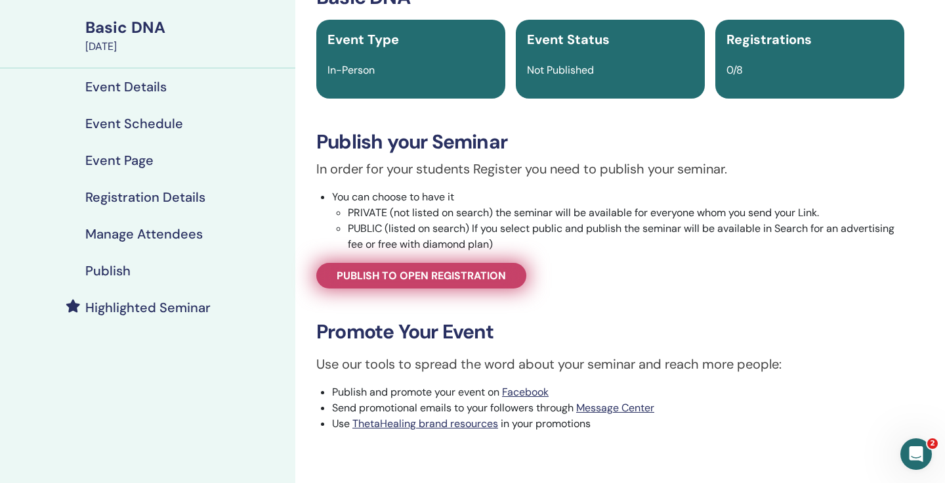
click at [483, 274] on span "Publish to open registration" at bounding box center [421, 276] width 169 height 14
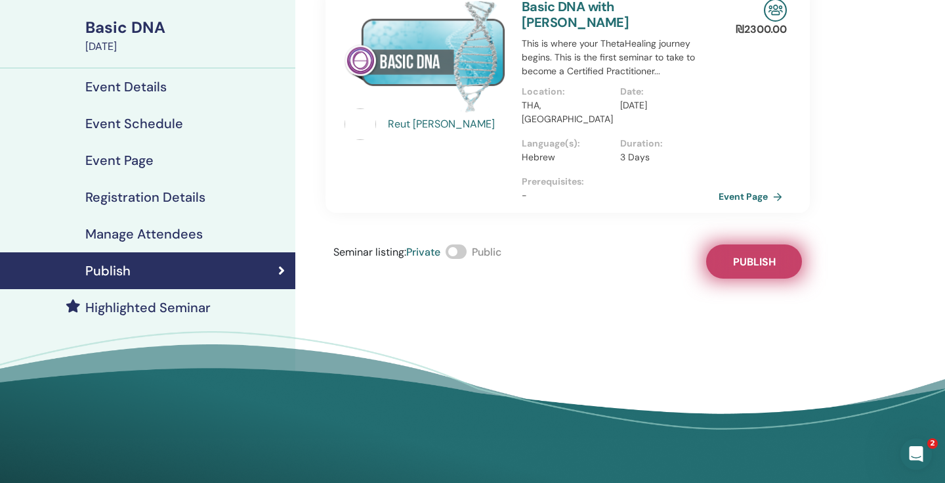
click at [779, 244] on button "Publish" at bounding box center [754, 261] width 96 height 34
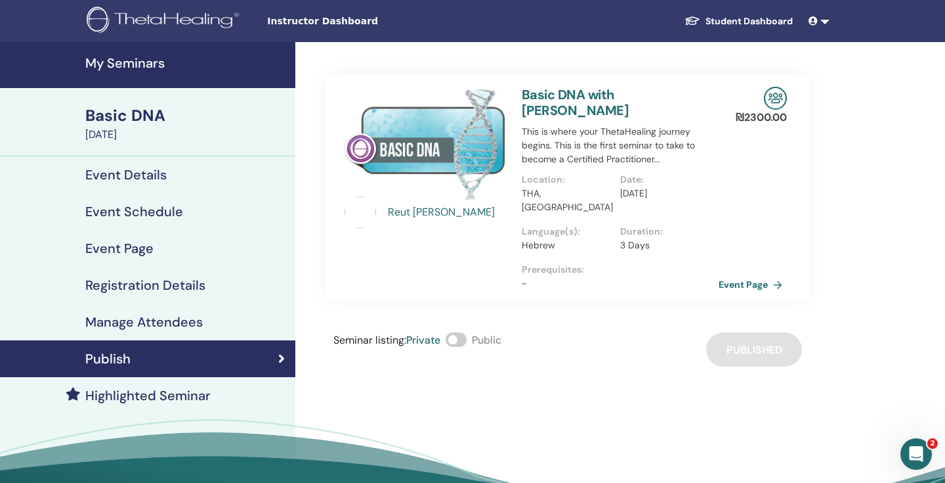
click at [132, 320] on h4 "Manage Attendees" at bounding box center [144, 322] width 118 height 16
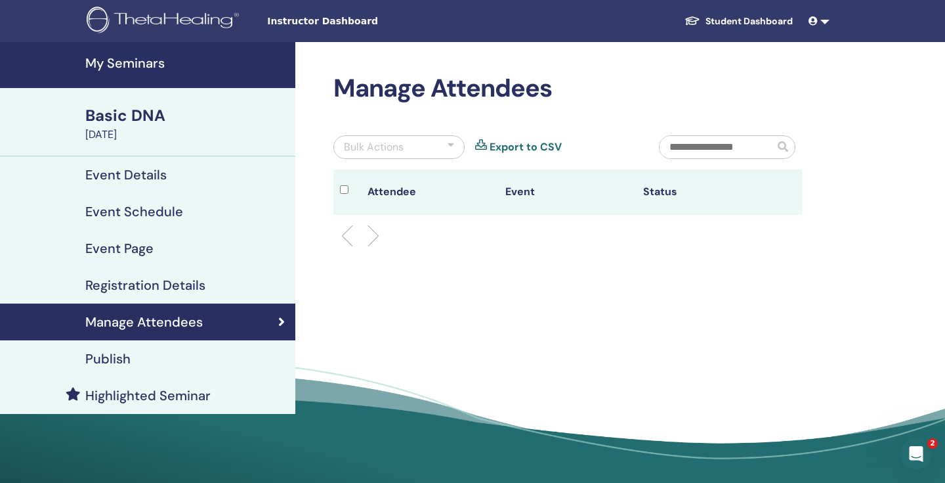
click at [142, 376] on link "Publish" at bounding box center [147, 358] width 295 height 37
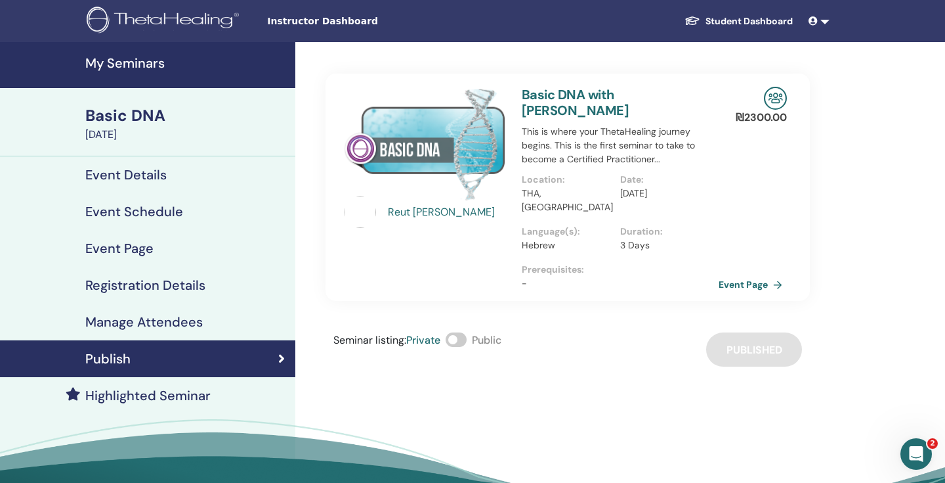
click at [465, 332] on span at bounding box center [456, 339] width 21 height 14
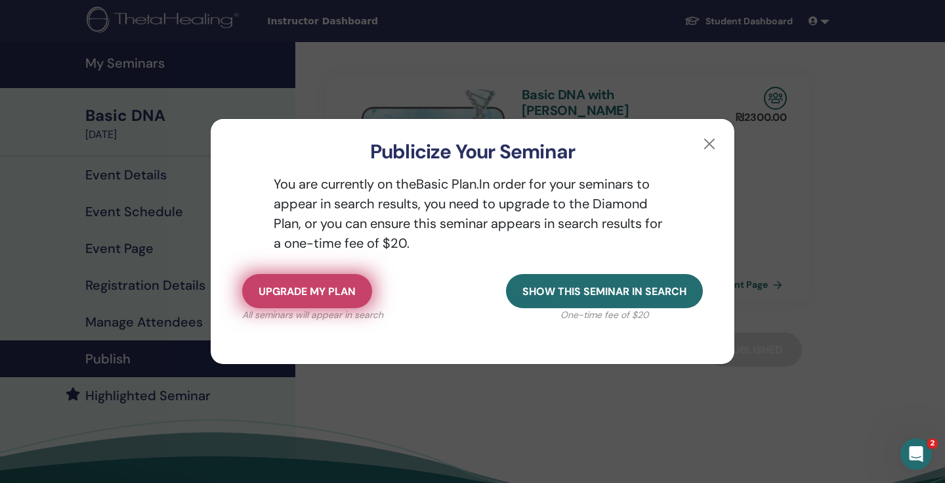
click at [351, 300] on button "Upgrade my plan" at bounding box center [307, 291] width 130 height 34
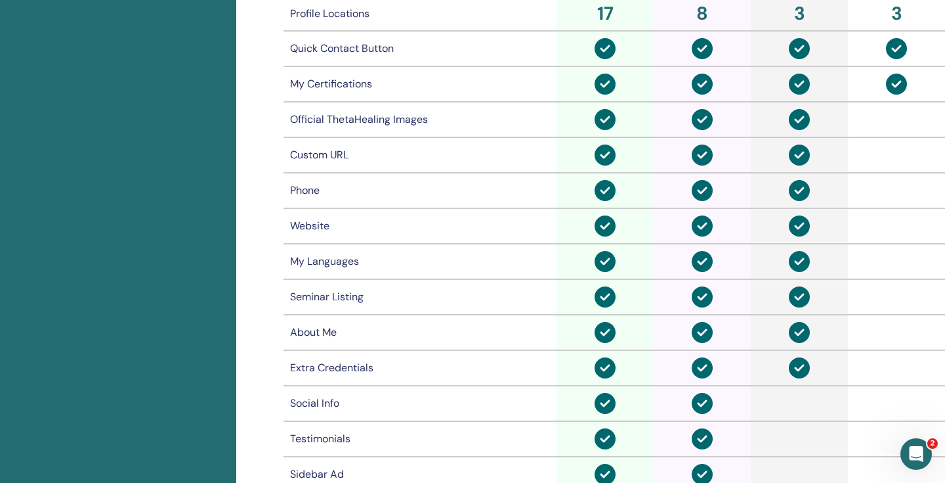
scroll to position [739, 0]
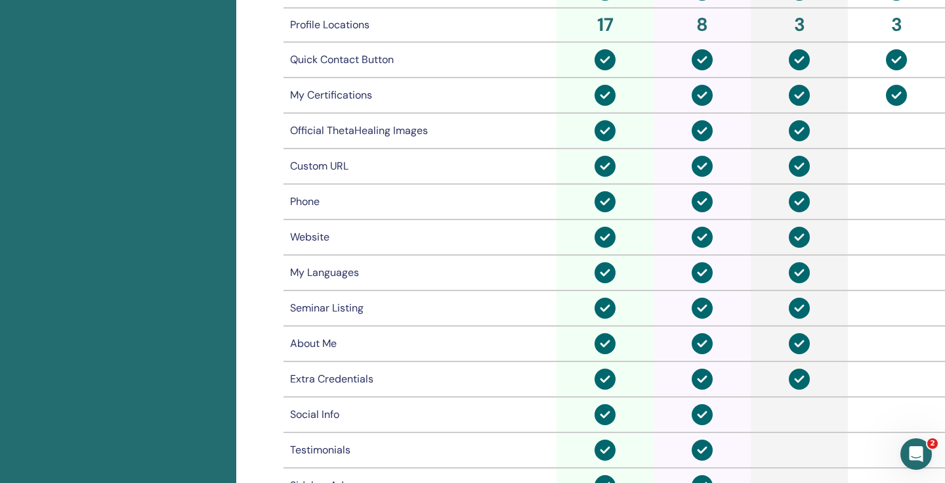
click at [320, 97] on div "My Certifications" at bounding box center [420, 95] width 260 height 16
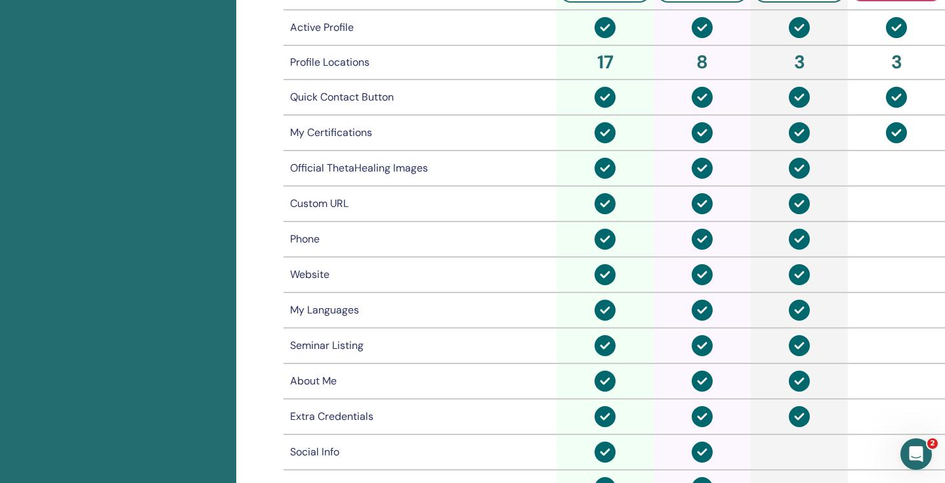
scroll to position [699, 0]
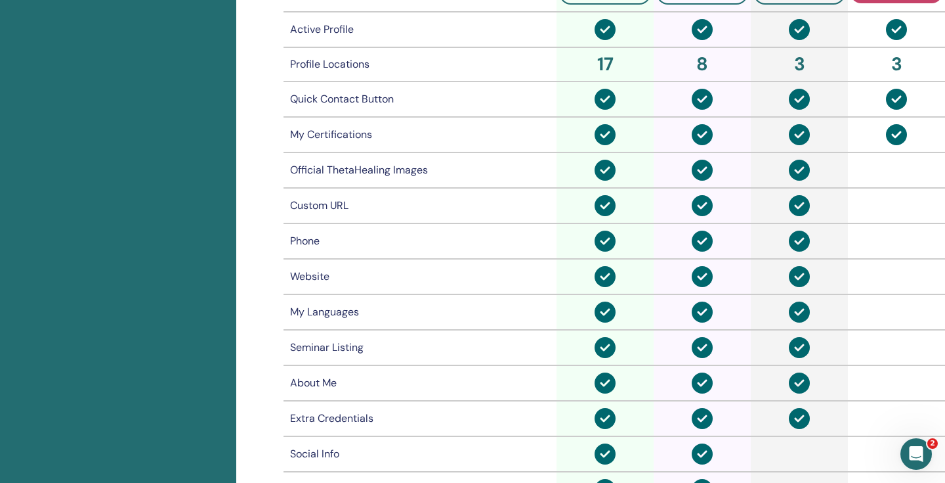
click at [330, 35] on div "Active Profile" at bounding box center [420, 30] width 260 height 16
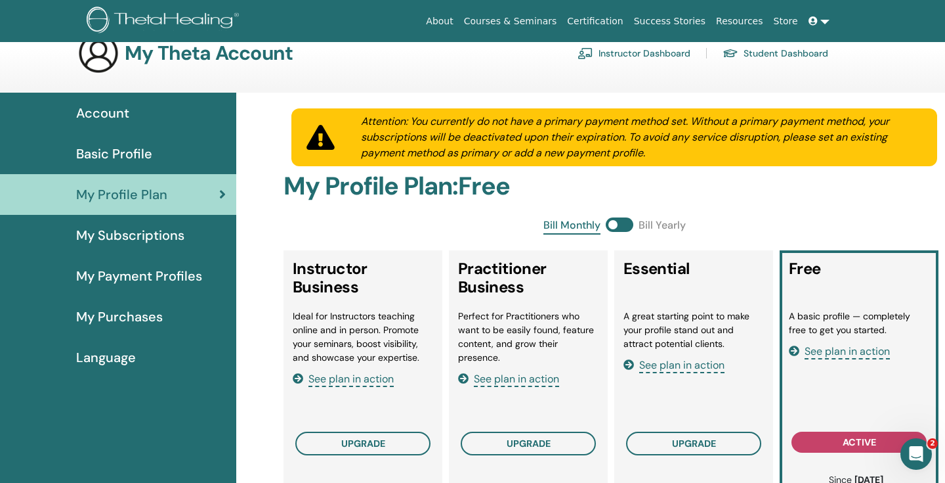
scroll to position [0, 0]
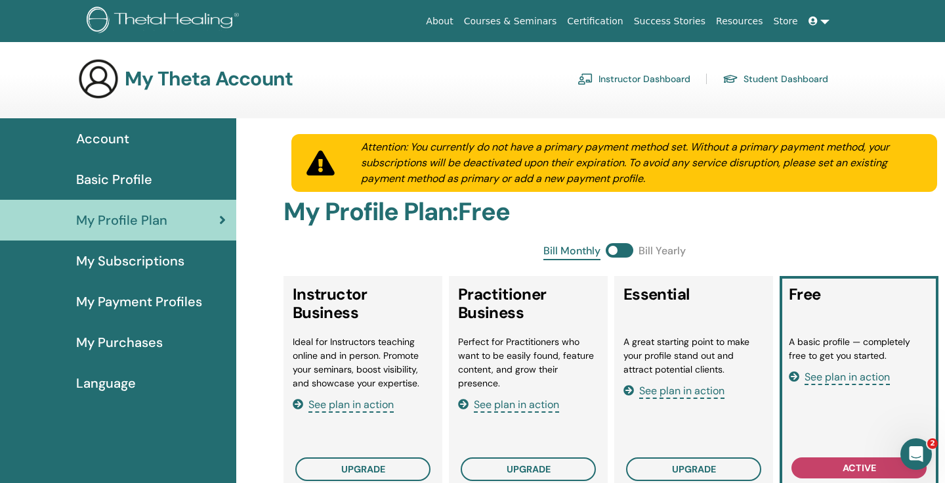
click at [146, 129] on div "Account" at bounding box center [118, 139] width 215 height 20
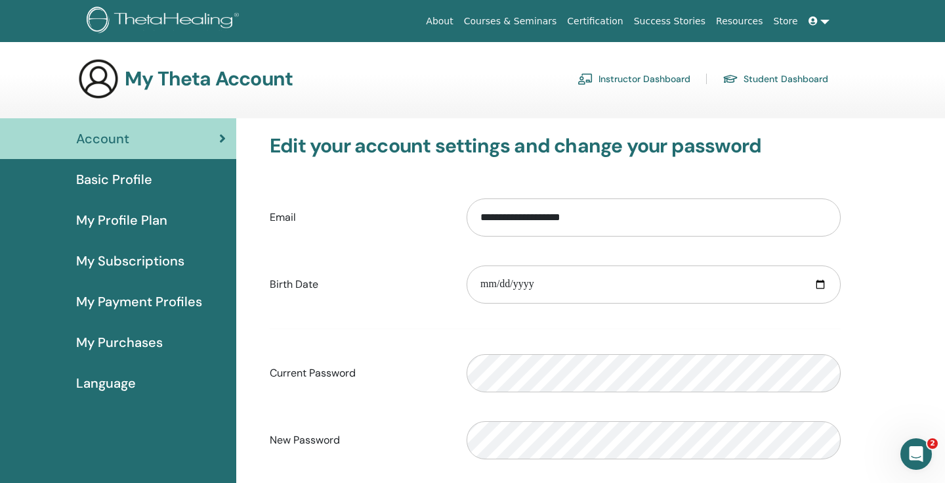
click at [136, 180] on span "Basic Profile" at bounding box center [114, 179] width 76 height 20
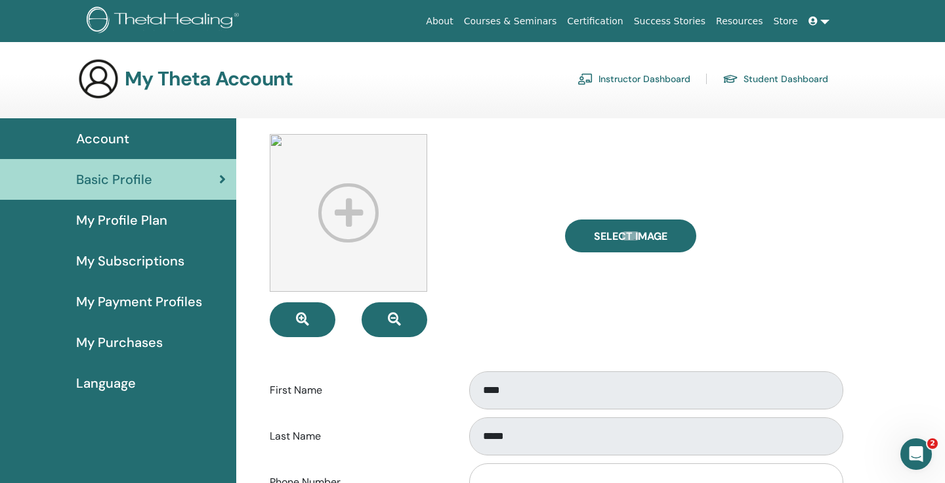
click at [344, 201] on img at bounding box center [349, 213] width 158 height 158
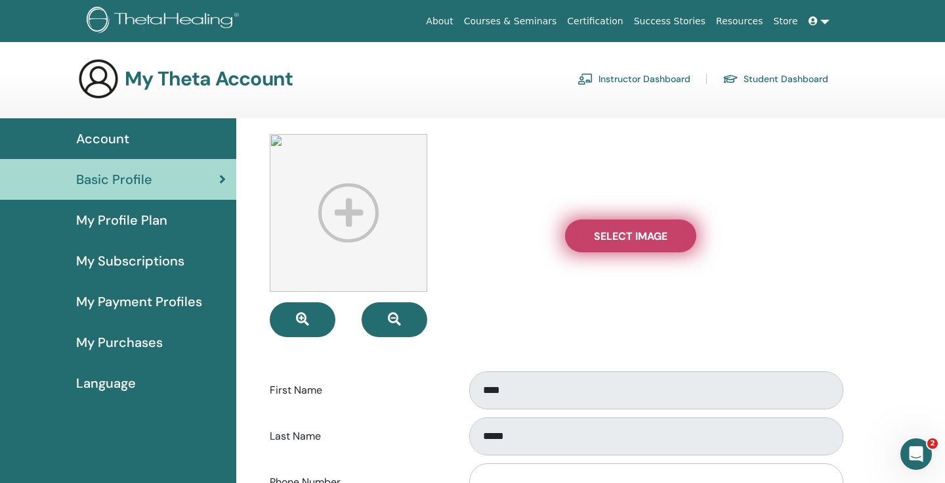
click at [622, 232] on span "Select Image" at bounding box center [631, 236] width 74 height 14
click at [622, 232] on input "Select Image" at bounding box center [630, 235] width 17 height 9
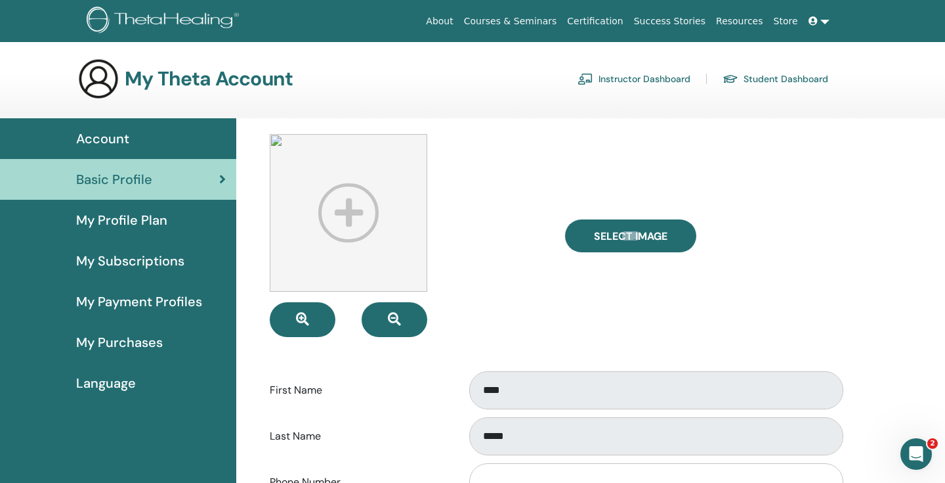
click at [347, 225] on img at bounding box center [349, 213] width 158 height 158
click at [353, 204] on img at bounding box center [349, 213] width 158 height 158
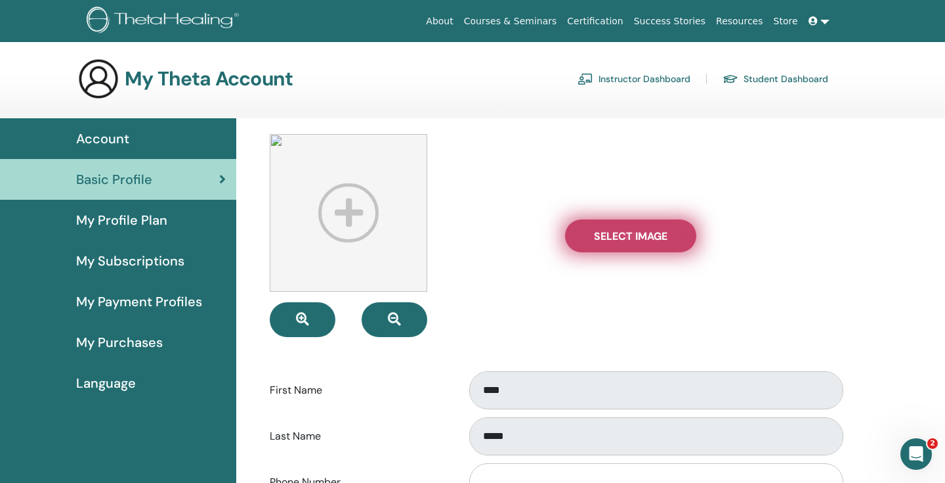
click at [641, 248] on label "Select Image" at bounding box center [630, 235] width 131 height 33
click at [639, 240] on input "Select Image" at bounding box center [630, 235] width 17 height 9
type input "**********"
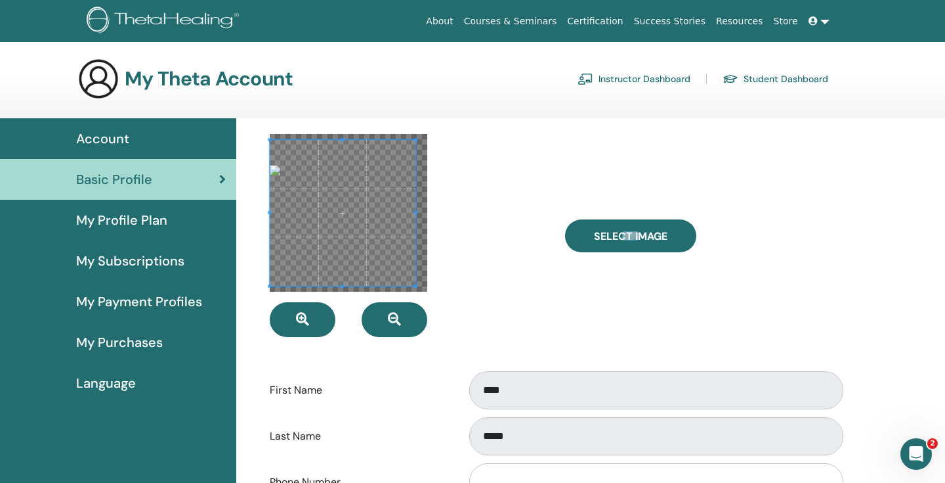
click at [458, 212] on div at bounding box center [407, 235] width 295 height 203
click at [347, 273] on span at bounding box center [348, 273] width 3 height 3
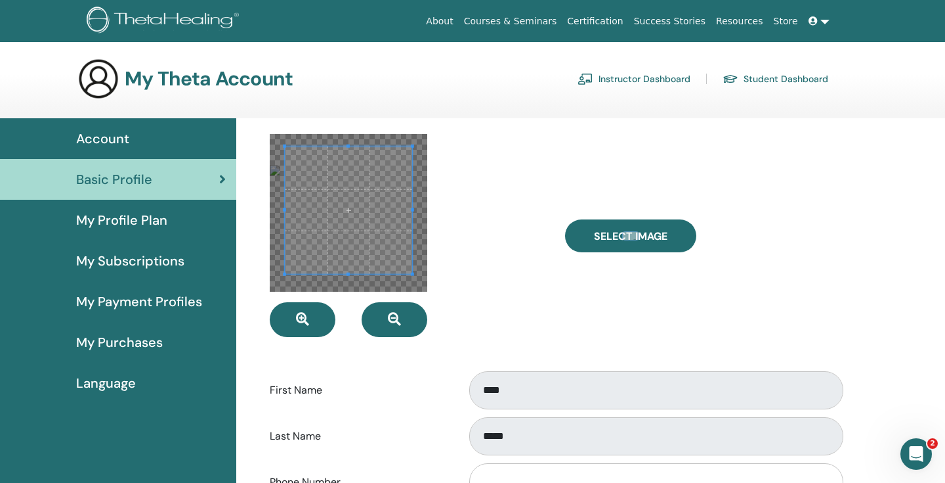
click at [346, 146] on div at bounding box center [348, 209] width 127 height 127
click at [330, 221] on span at bounding box center [335, 213] width 127 height 127
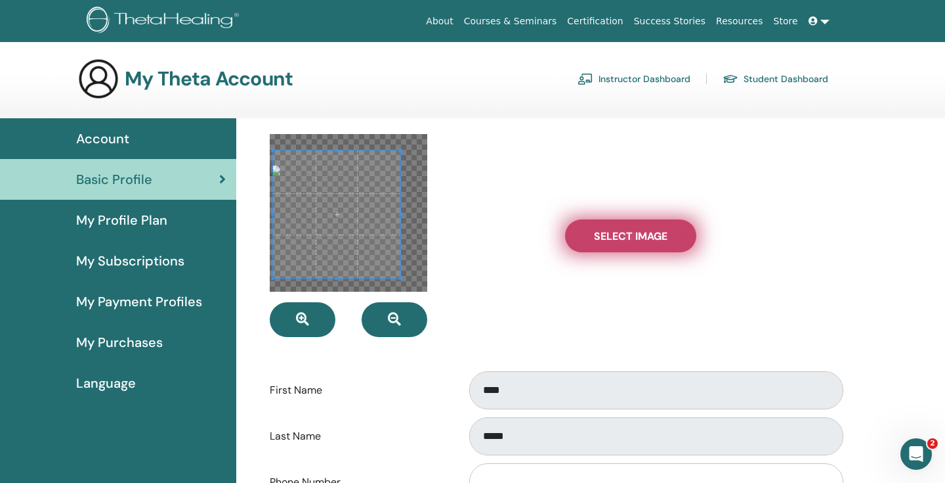
click at [608, 228] on label "Select Image" at bounding box center [630, 235] width 131 height 33
click at [622, 231] on input "Select Image" at bounding box center [630, 235] width 17 height 9
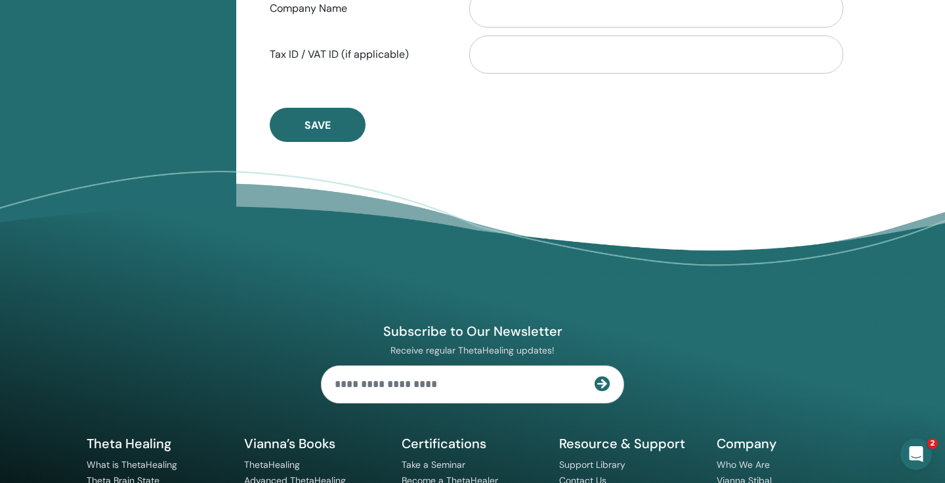
scroll to position [630, 0]
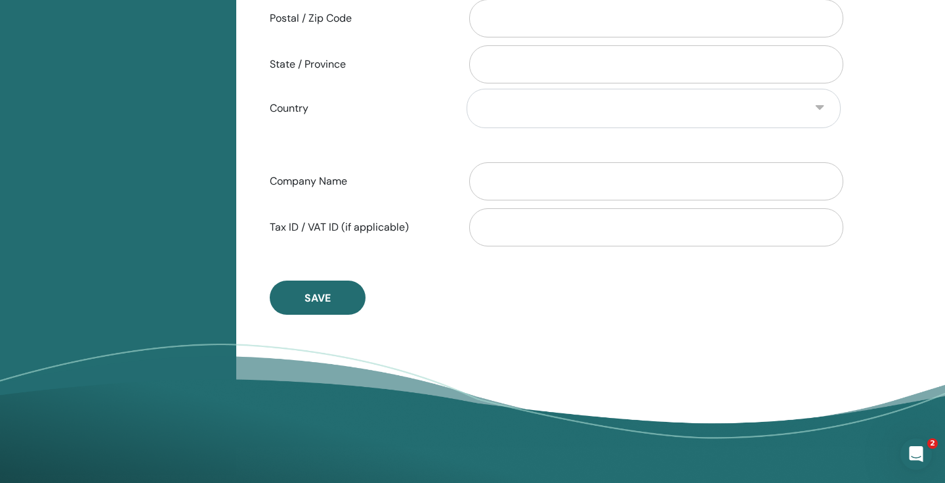
click at [325, 308] on button "Save" at bounding box center [318, 297] width 96 height 34
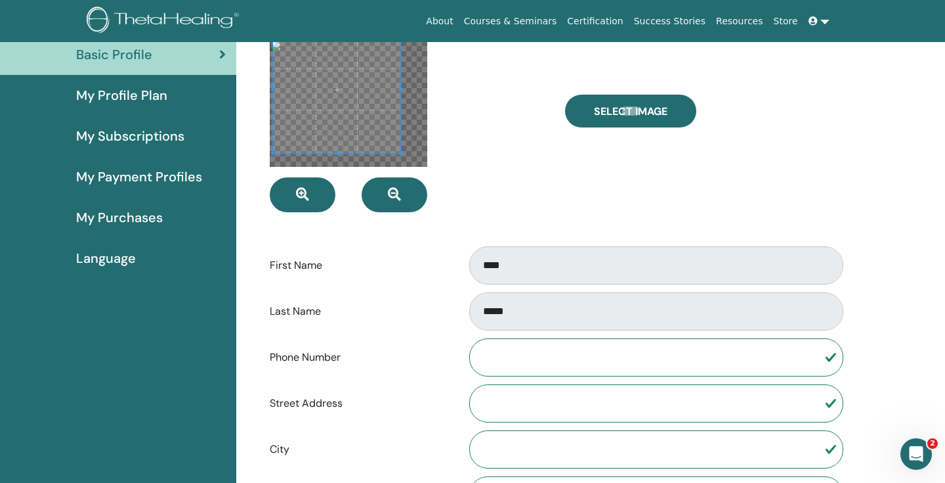
scroll to position [0, 0]
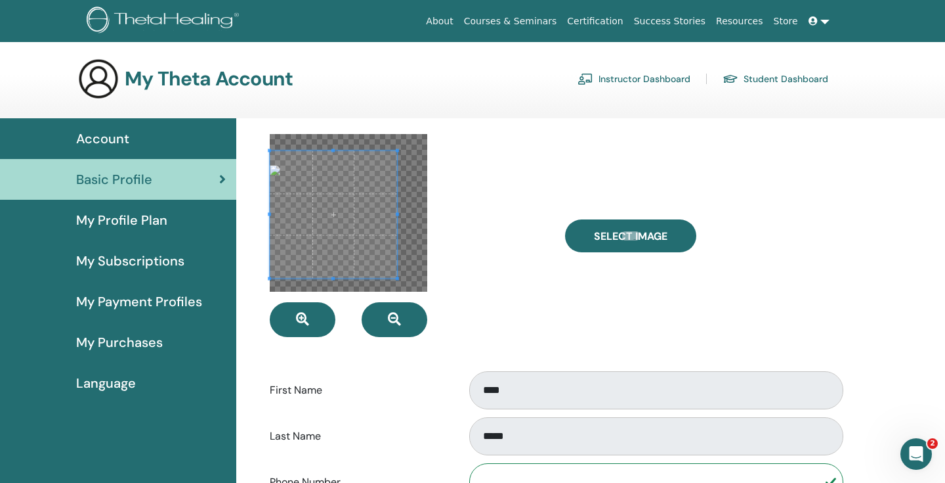
click at [329, 225] on span at bounding box center [333, 213] width 127 height 127
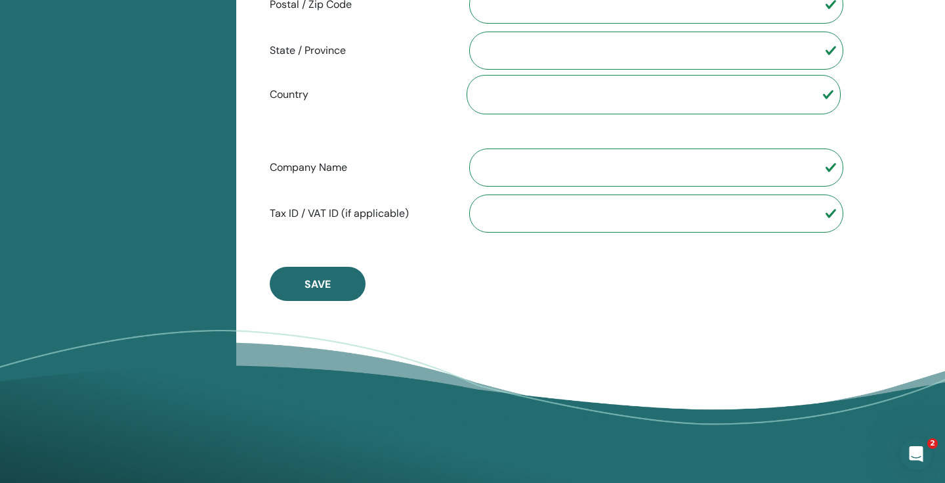
scroll to position [683, 0]
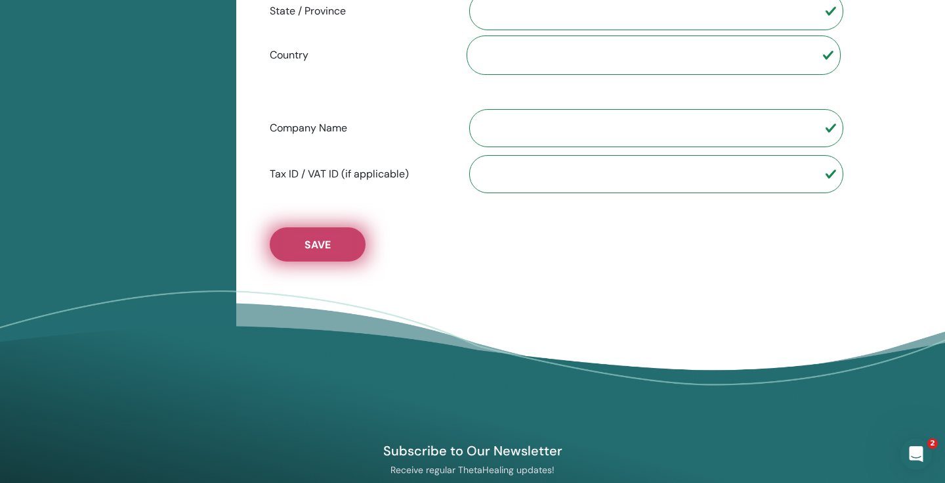
click at [322, 231] on button "Save" at bounding box center [318, 244] width 96 height 34
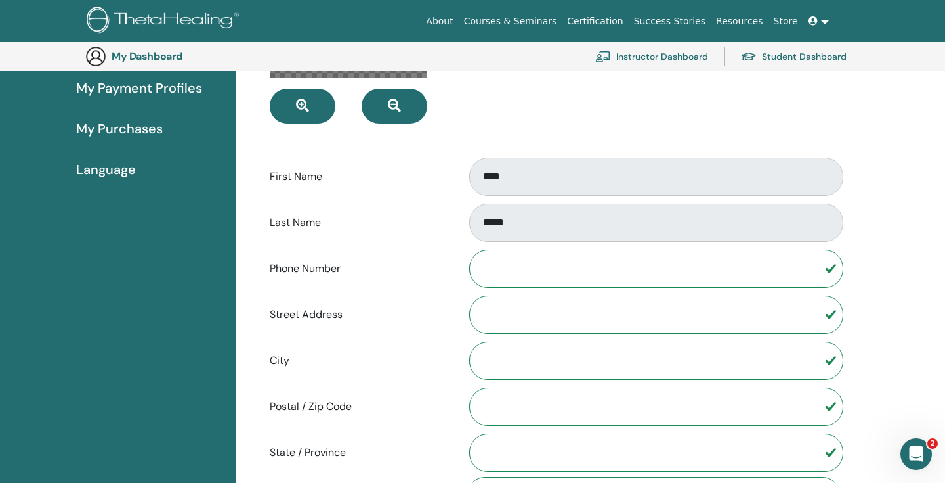
scroll to position [0, 0]
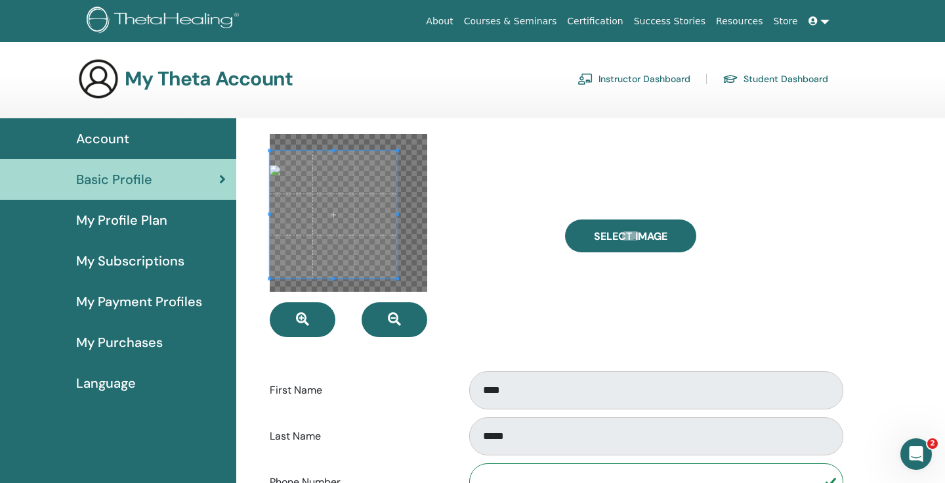
click at [125, 227] on span "My Profile Plan" at bounding box center [121, 220] width 91 height 20
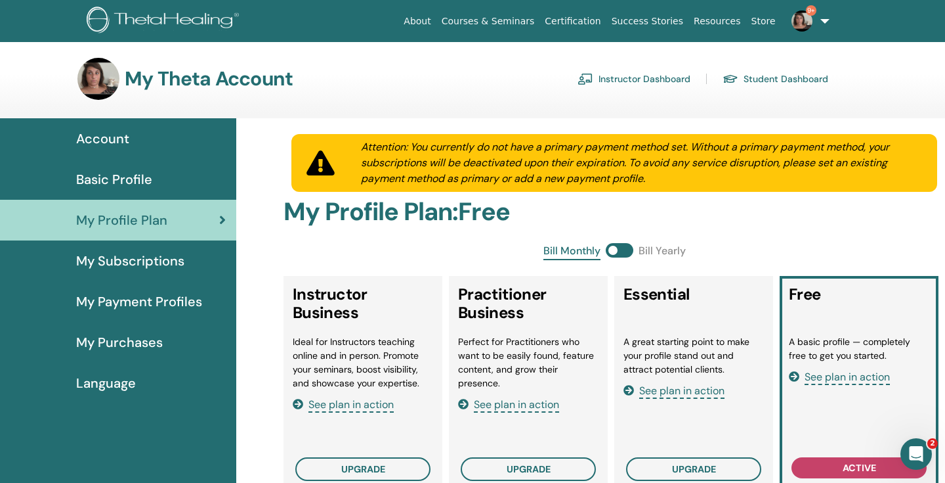
click at [155, 5] on link at bounding box center [157, 21] width 173 height 36
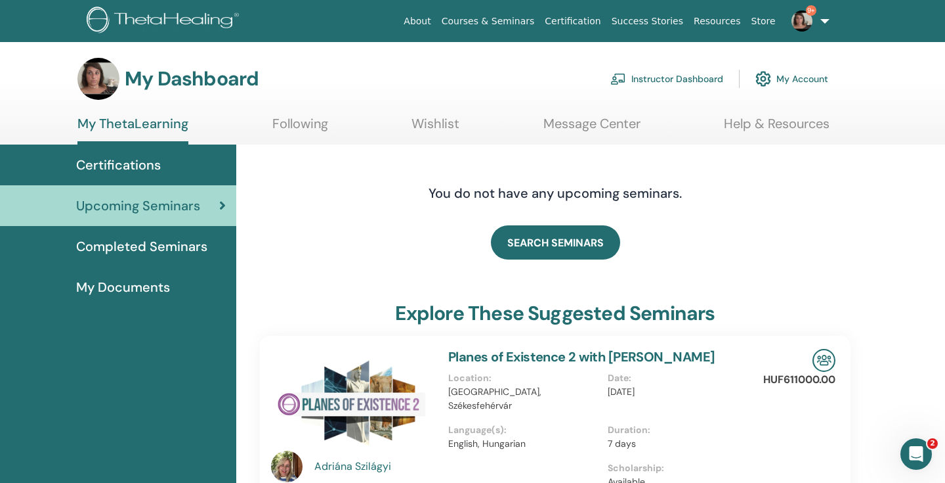
click at [150, 166] on span "Certifications" at bounding box center [118, 165] width 85 height 20
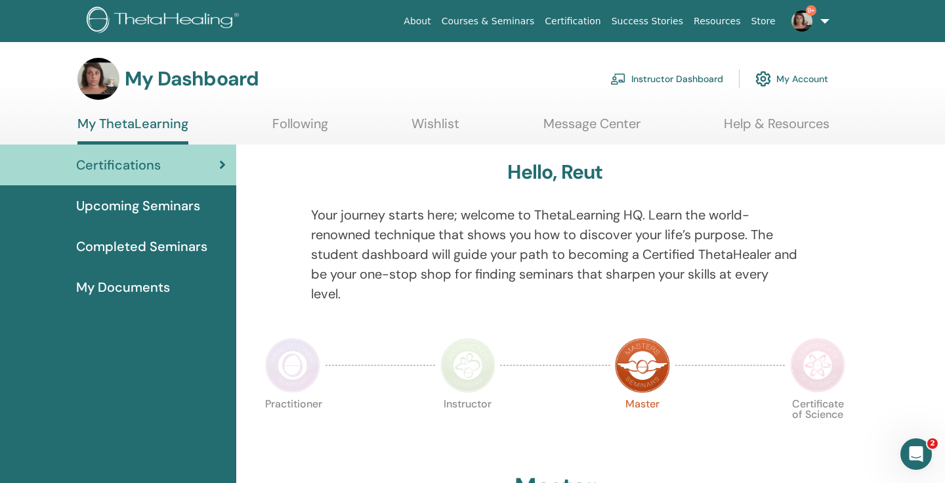
click at [158, 251] on span "Completed Seminars" at bounding box center [141, 246] width 131 height 20
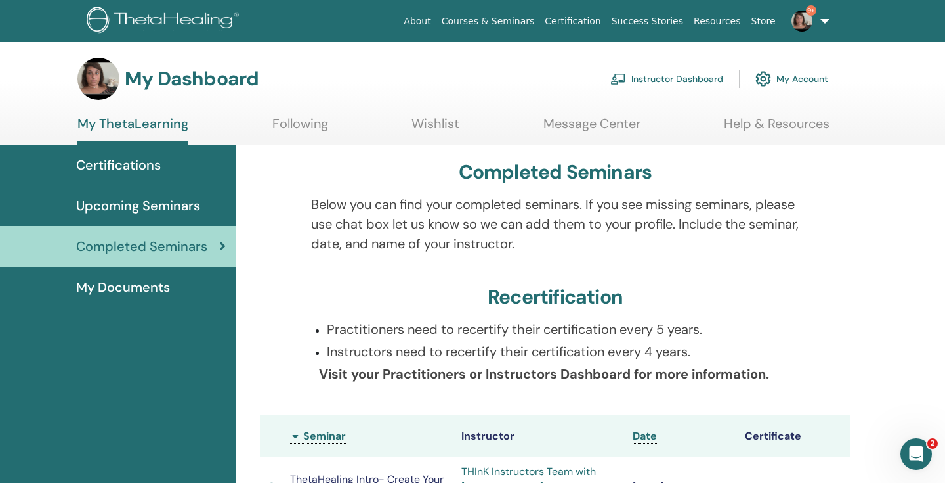
click at [806, 24] on img at bounding box center [802, 21] width 21 height 21
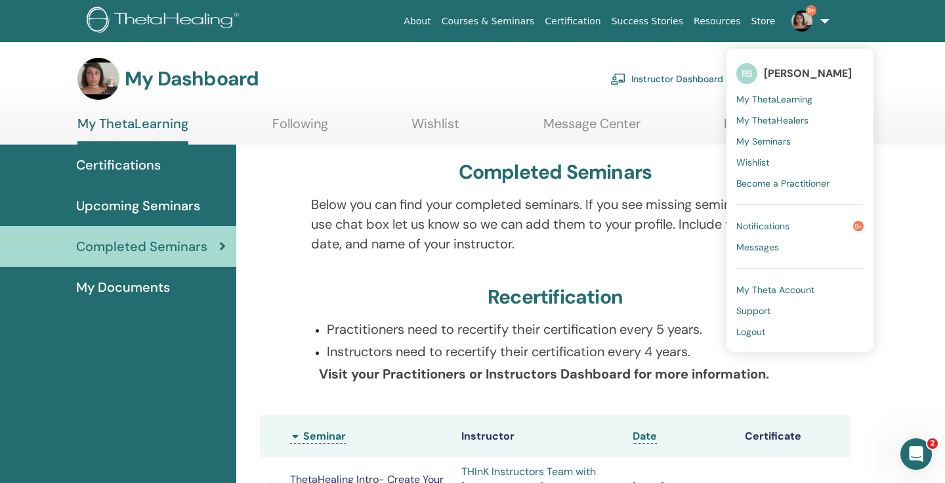
click at [799, 139] on link "My Seminars" at bounding box center [800, 141] width 127 height 21
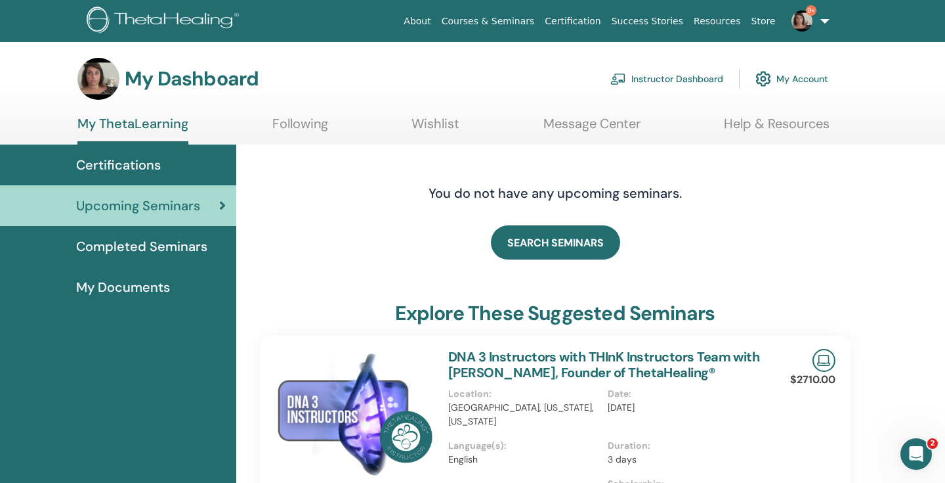
click at [821, 23] on link "9+" at bounding box center [808, 21] width 54 height 42
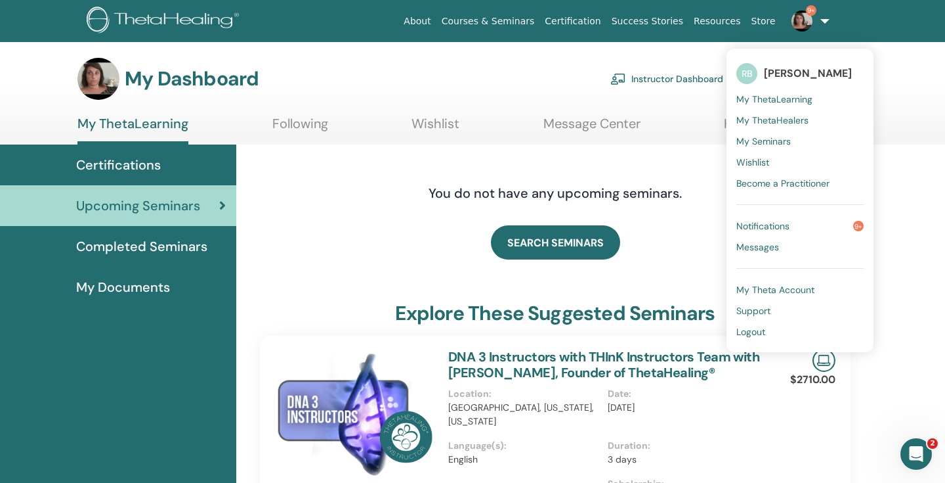
click at [790, 142] on span "My Seminars" at bounding box center [764, 141] width 54 height 12
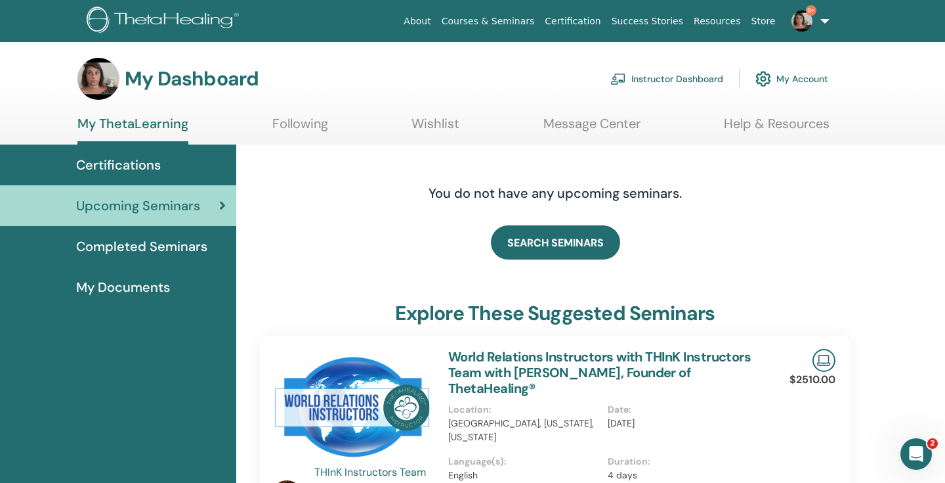
click at [152, 162] on span "Certifications" at bounding box center [118, 165] width 85 height 20
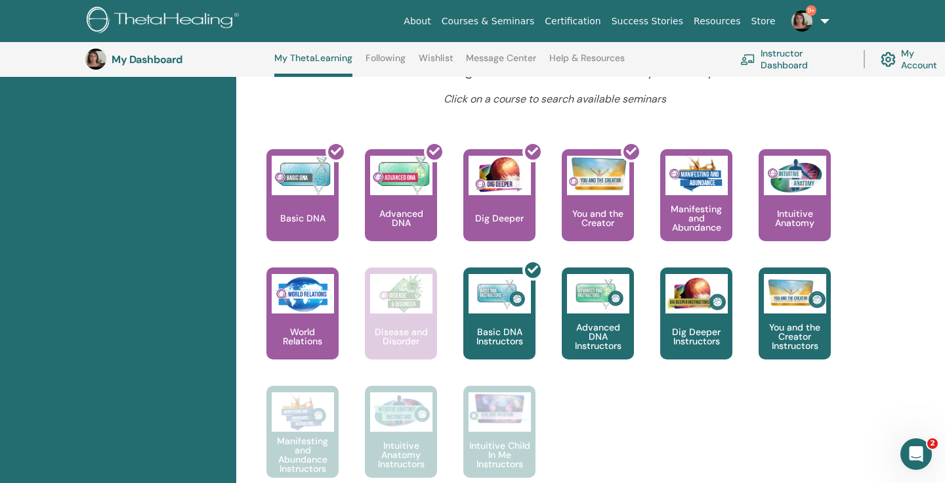
scroll to position [519, 0]
